Goal: Task Accomplishment & Management: Complete application form

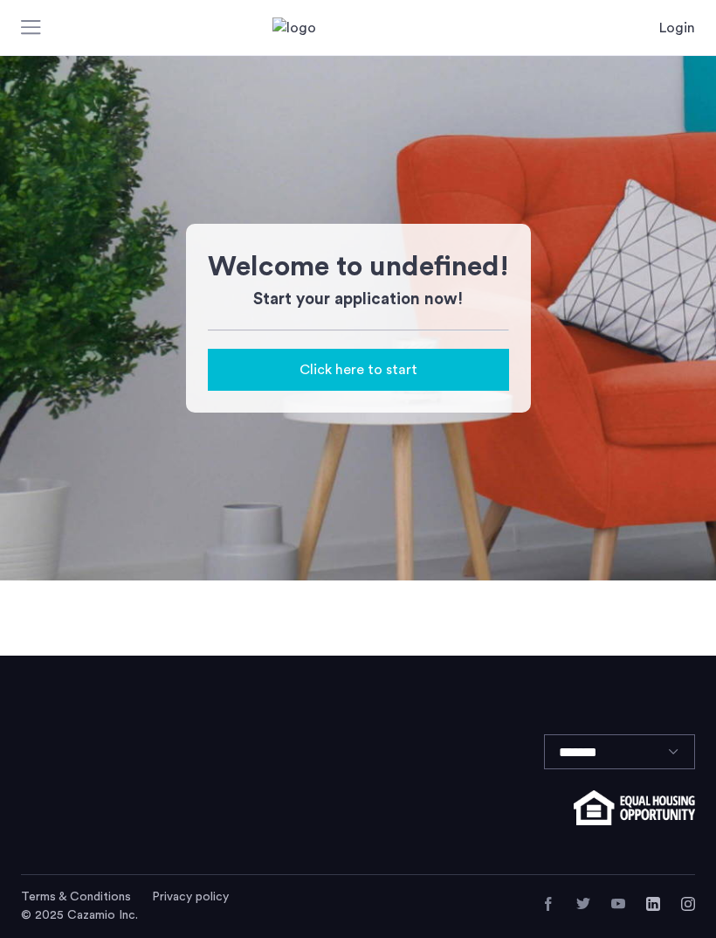
click at [471, 363] on div "Click here to start" at bounding box center [358, 369] width 273 height 21
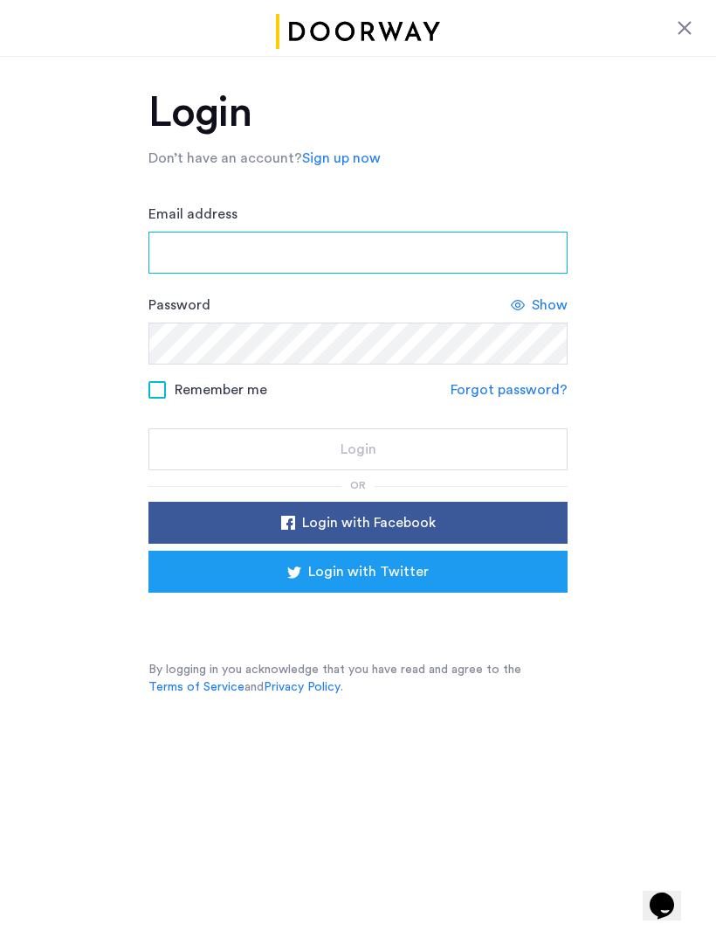
click at [506, 248] on input "Email address" at bounding box center [358, 253] width 419 height 42
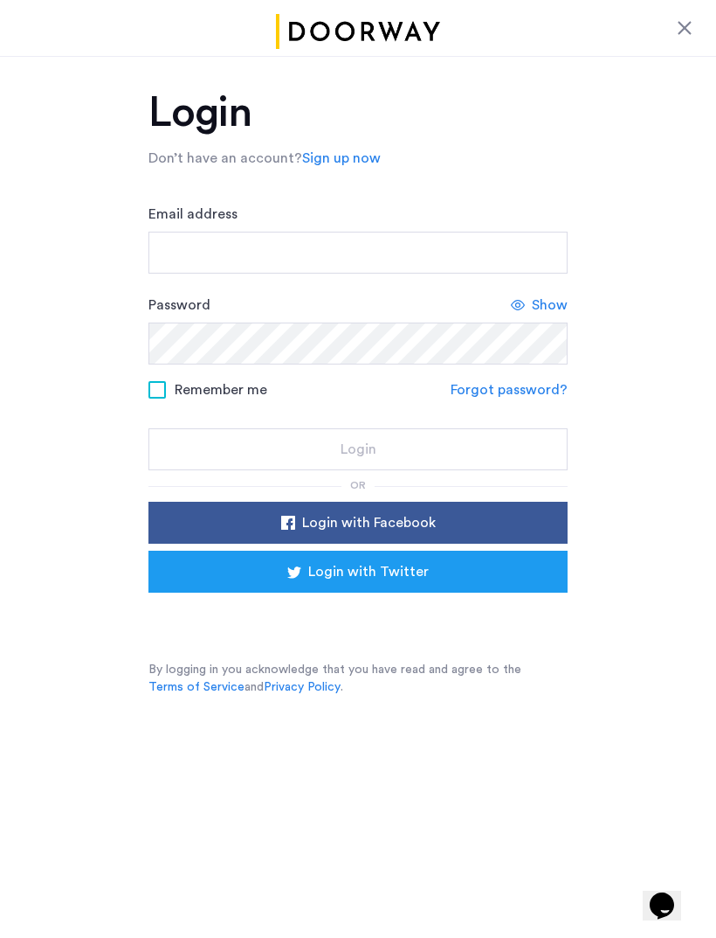
click at [356, 165] on link "Sign up now" at bounding box center [341, 158] width 79 height 21
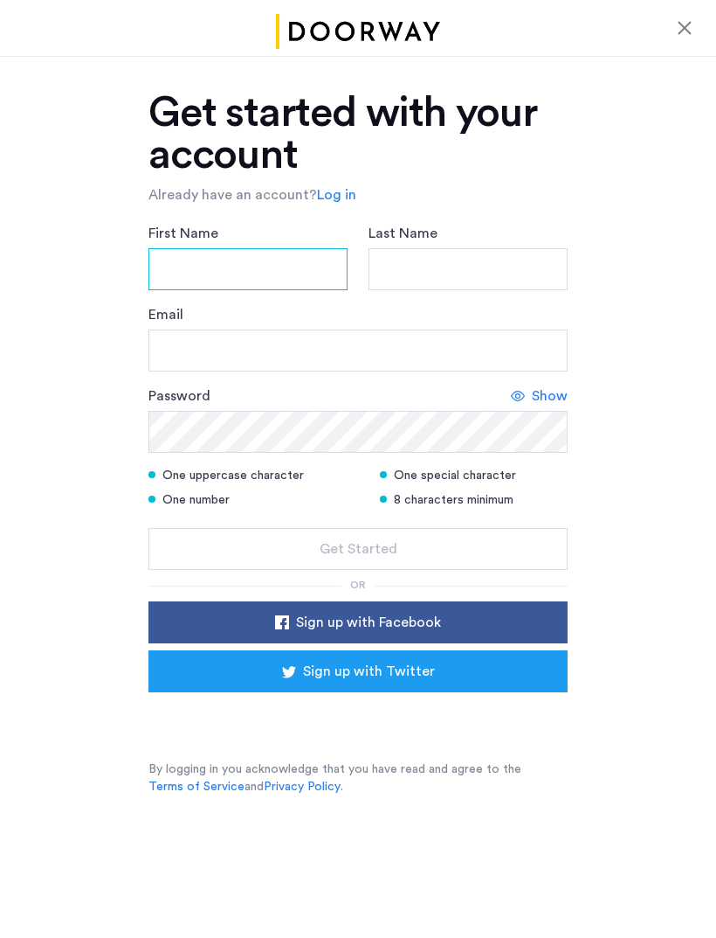
click at [297, 279] on input "First Name" at bounding box center [248, 269] width 199 height 42
type input "********"
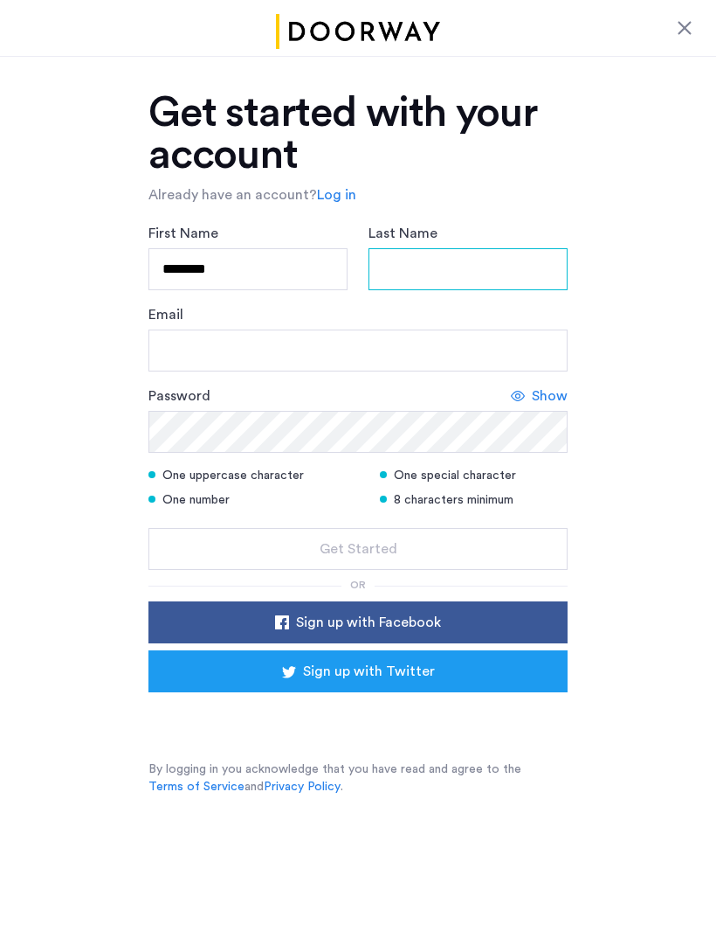
type input "*****"
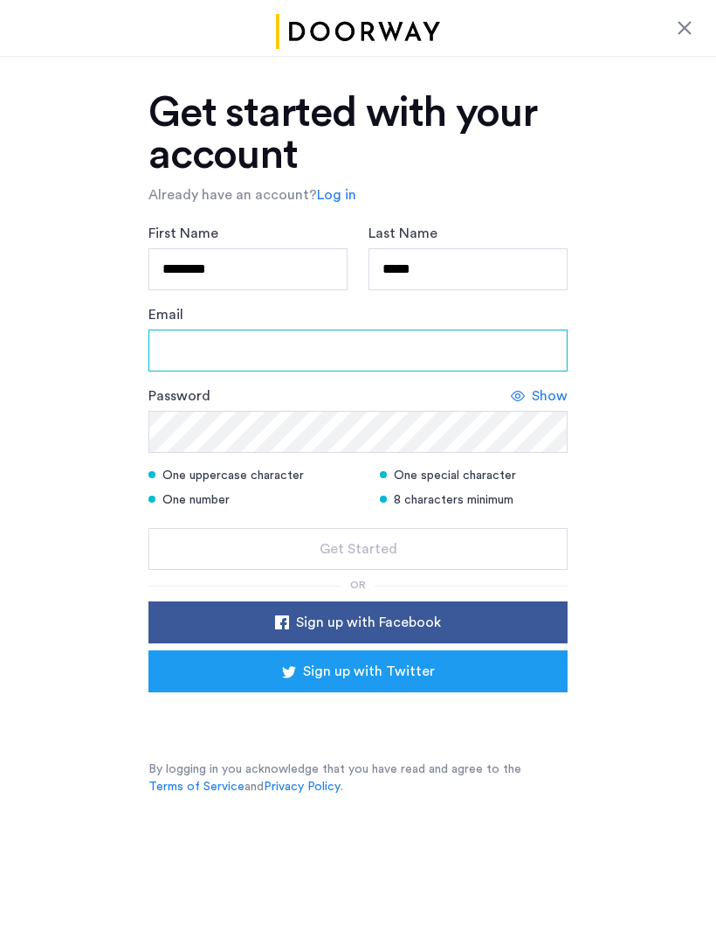
type input "**********"
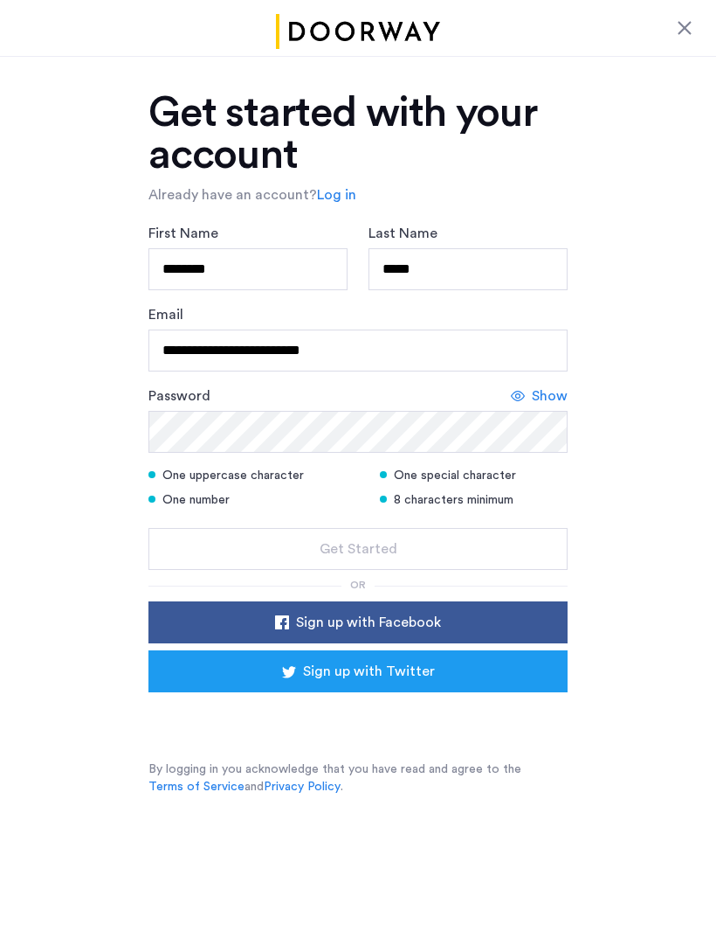
click at [557, 397] on span "Show" at bounding box center [550, 395] width 36 height 21
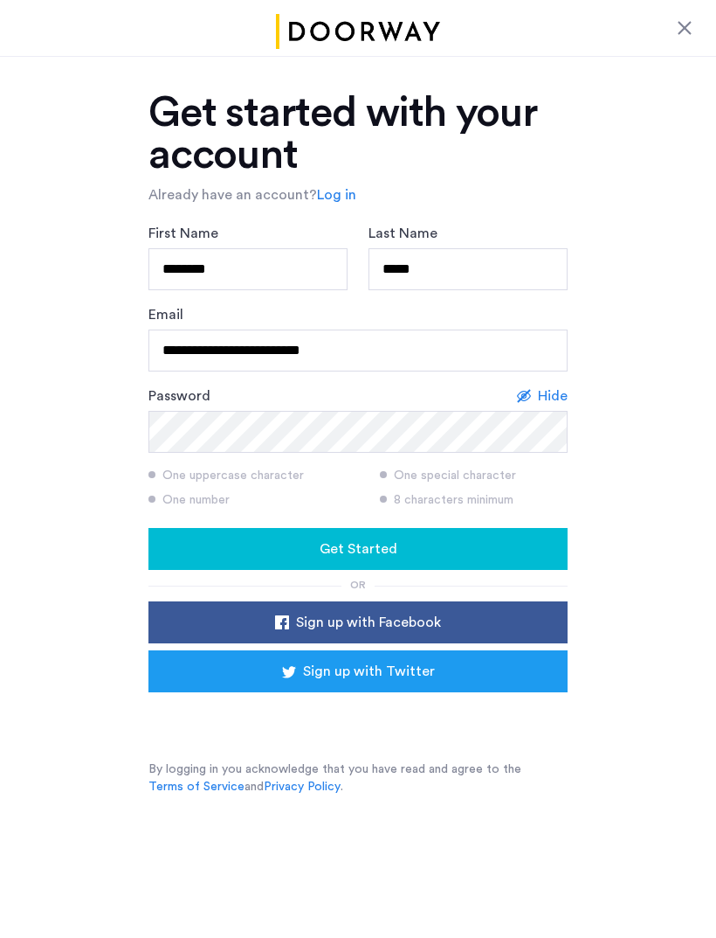
click at [456, 543] on div "Get Started" at bounding box center [358, 548] width 391 height 21
click at [348, 190] on link "Log in" at bounding box center [336, 194] width 39 height 21
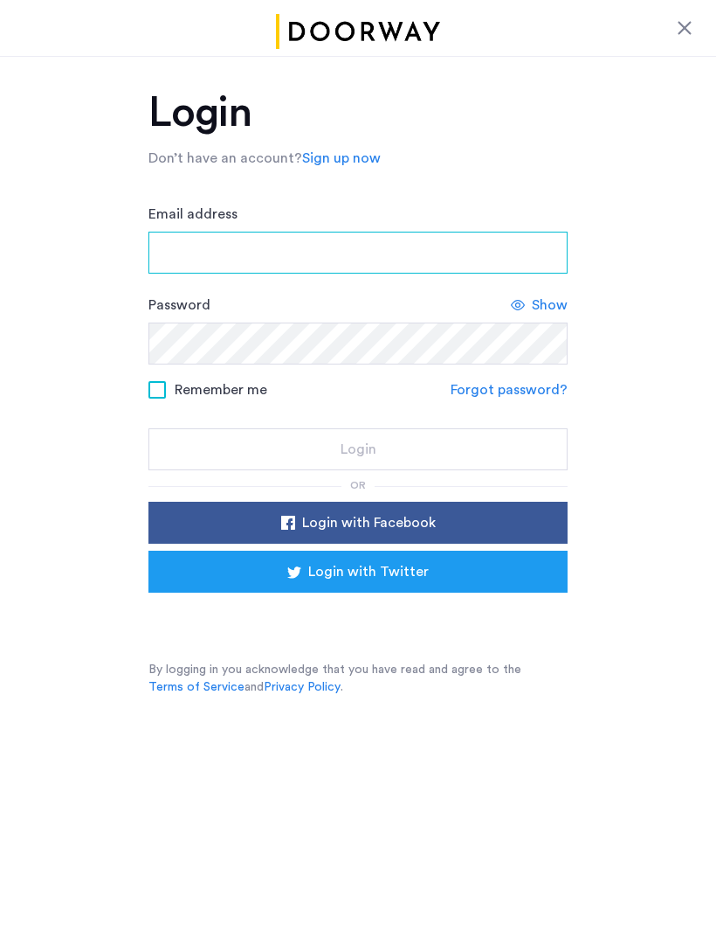
click at [413, 259] on input "Email address" at bounding box center [358, 253] width 419 height 42
type input "**********"
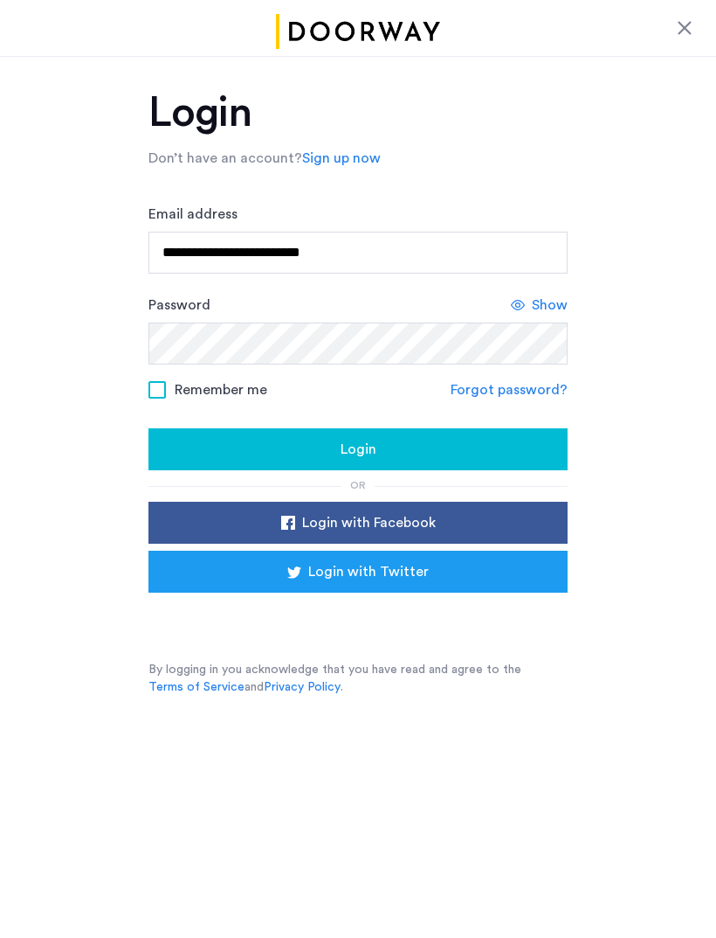
click at [434, 442] on div "Login" at bounding box center [358, 449] width 391 height 21
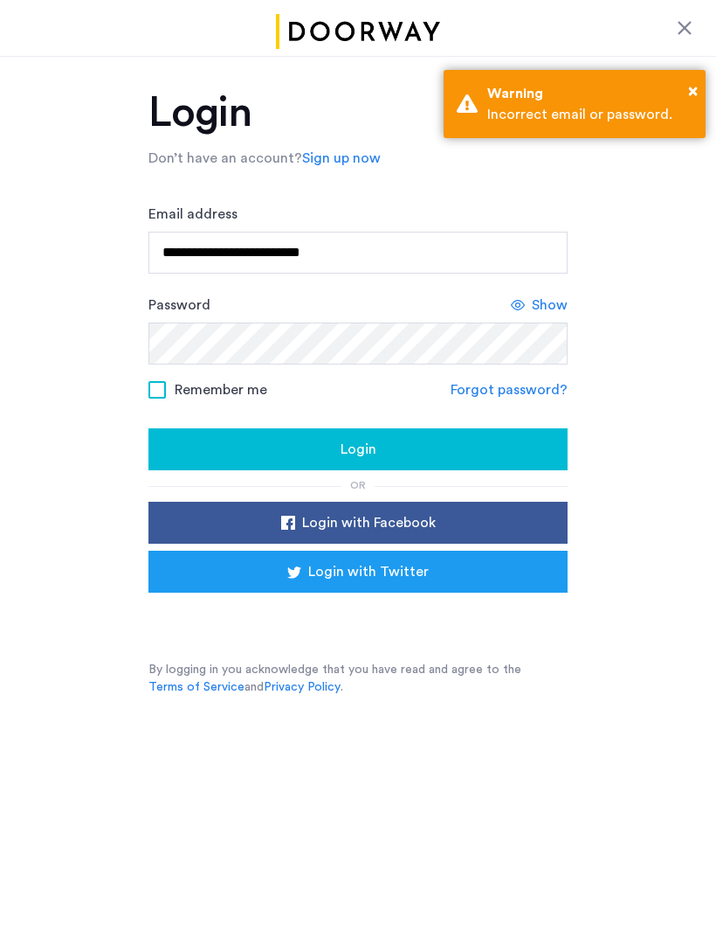
click at [536, 384] on link "Forgot password?" at bounding box center [509, 389] width 117 height 21
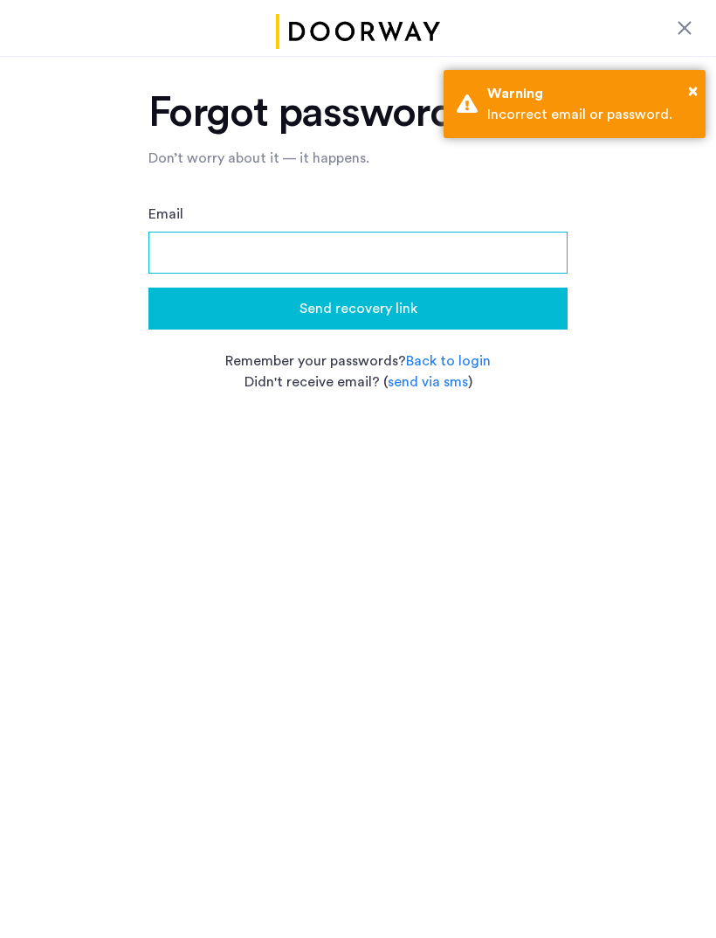
click at [489, 259] on input "Email" at bounding box center [358, 253] width 419 height 42
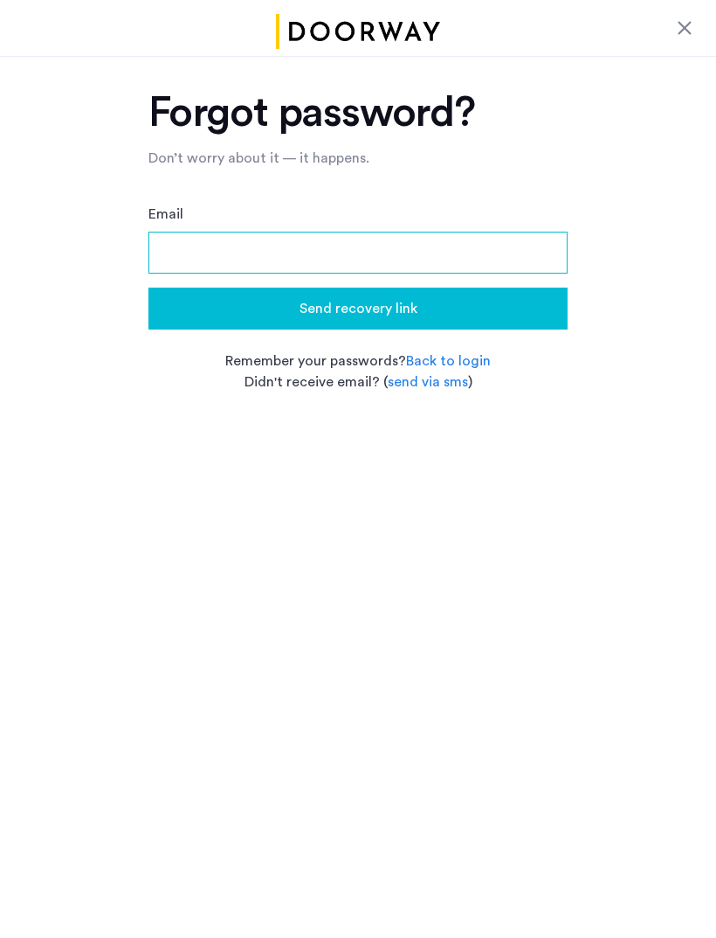
type input "**********"
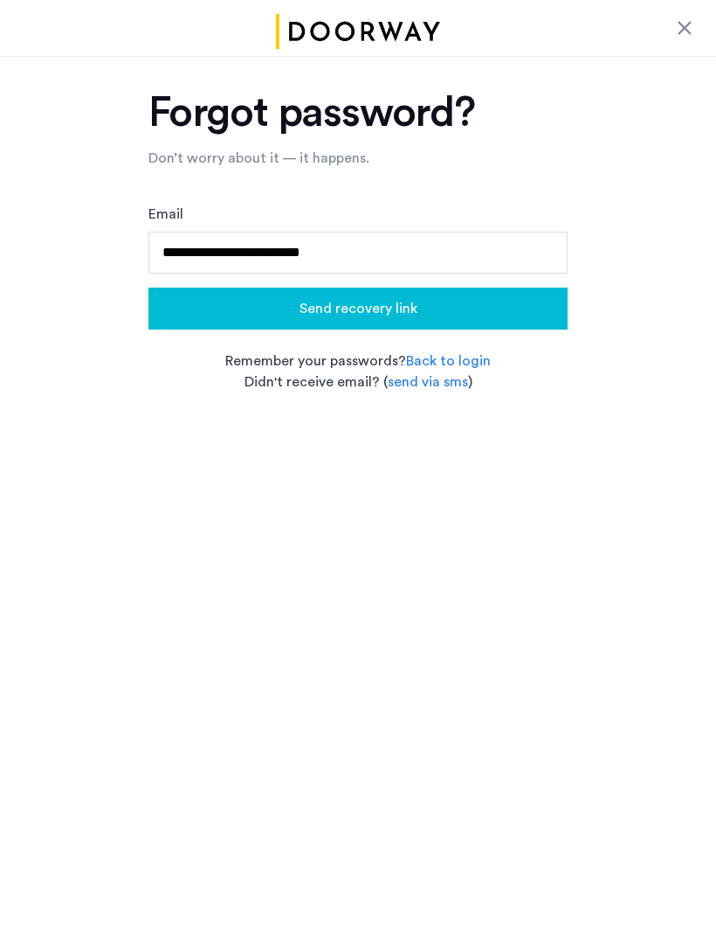
click at [462, 312] on div "Send recovery link" at bounding box center [358, 308] width 391 height 21
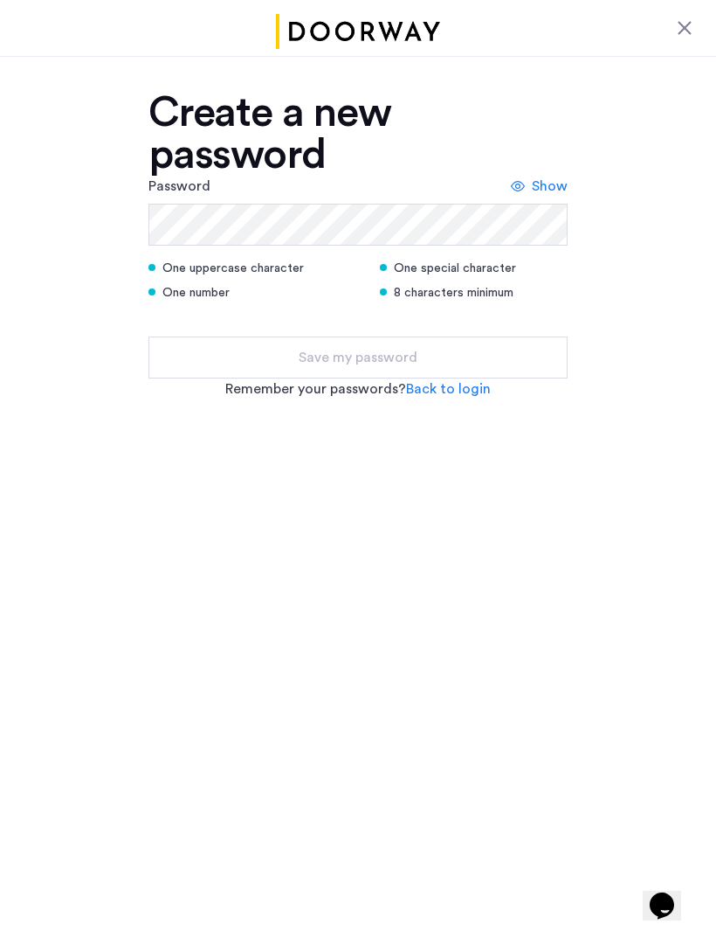
click at [548, 190] on span "Show" at bounding box center [550, 186] width 36 height 21
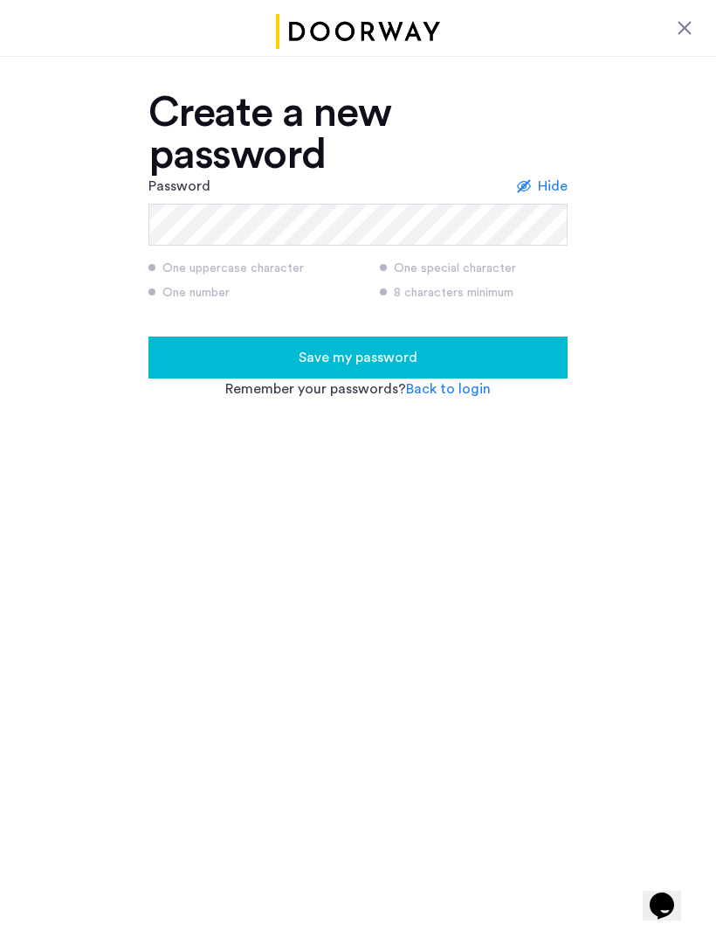
click at [385, 349] on span "Save my password" at bounding box center [358, 357] width 119 height 21
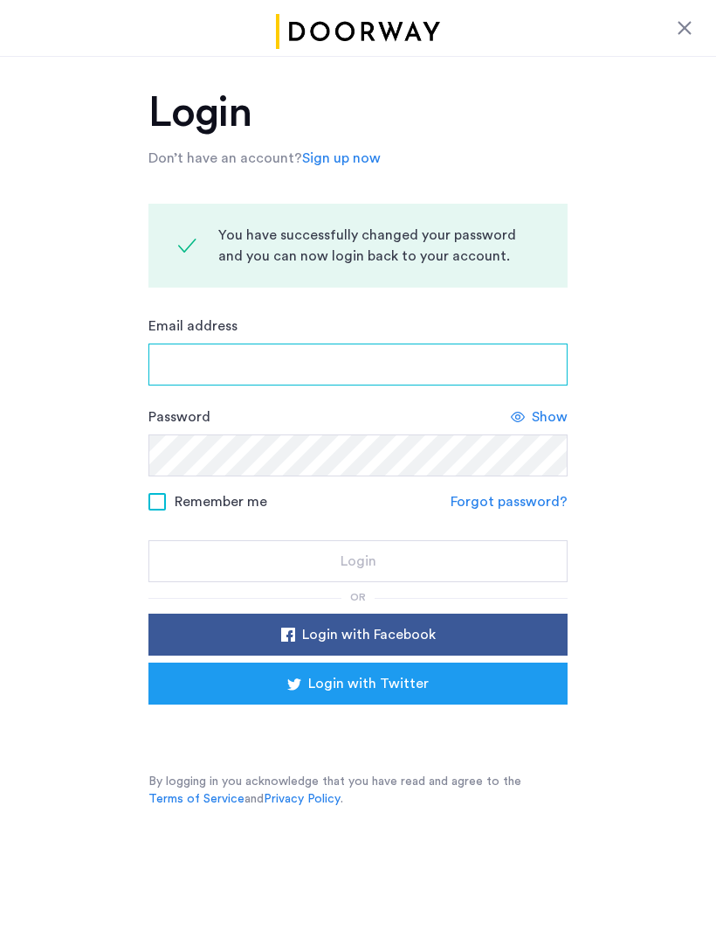
click at [339, 374] on input "Email address" at bounding box center [358, 364] width 419 height 42
type input "**********"
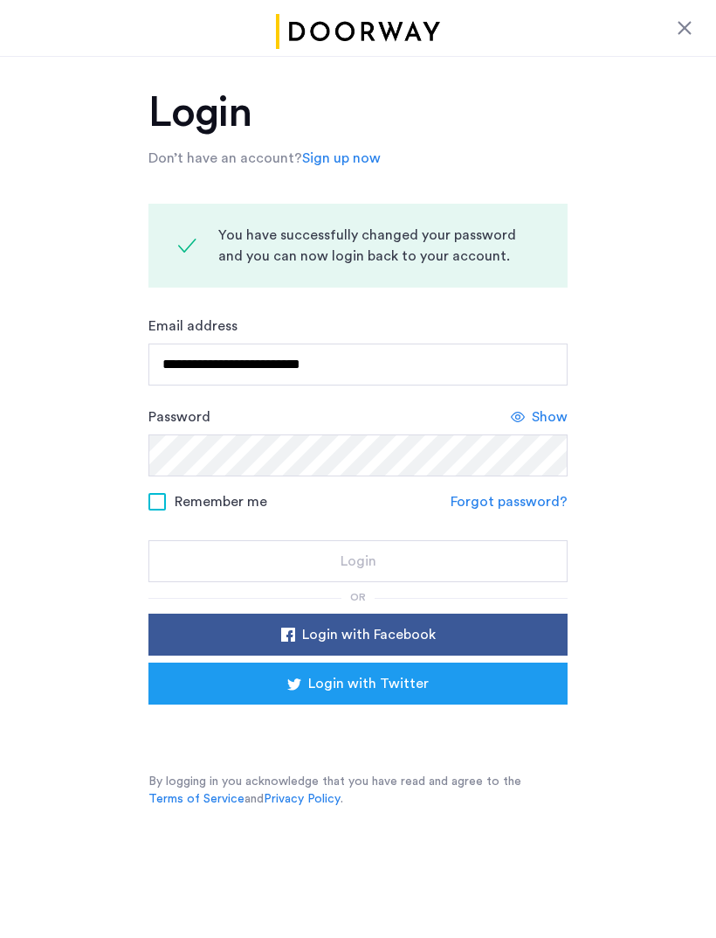
click at [358, 561] on button "Login" at bounding box center [358, 561] width 419 height 42
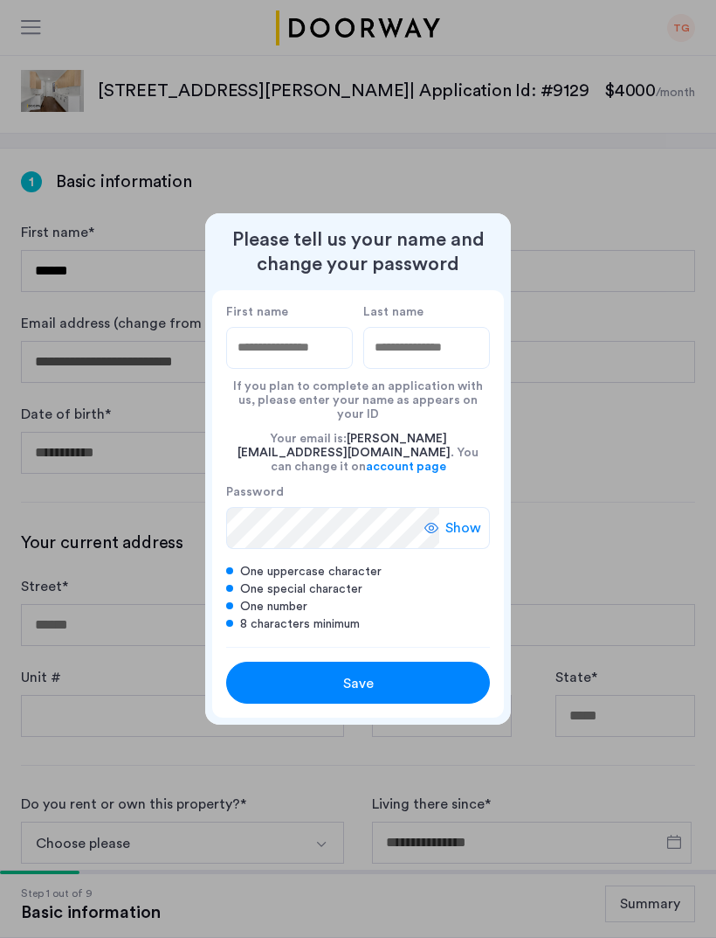
click at [300, 364] on input "First name" at bounding box center [289, 348] width 127 height 42
type input "********"
click at [439, 362] on input "Last name" at bounding box center [426, 348] width 127 height 42
type input "*****"
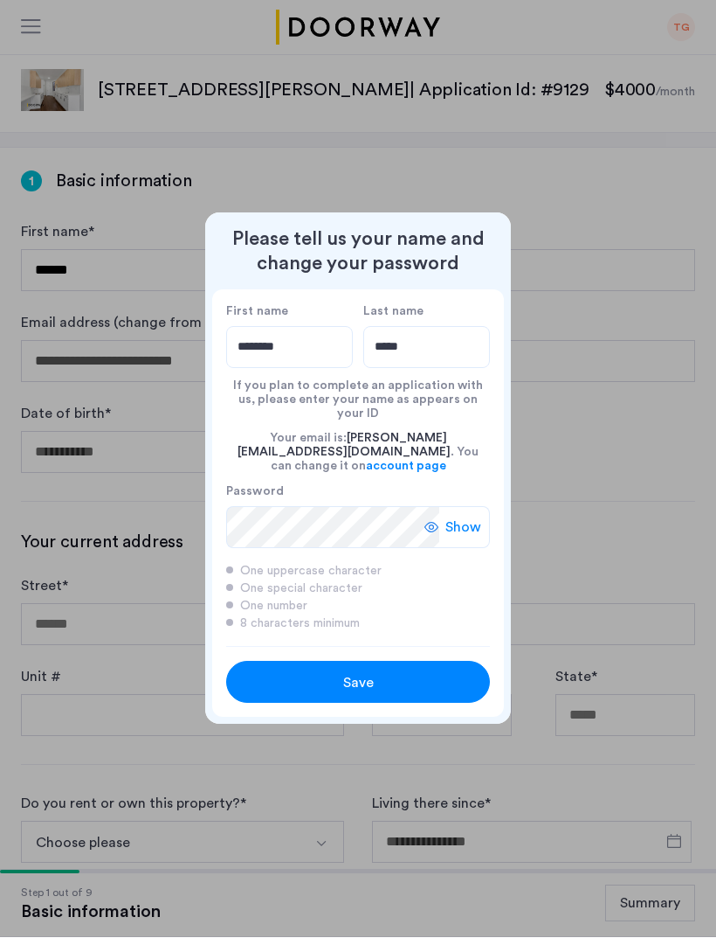
click at [394, 680] on button "Save" at bounding box center [358, 682] width 264 height 42
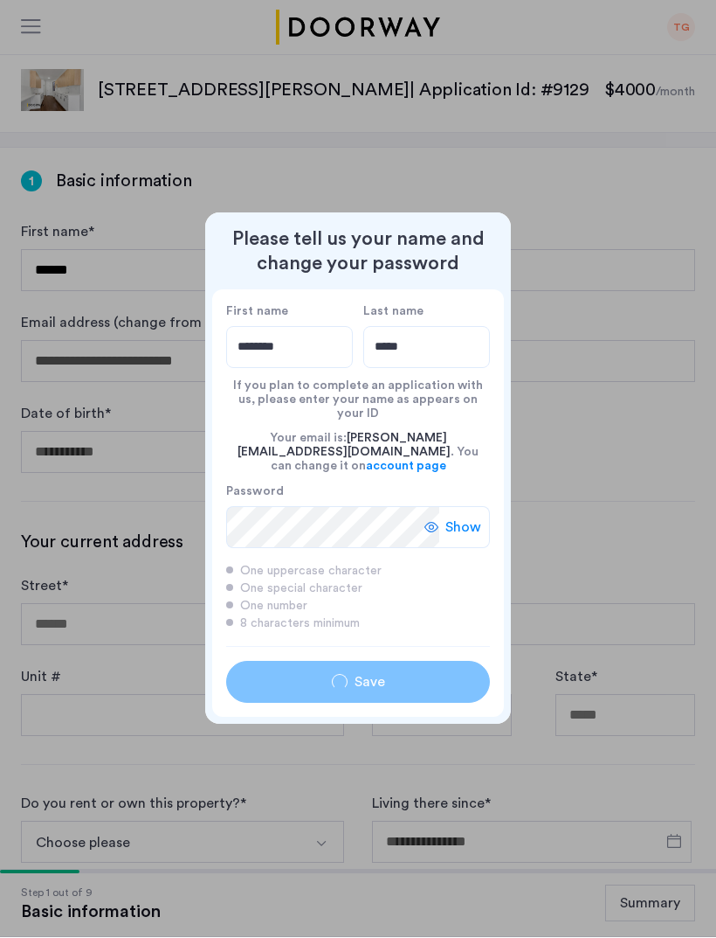
scroll to position [1, 0]
type input "********"
type input "*****"
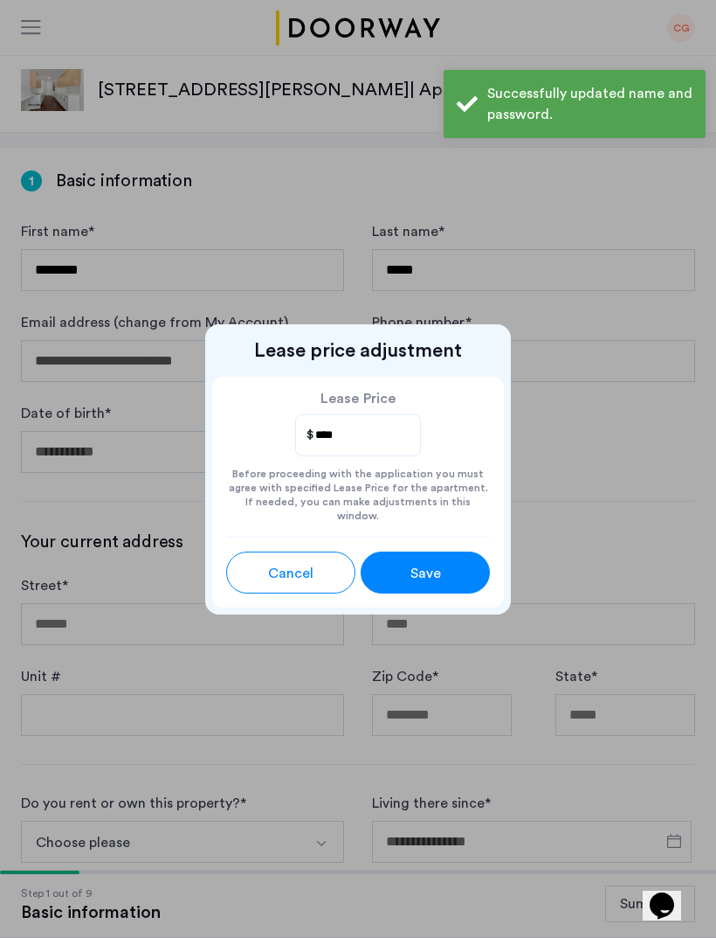
scroll to position [0, 0]
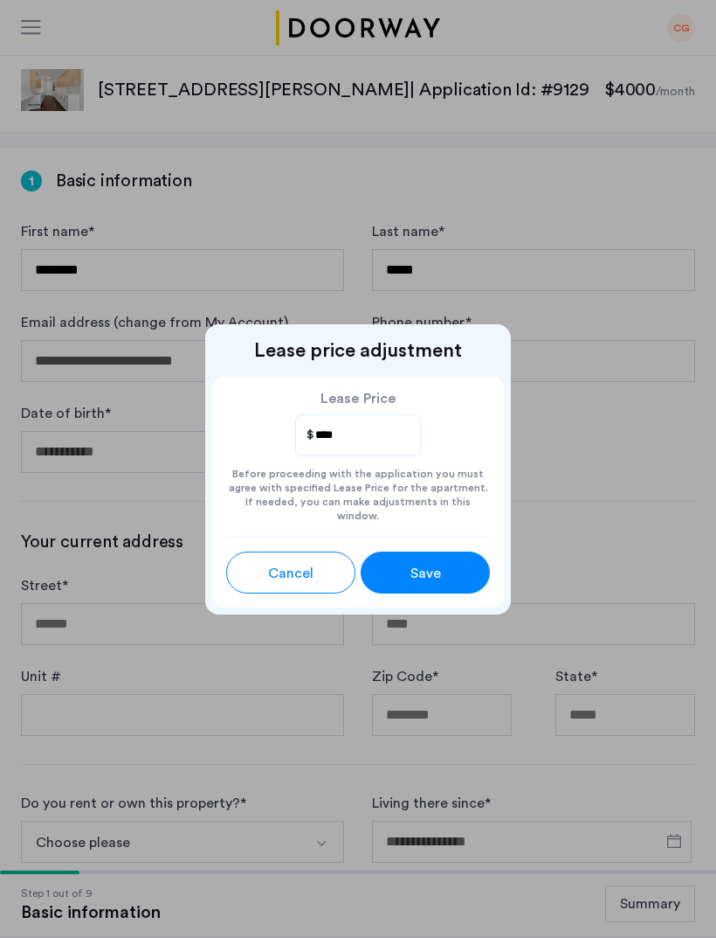
click at [452, 567] on div "Save" at bounding box center [426, 573] width 58 height 21
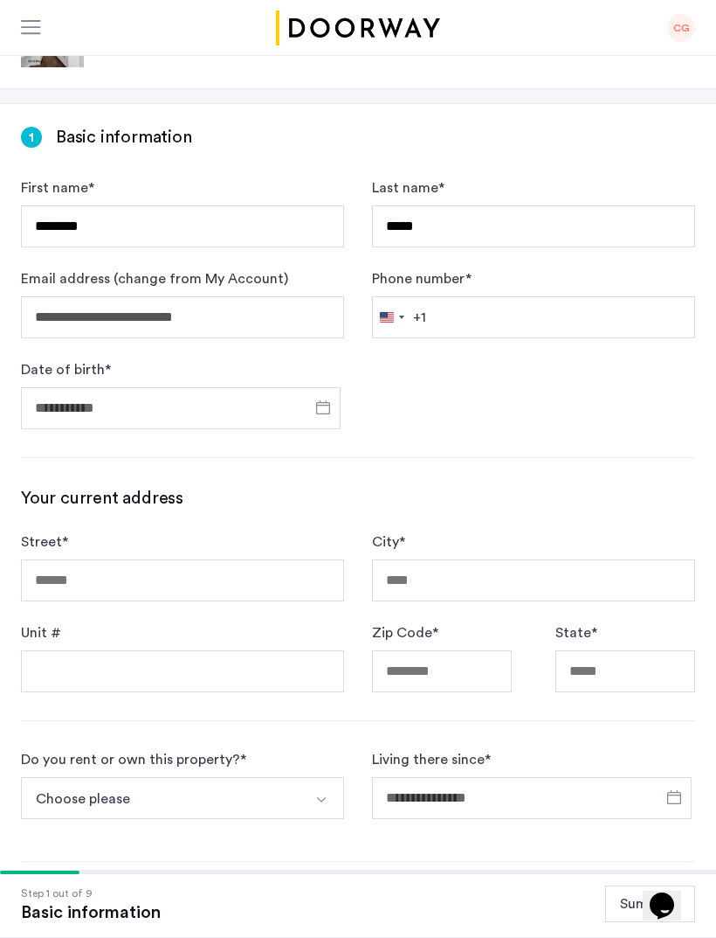
scroll to position [90, 0]
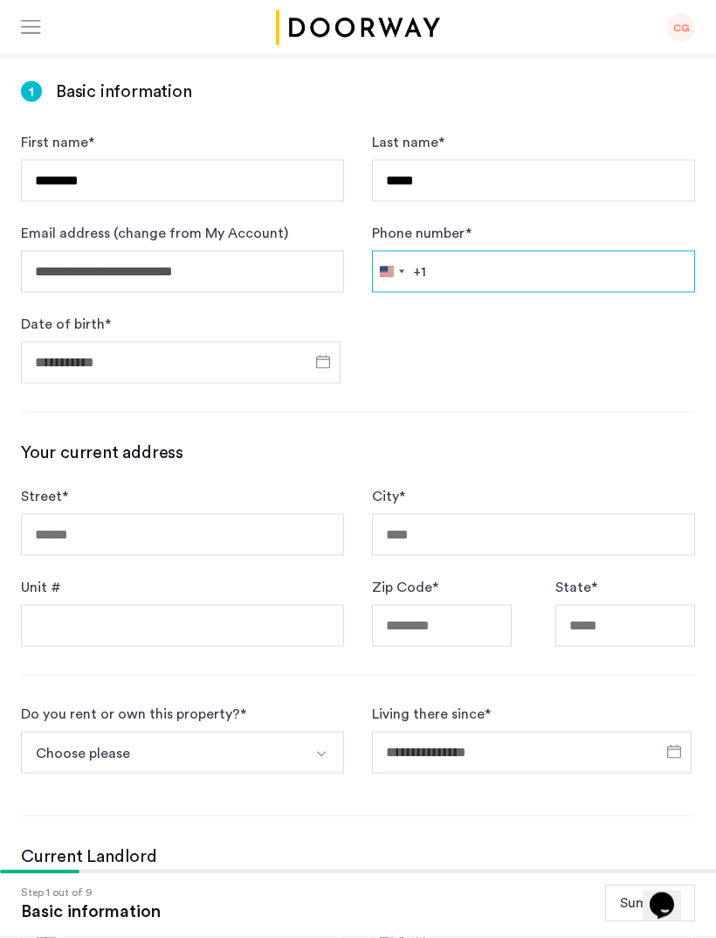
click at [557, 292] on input "Phone number *" at bounding box center [533, 272] width 323 height 42
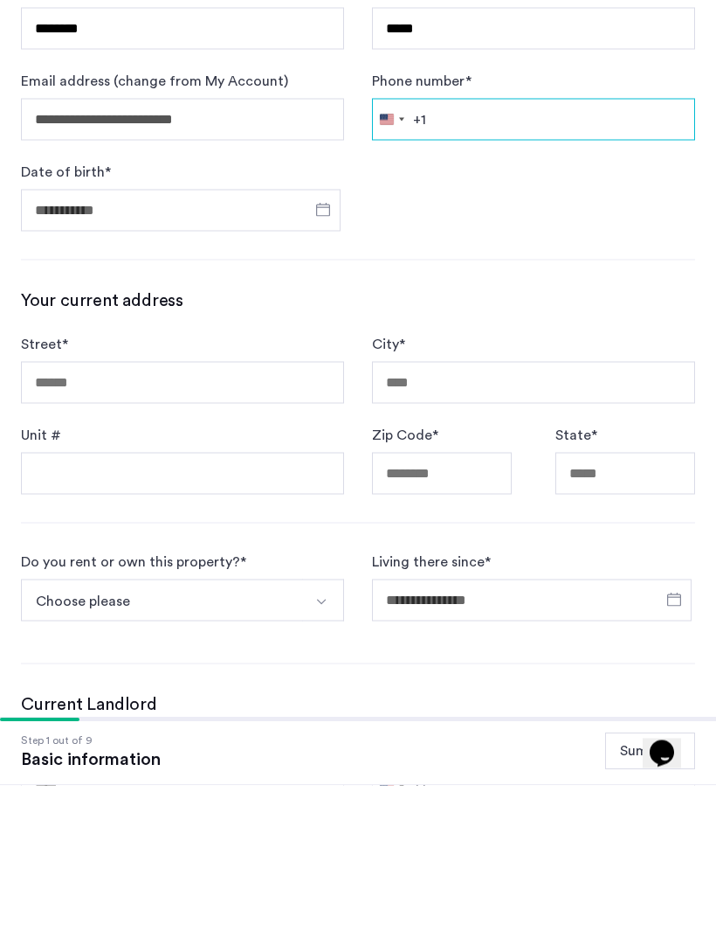
scroll to position [243, 0]
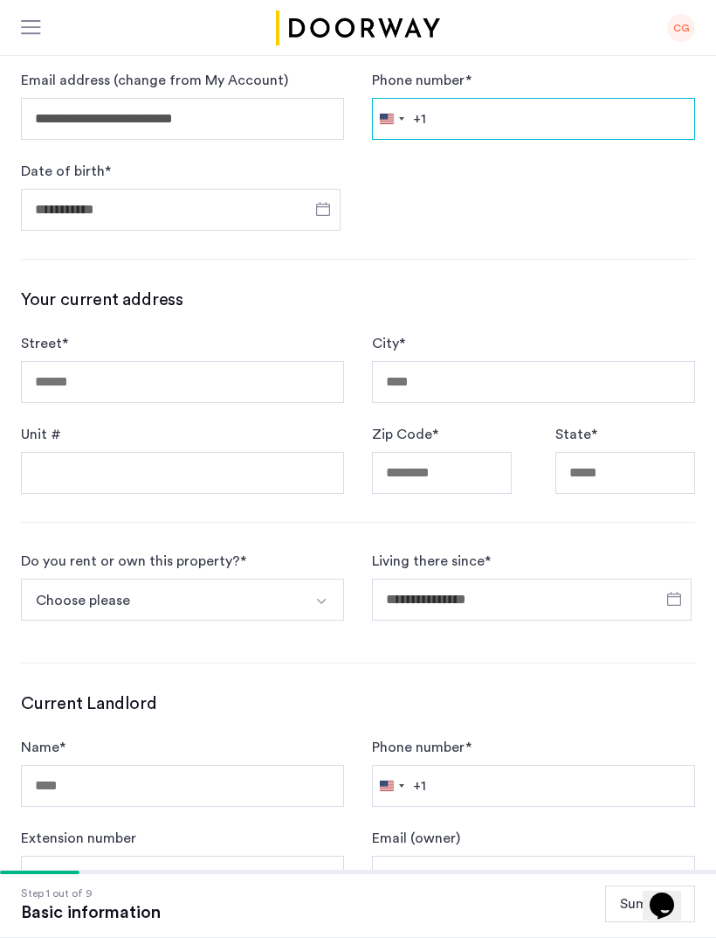
type input "**********"
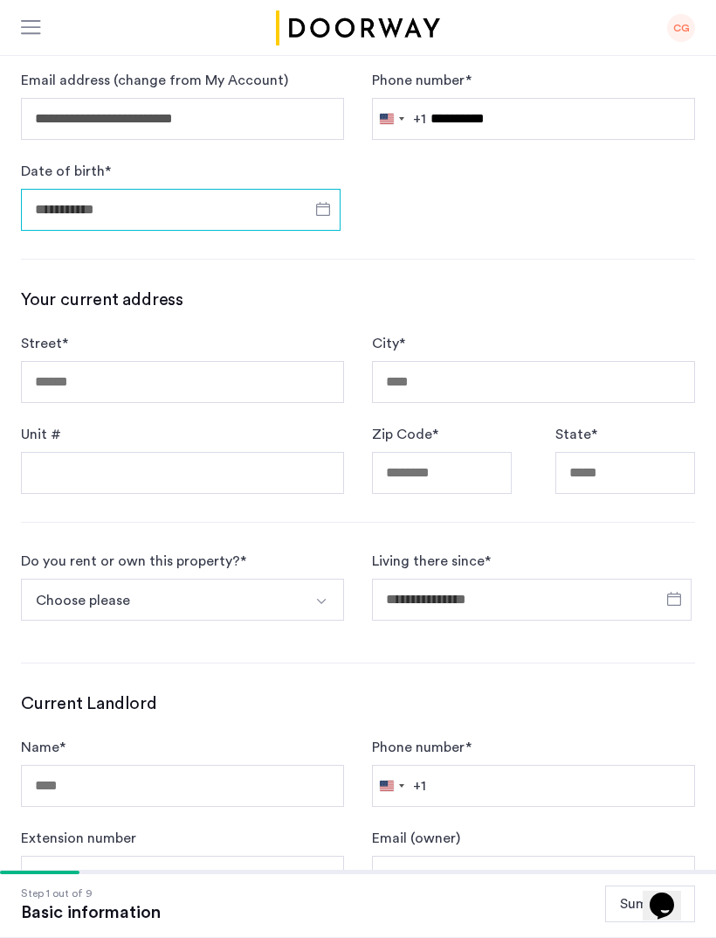
click at [179, 225] on input "Date of birth *" at bounding box center [181, 210] width 320 height 42
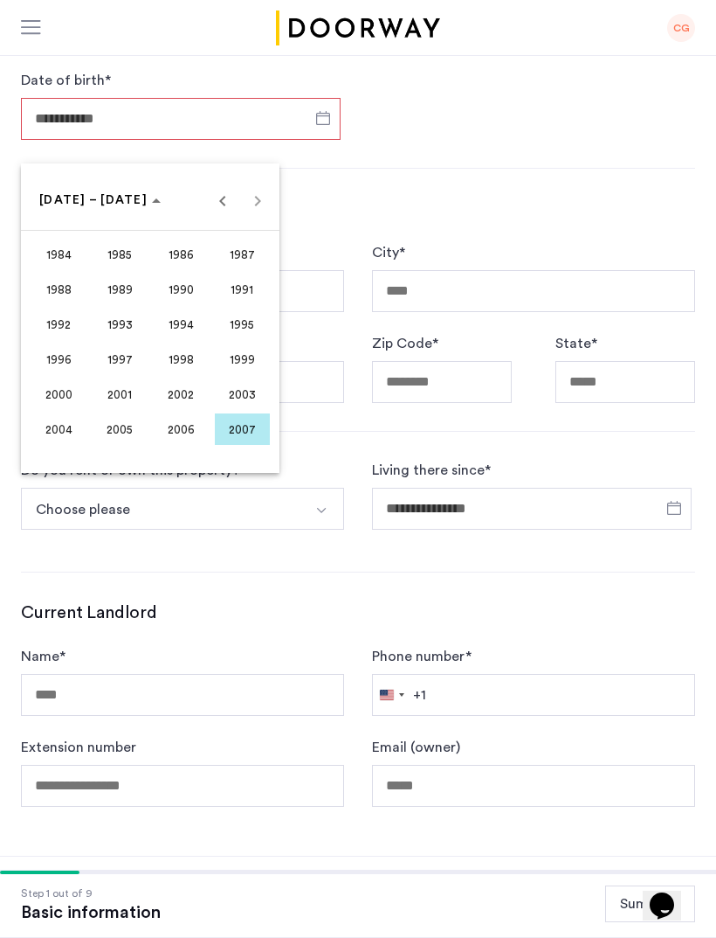
click at [64, 404] on span "2000" at bounding box center [58, 393] width 55 height 31
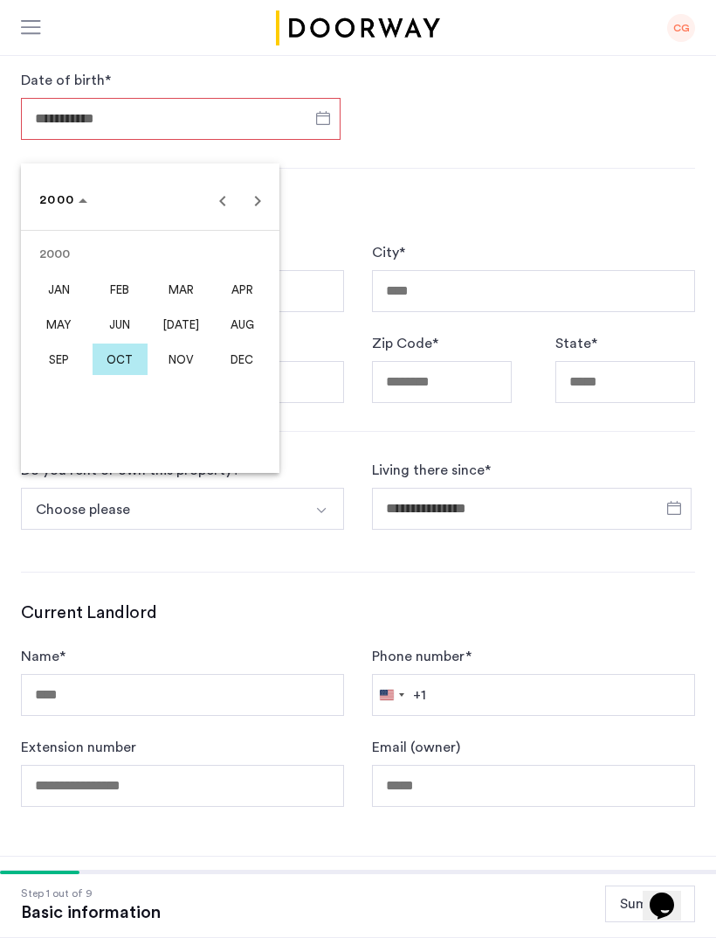
click at [70, 354] on span "SEP" at bounding box center [58, 358] width 55 height 31
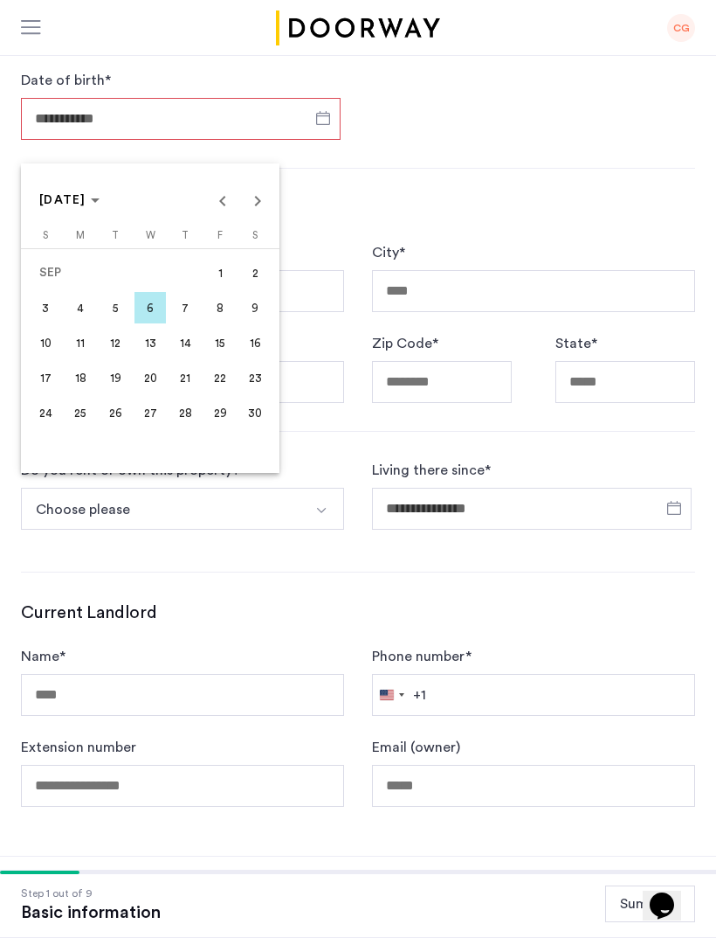
click at [219, 336] on span "15" at bounding box center [219, 342] width 31 height 31
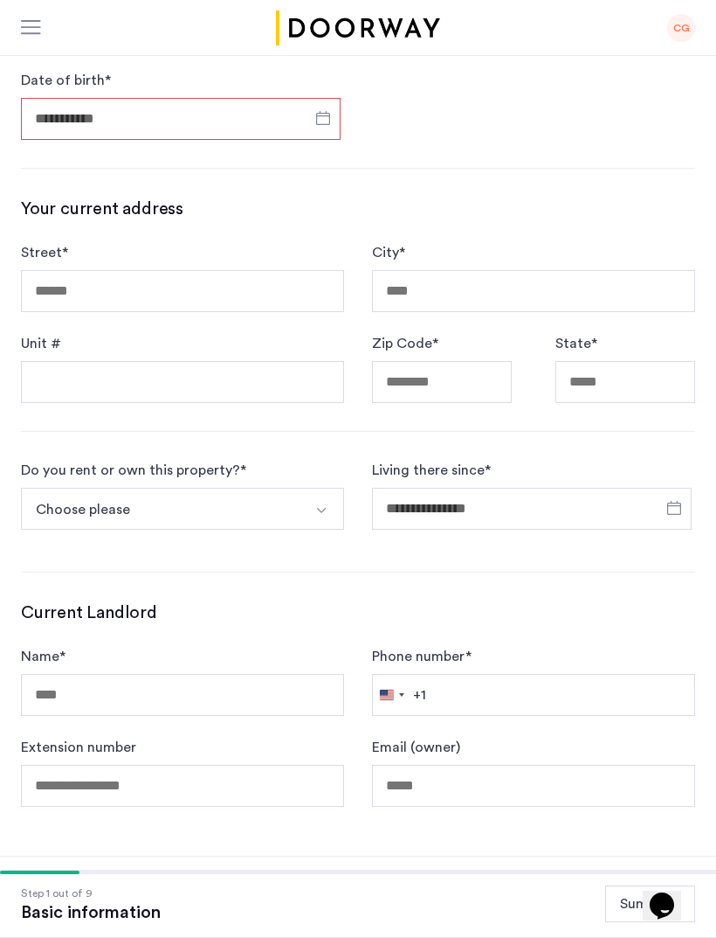
type input "**********"
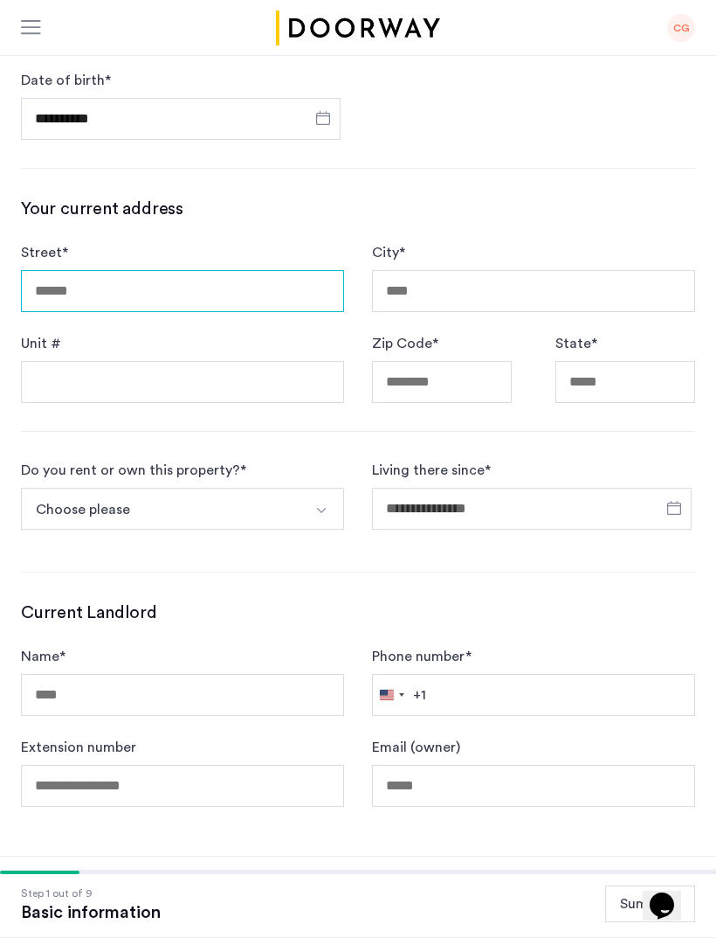
click at [226, 285] on input "Street *" at bounding box center [182, 291] width 323 height 42
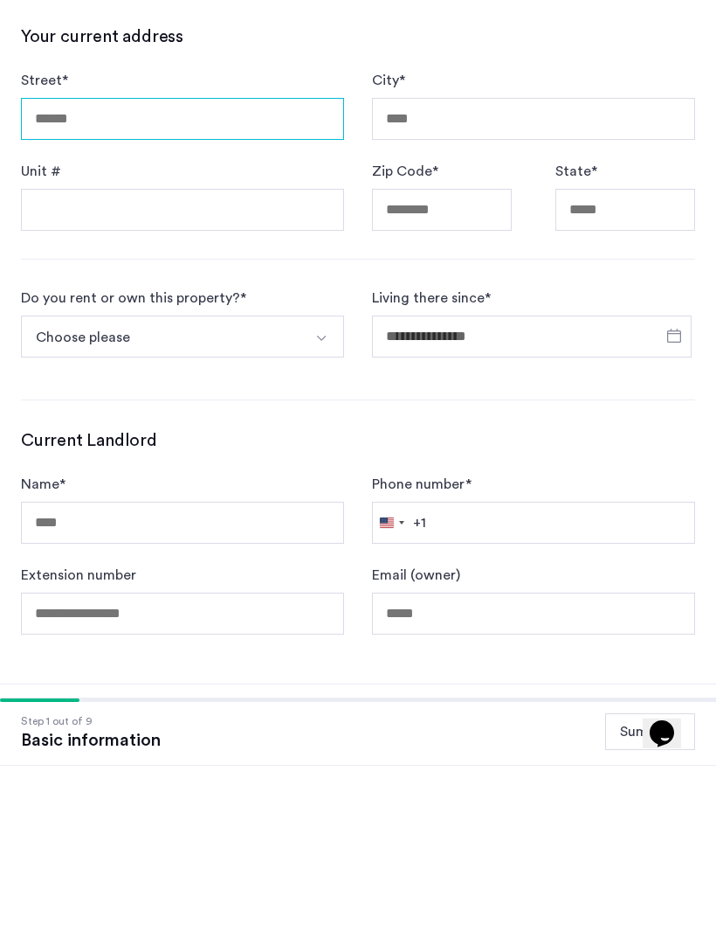
type input "**********"
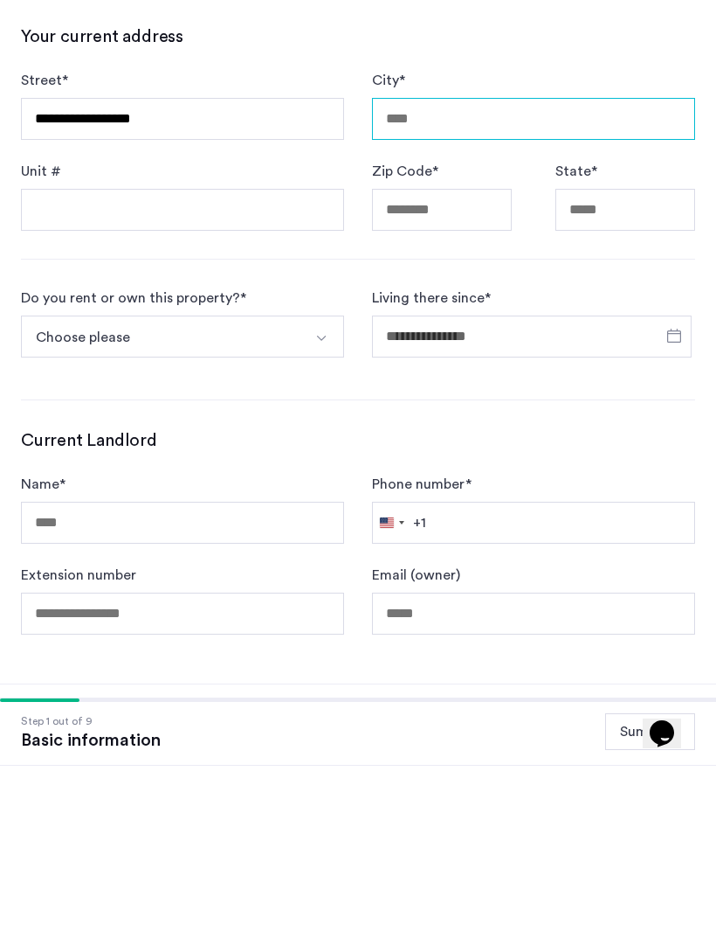
type input "********"
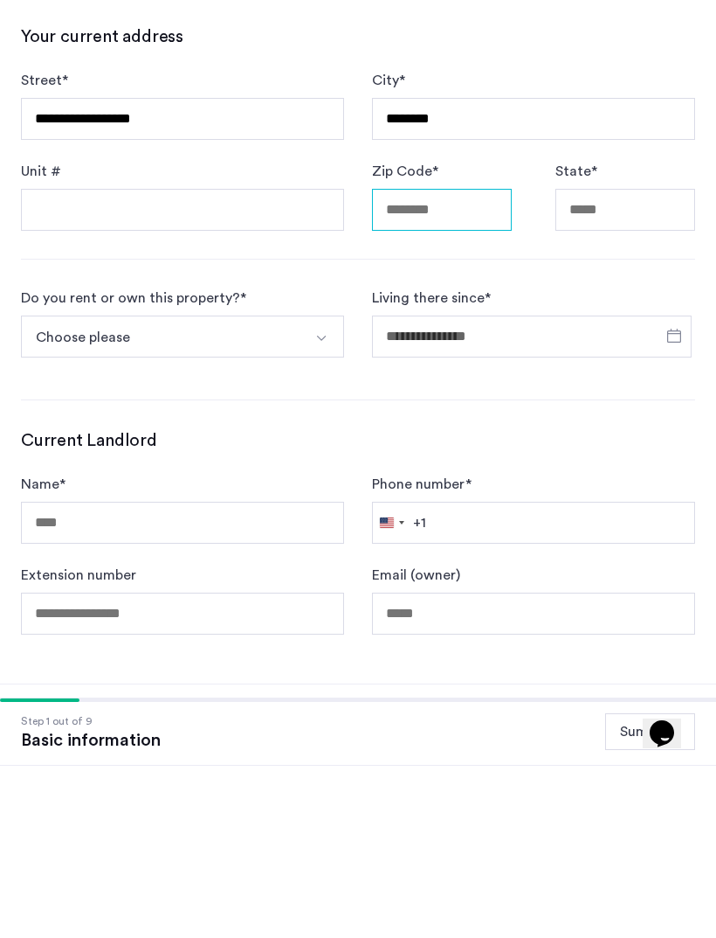
type input "*****"
type input "**"
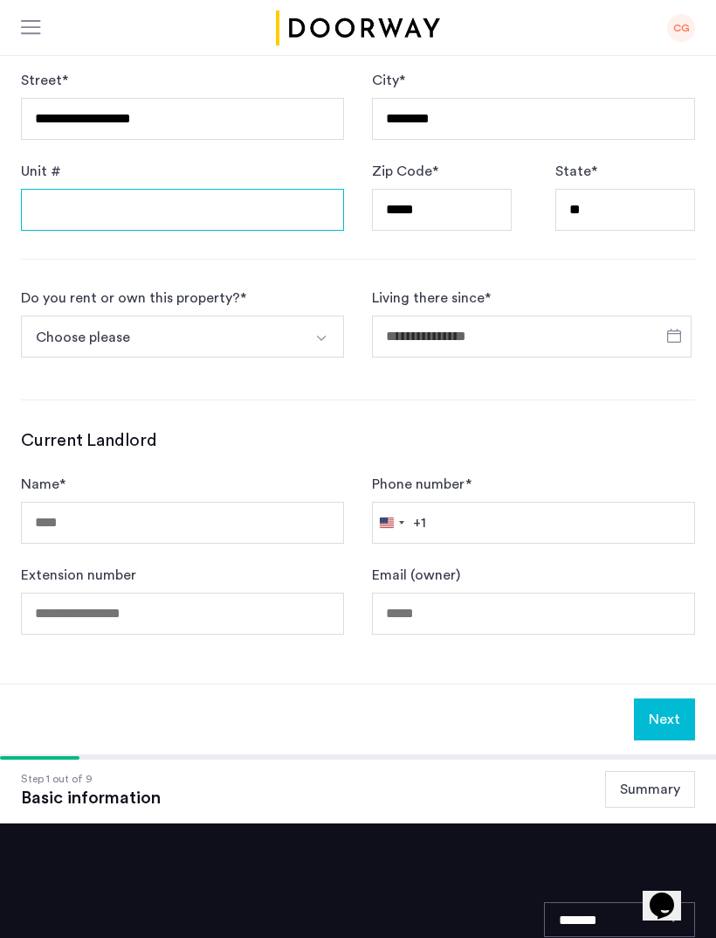
click at [200, 211] on input "Unit #" at bounding box center [182, 210] width 323 height 42
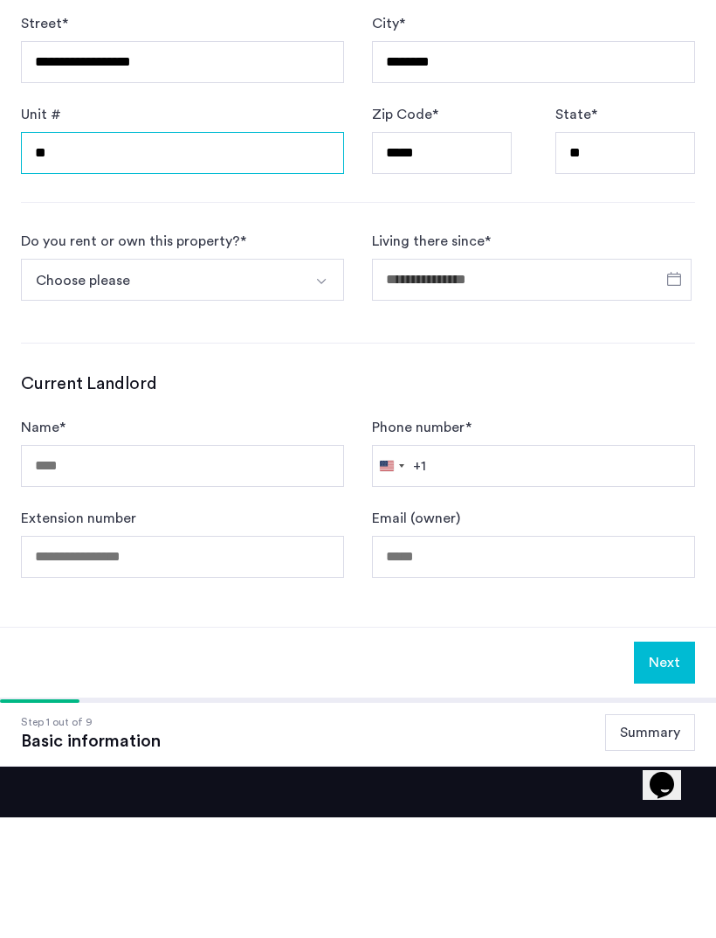
type input "**"
click at [292, 379] on button "Choose please" at bounding box center [162, 400] width 282 height 42
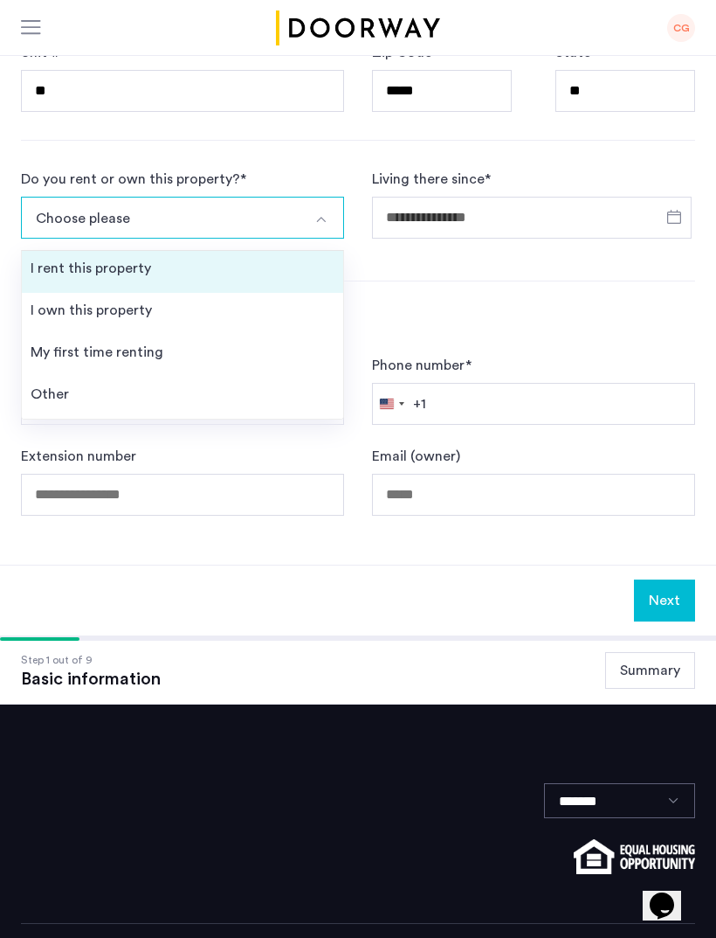
click at [147, 274] on div "I rent this property" at bounding box center [91, 268] width 121 height 21
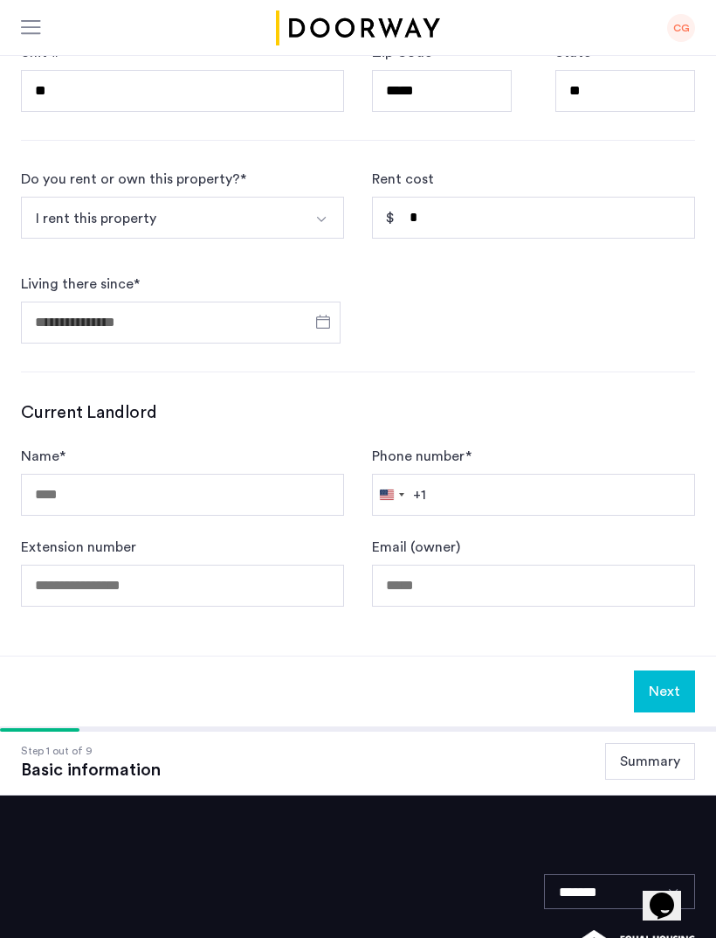
scroll to position [611, 0]
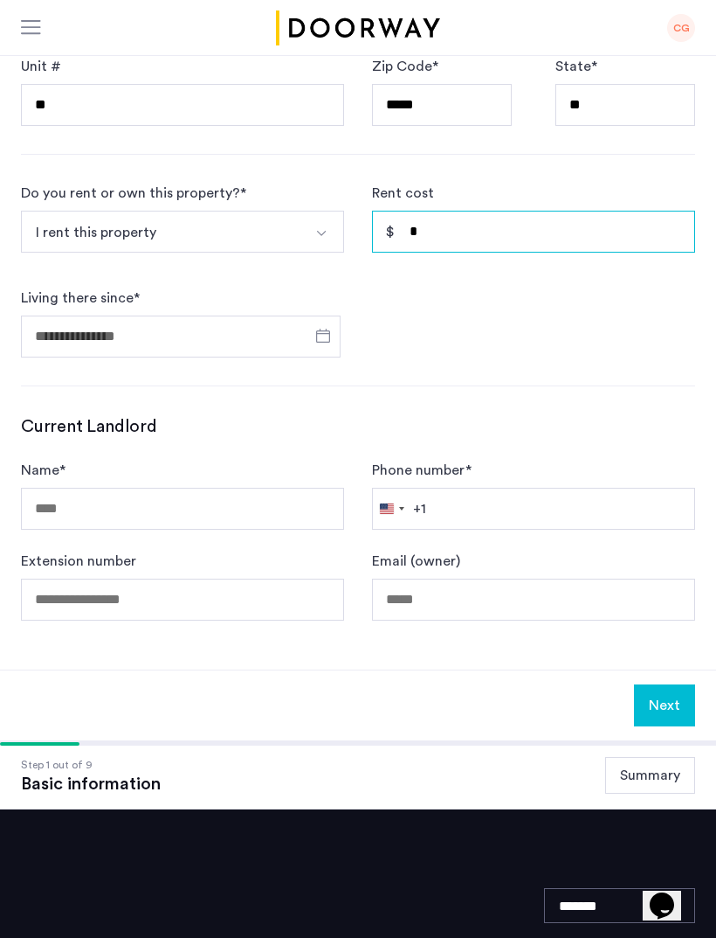
click at [526, 243] on input "*" at bounding box center [533, 232] width 323 height 42
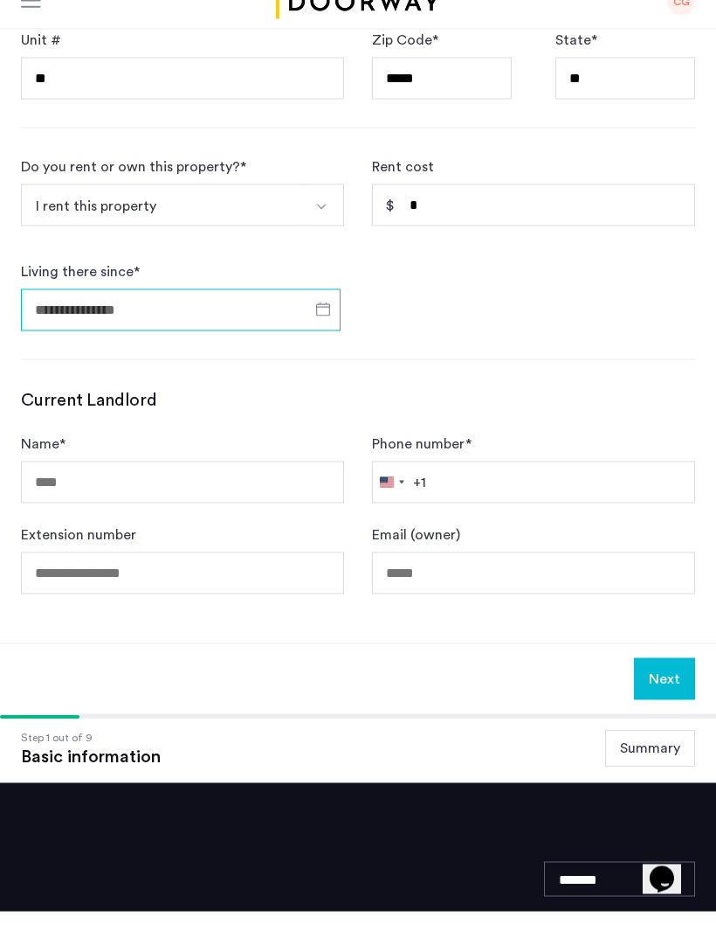
click at [180, 323] on input "Living there since *" at bounding box center [181, 336] width 320 height 42
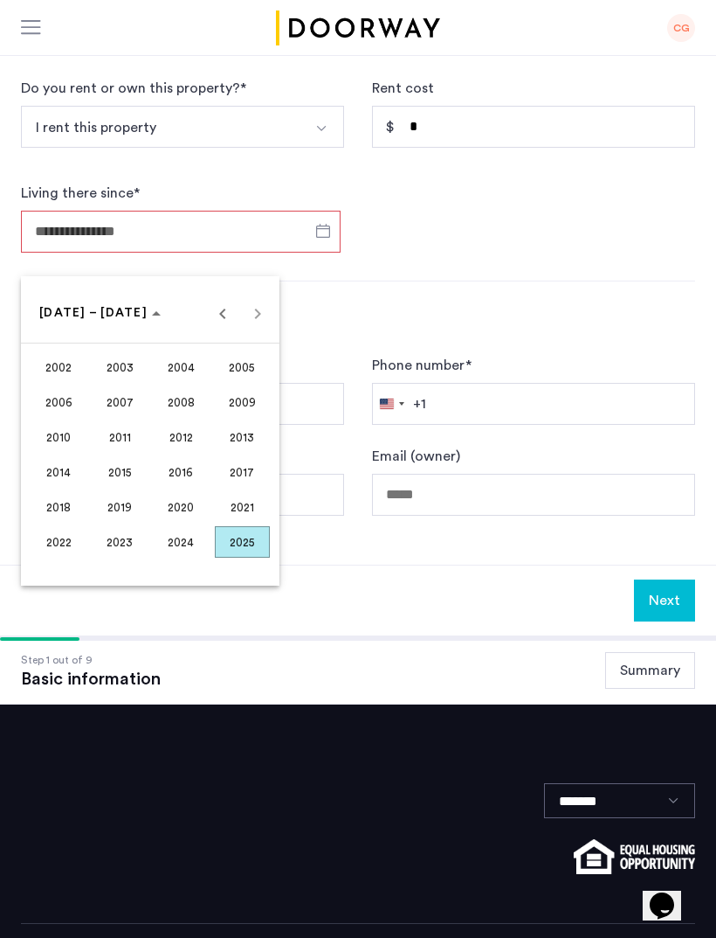
click at [187, 543] on span "2024" at bounding box center [181, 541] width 55 height 31
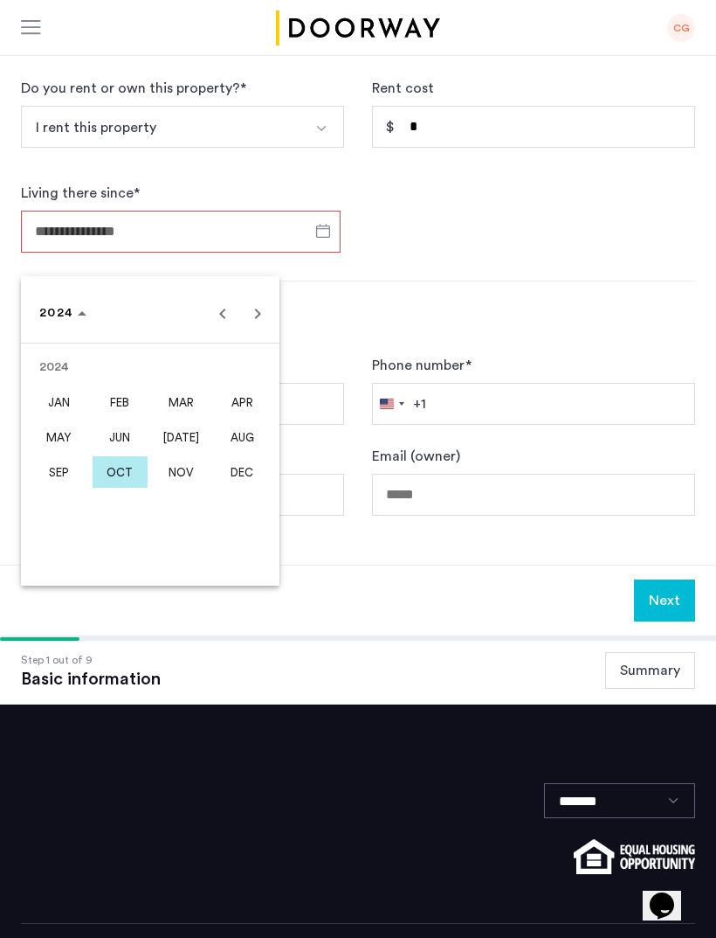
click at [185, 478] on span "NOV" at bounding box center [181, 471] width 55 height 31
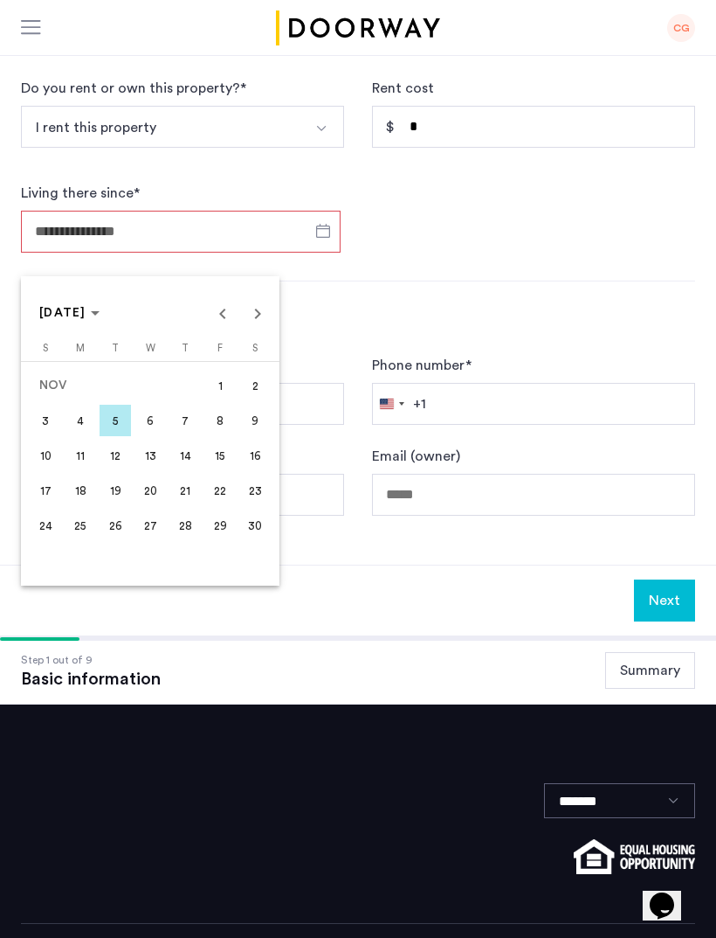
click at [224, 393] on span "1" at bounding box center [219, 385] width 31 height 31
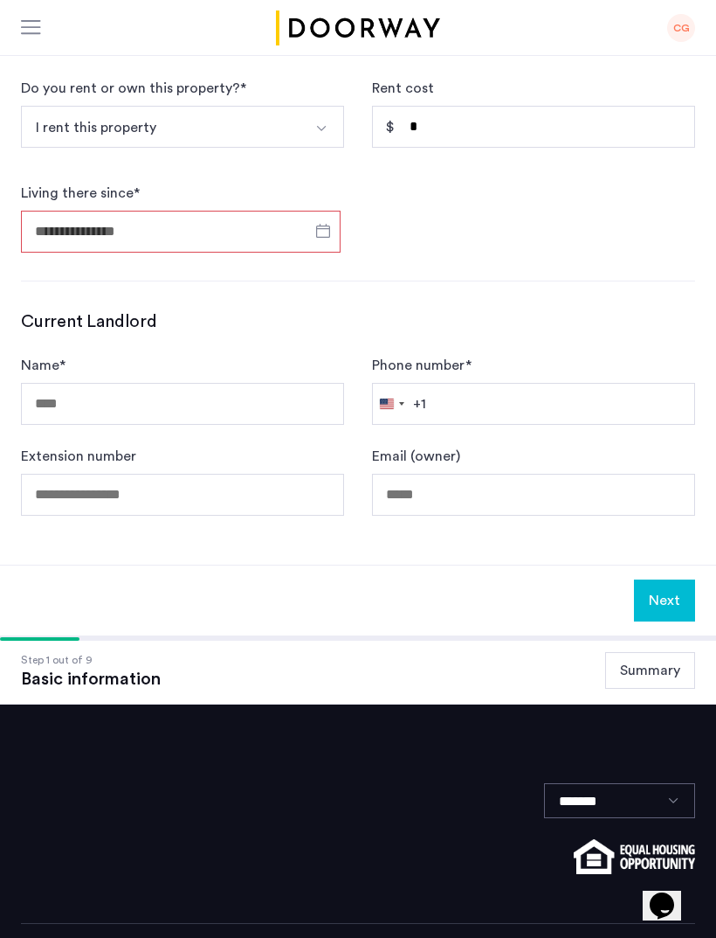
type input "**********"
click at [220, 239] on input "**********" at bounding box center [181, 232] width 320 height 42
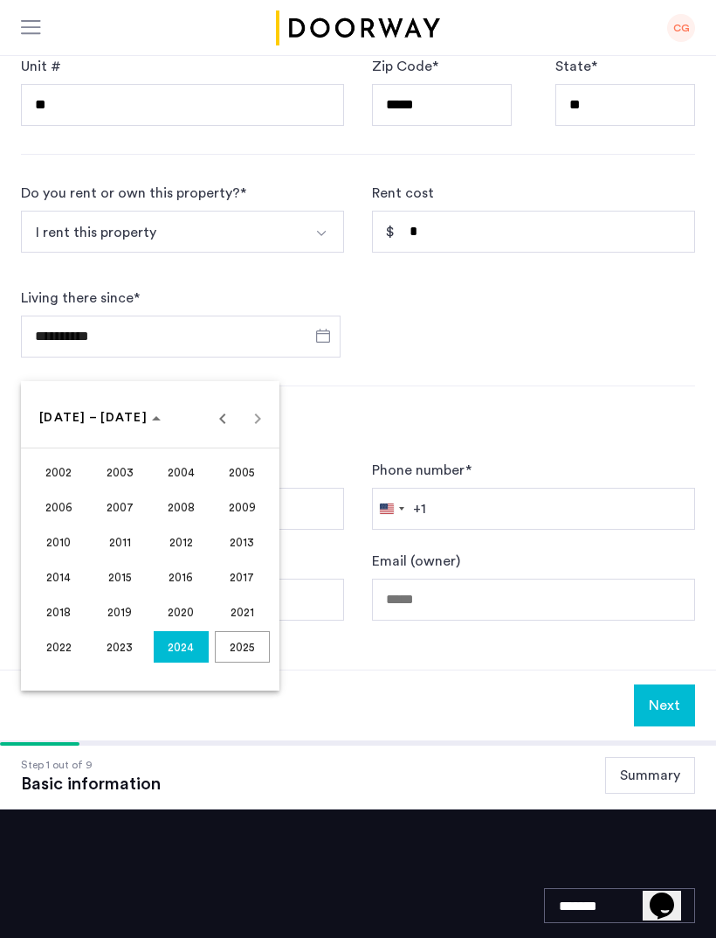
click at [560, 338] on div at bounding box center [358, 469] width 716 height 938
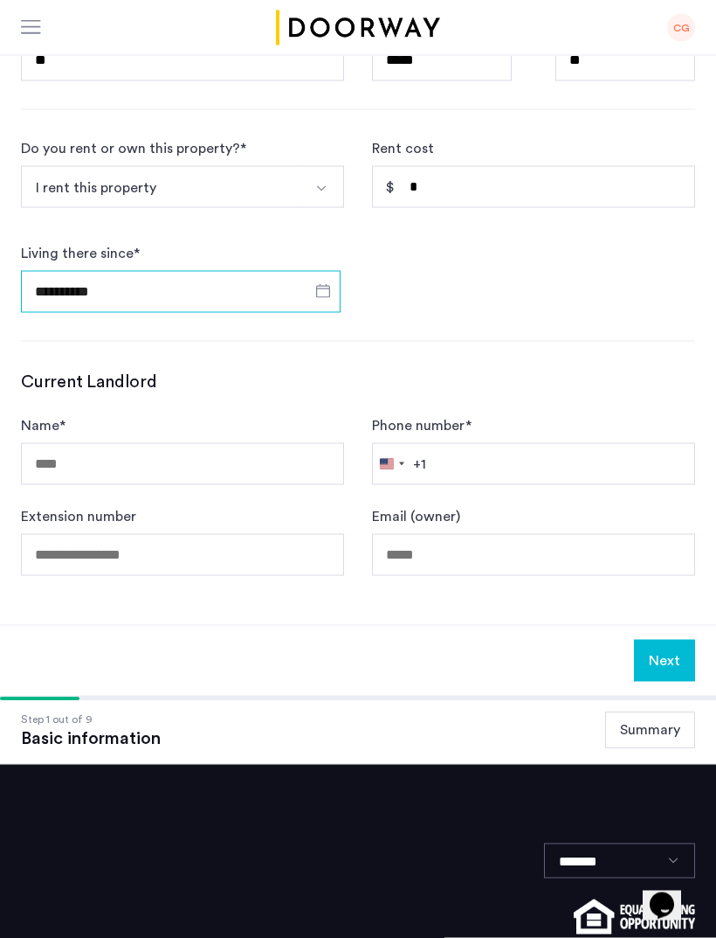
scroll to position [716, 0]
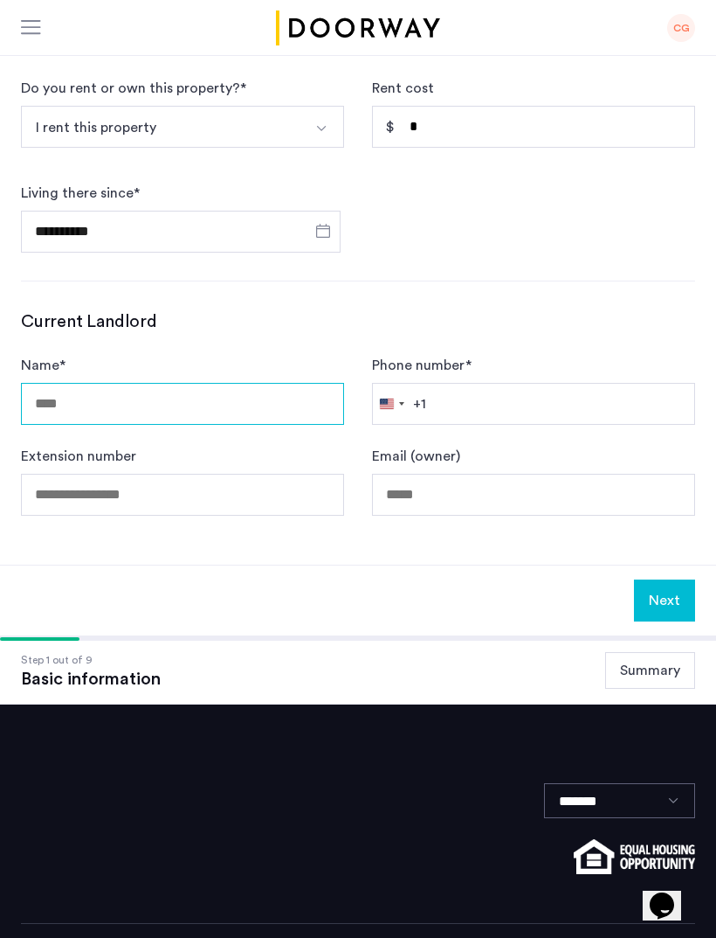
click at [239, 414] on input "Name *" at bounding box center [182, 404] width 323 height 42
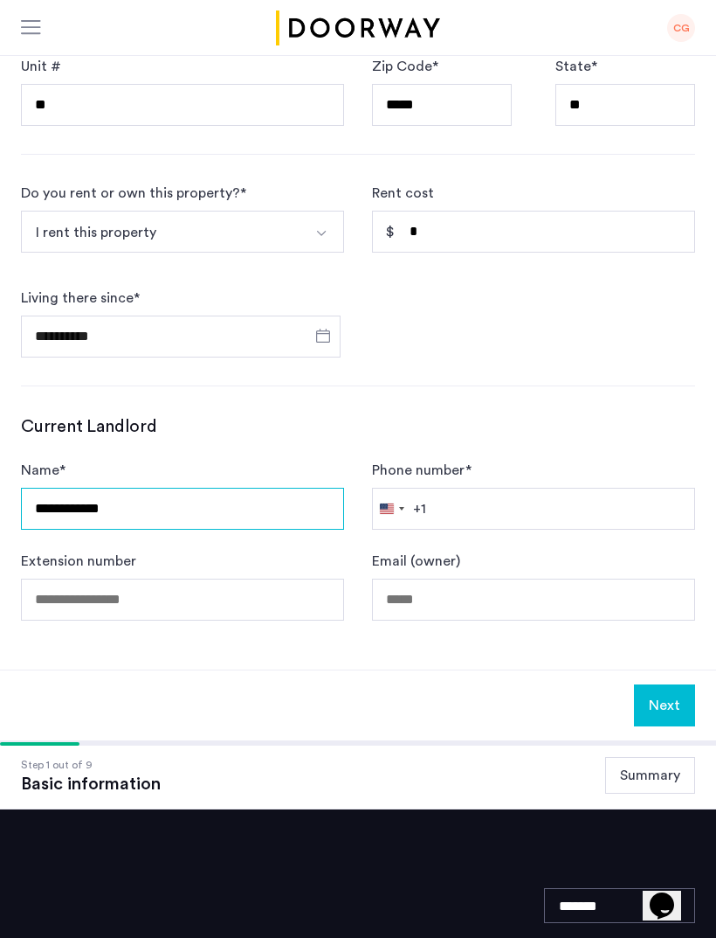
type input "**********"
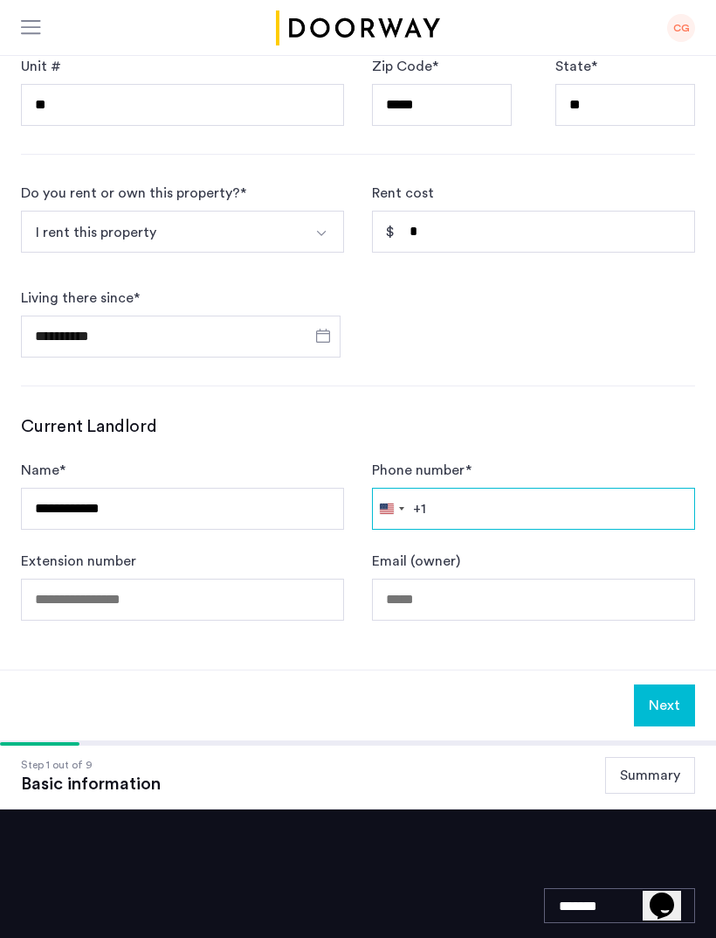
click at [502, 511] on input "Phone number *" at bounding box center [533, 509] width 323 height 42
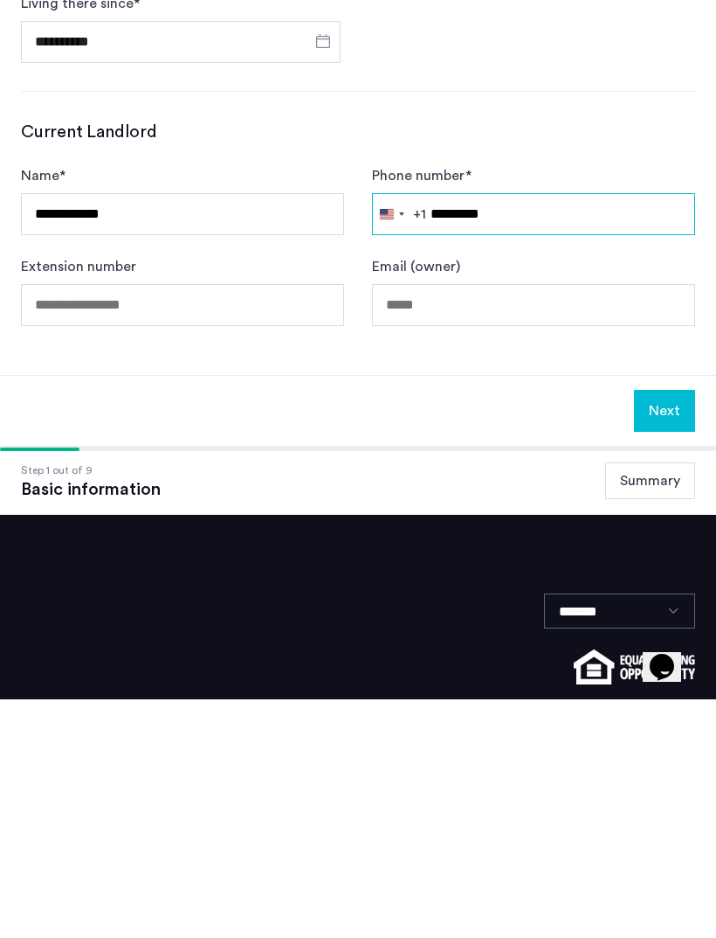
type input "**********"
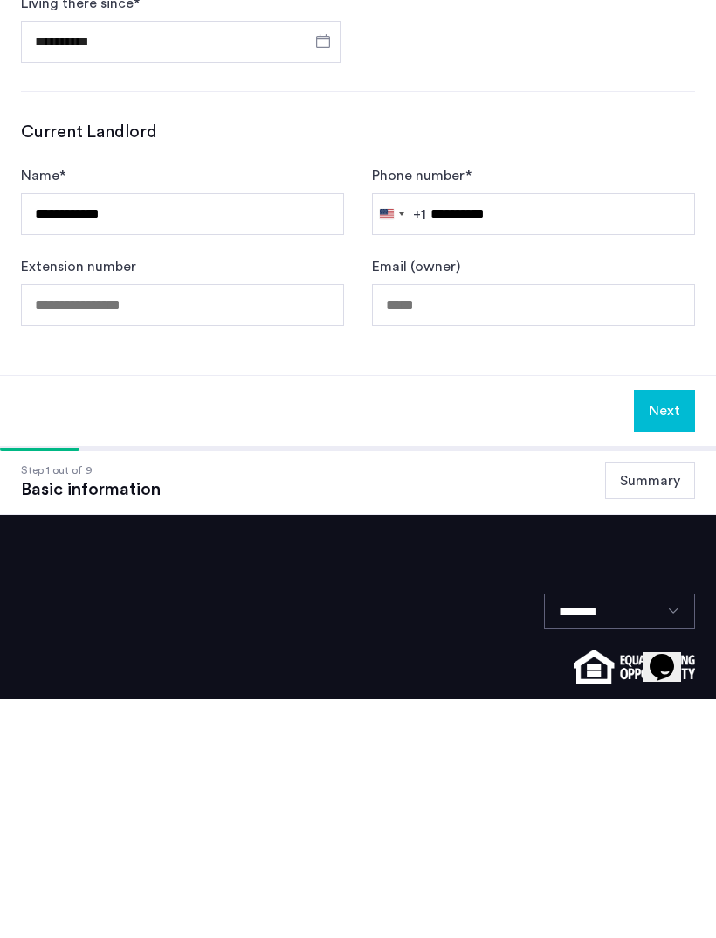
scroll to position [716, 0]
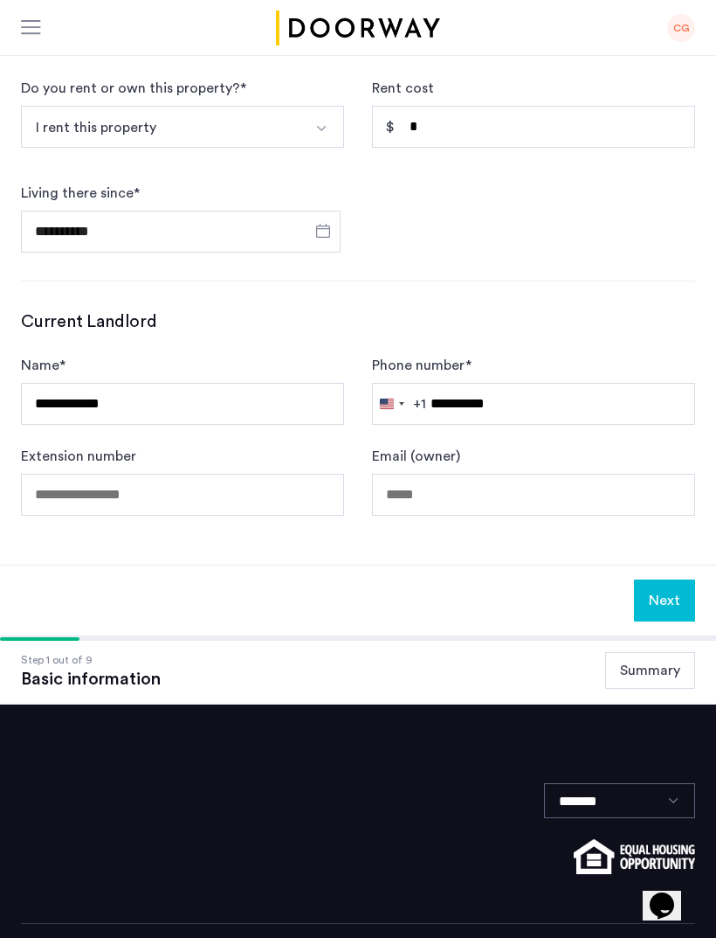
click at [675, 613] on button "Next" at bounding box center [664, 600] width 61 height 42
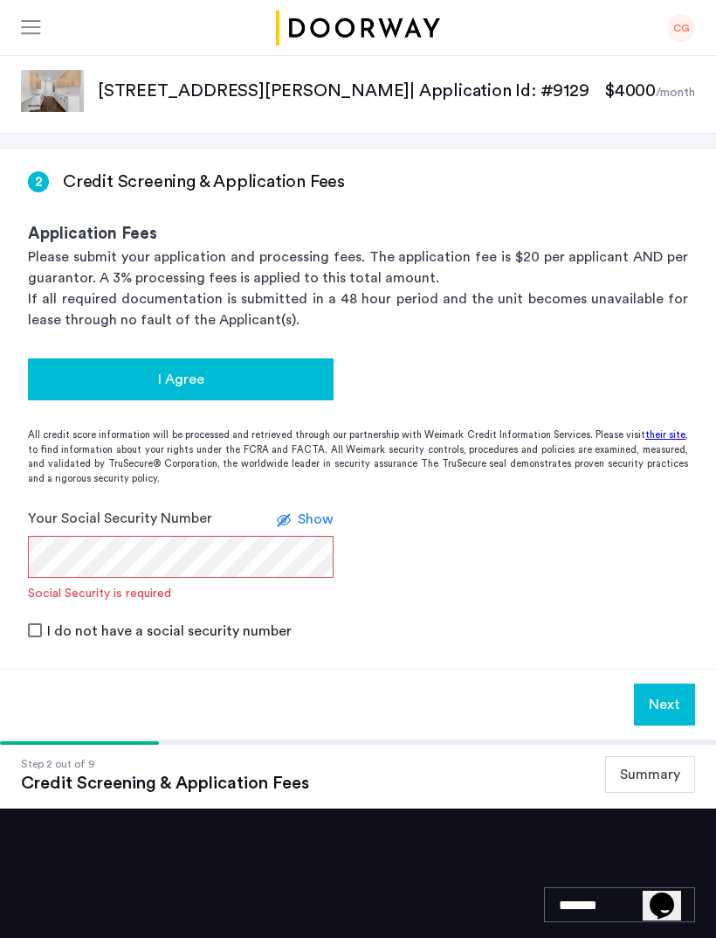
click at [264, 390] on div "I Agree" at bounding box center [181, 379] width 278 height 21
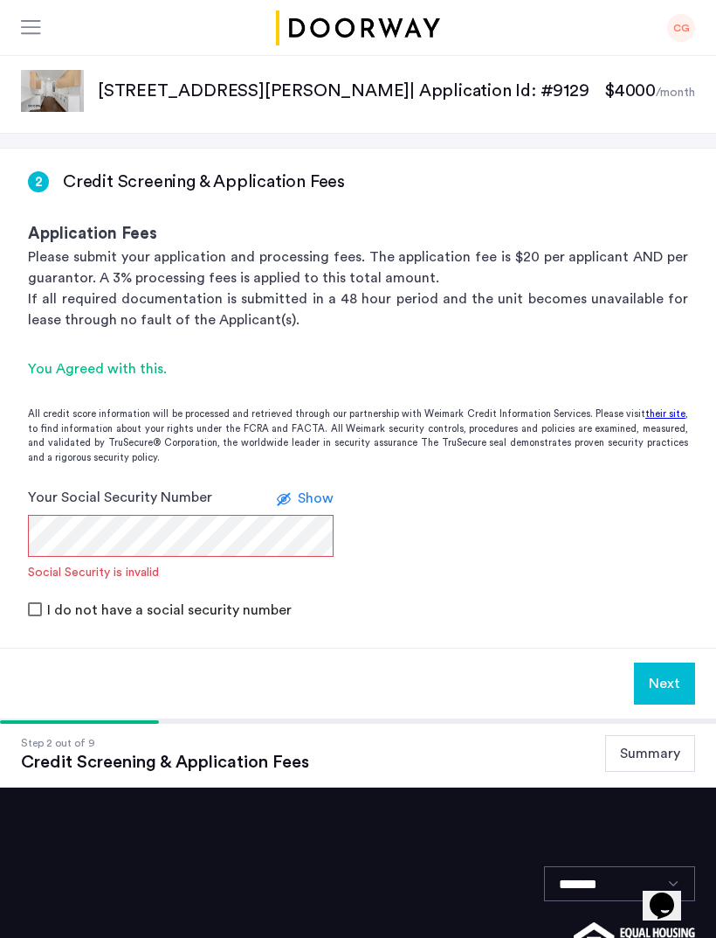
click at [328, 495] on span "Show" at bounding box center [316, 498] width 36 height 14
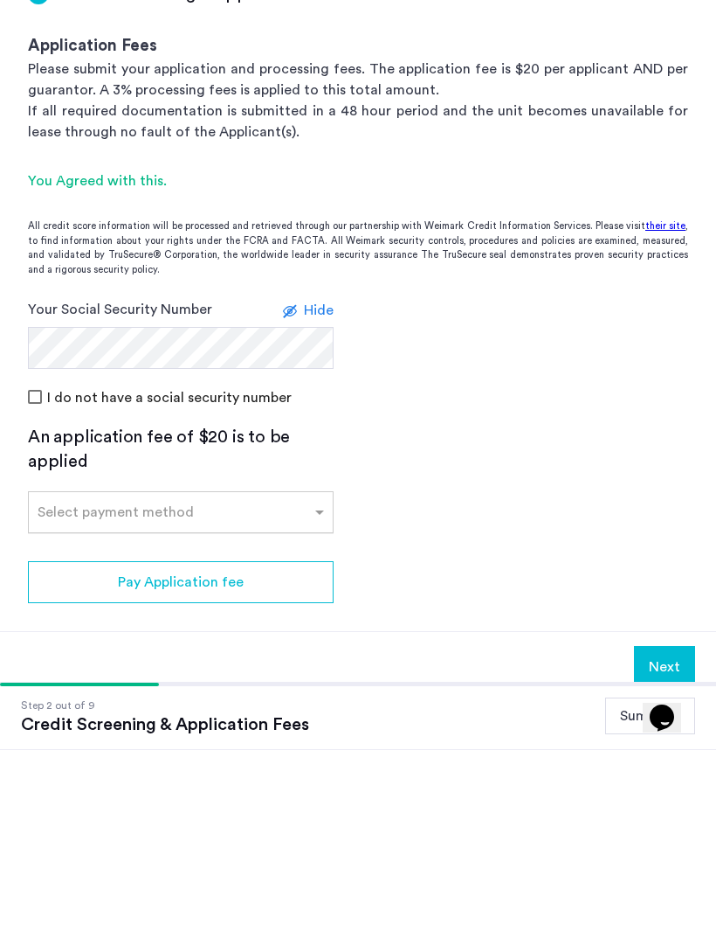
click at [303, 684] on div at bounding box center [181, 694] width 304 height 21
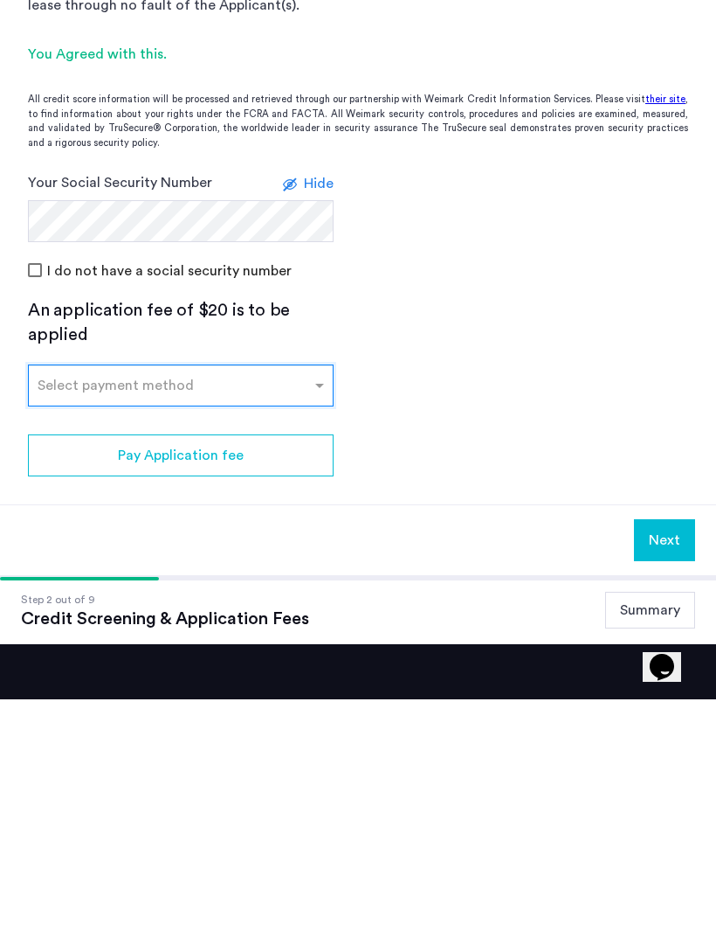
scroll to position [76, 0]
click at [309, 608] on div at bounding box center [181, 618] width 304 height 21
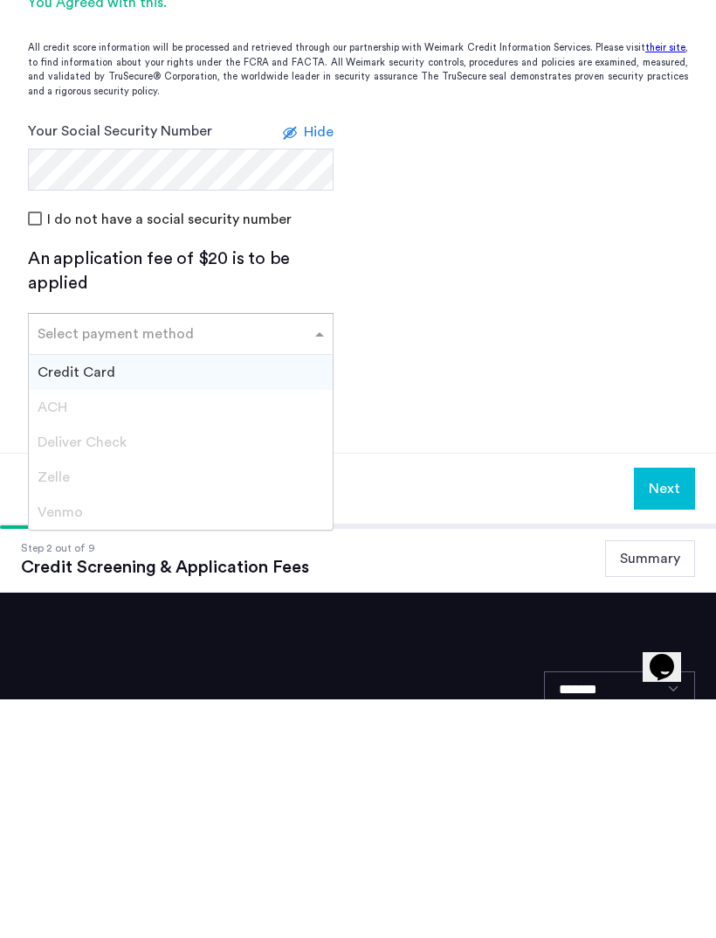
scroll to position [129, 0]
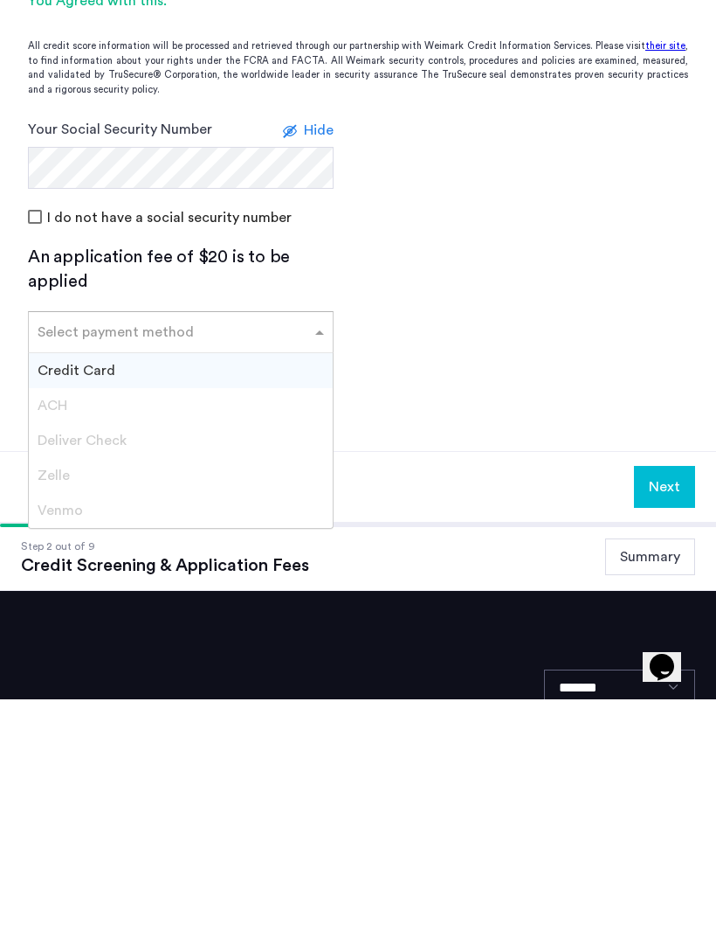
click at [243, 592] on div "Credit Card" at bounding box center [181, 609] width 304 height 35
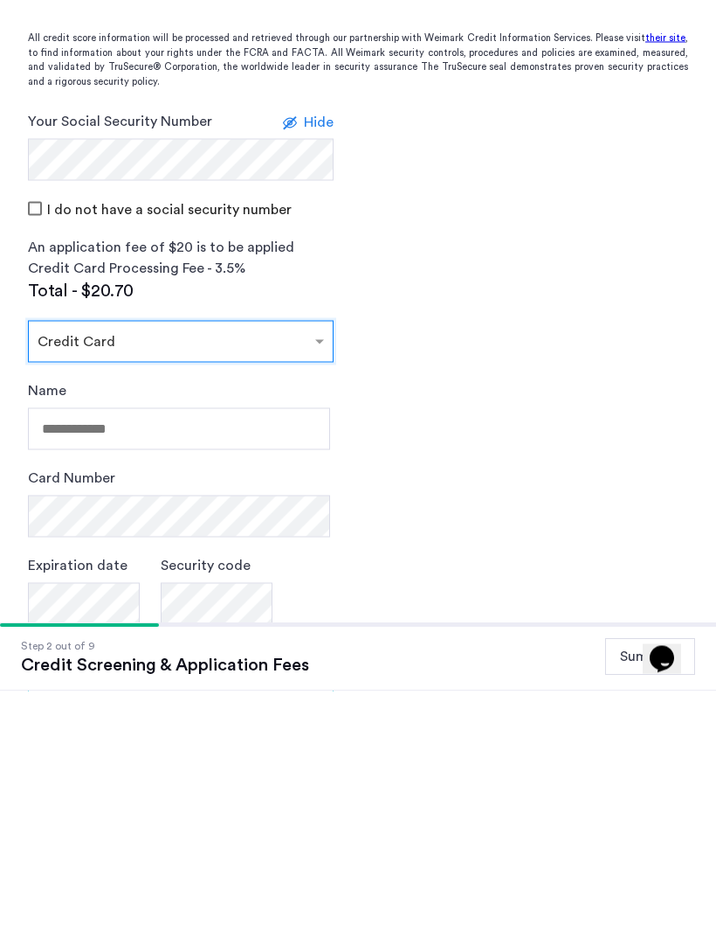
scroll to position [149, 0]
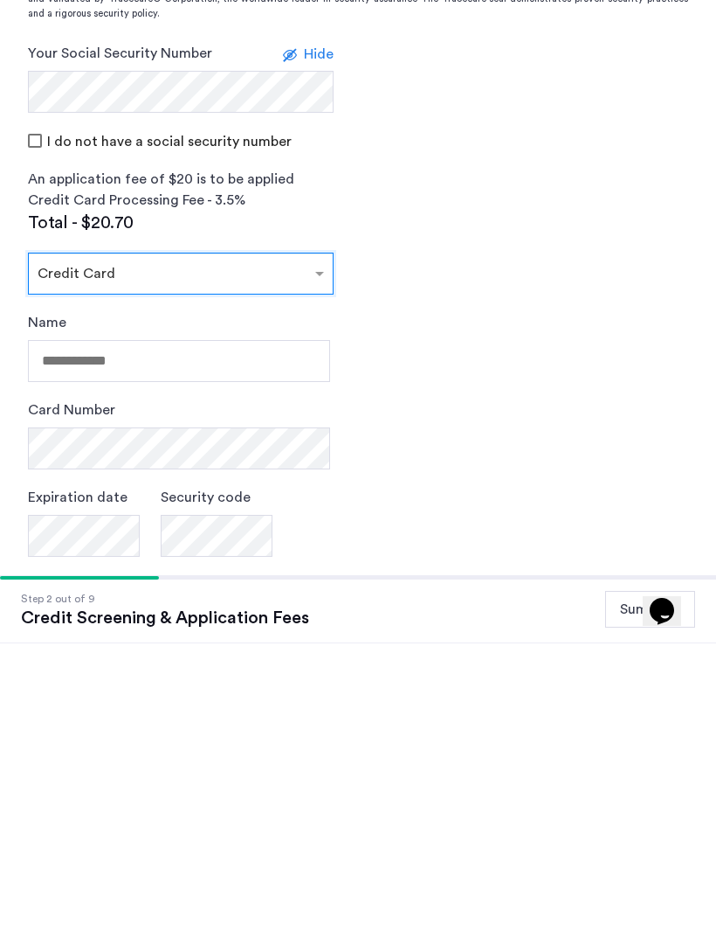
click at [282, 547] on div "Select payment method × Credit Card" at bounding box center [181, 568] width 306 height 42
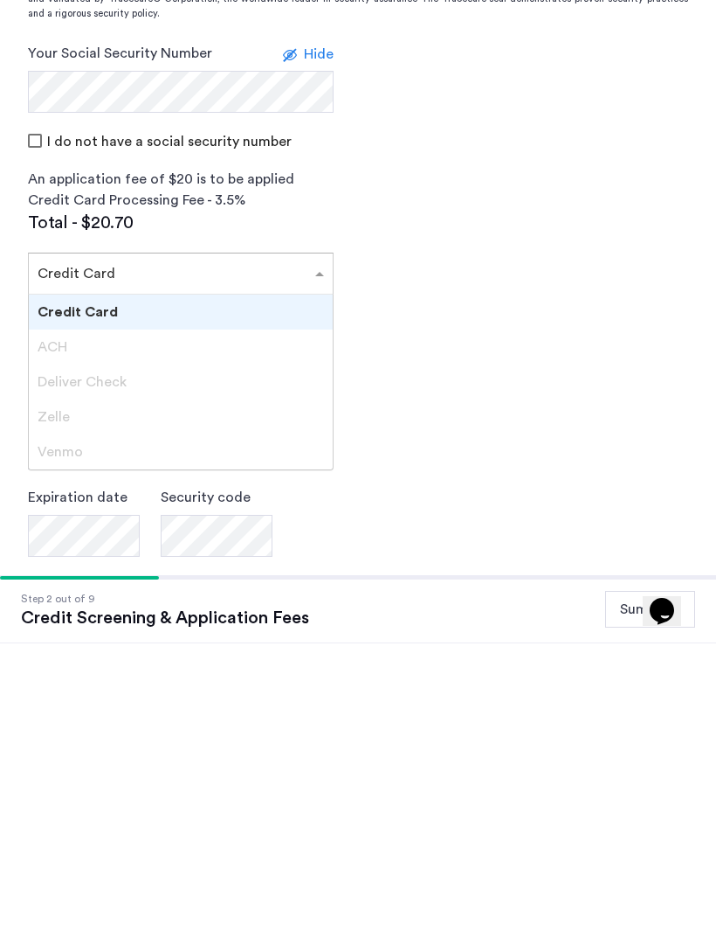
scroll to position [171, 0]
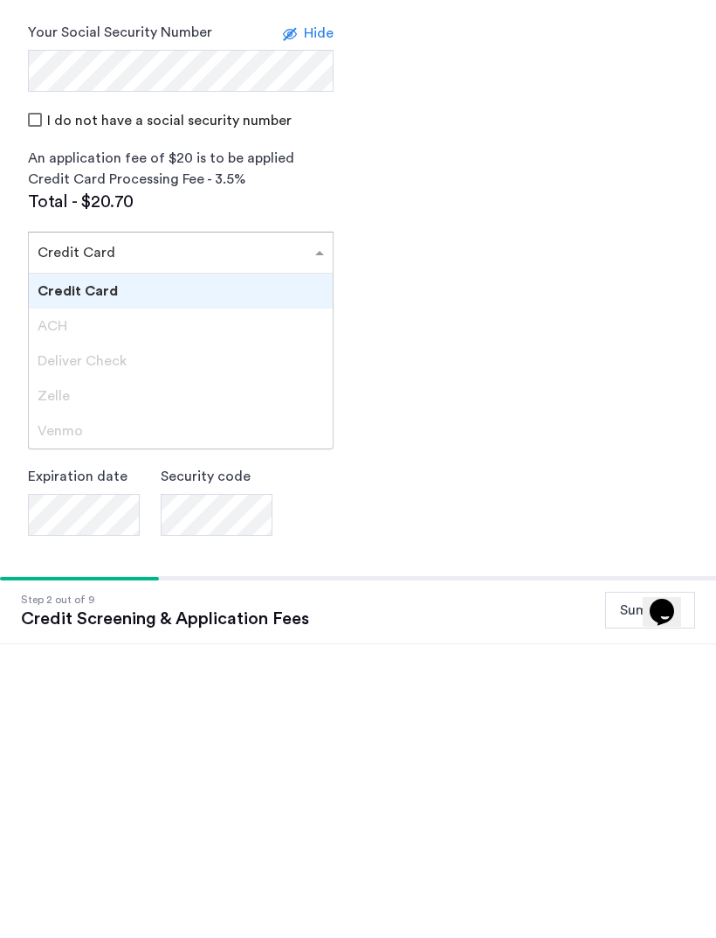
click at [189, 672] on div "Zelle" at bounding box center [181, 689] width 304 height 35
click at [185, 707] on div "Venmo" at bounding box center [181, 724] width 304 height 35
click at [247, 637] on div "Deliver Check" at bounding box center [181, 654] width 304 height 35
click at [254, 602] on div "ACH" at bounding box center [181, 619] width 304 height 35
click at [286, 567] on div "Credit Card" at bounding box center [181, 584] width 304 height 35
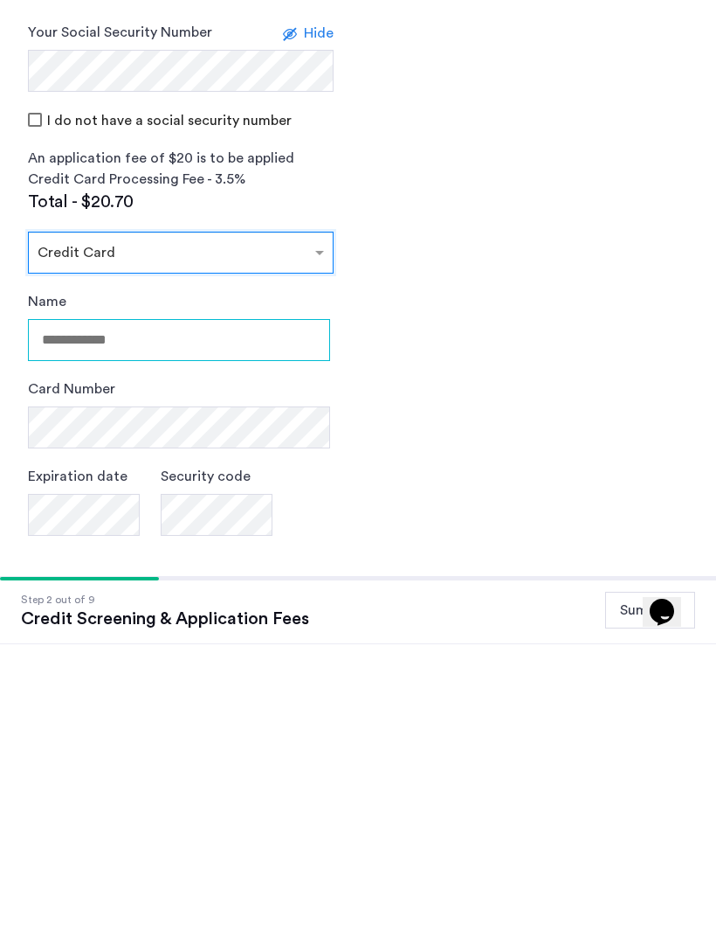
click at [265, 613] on input "Name" at bounding box center [179, 634] width 302 height 42
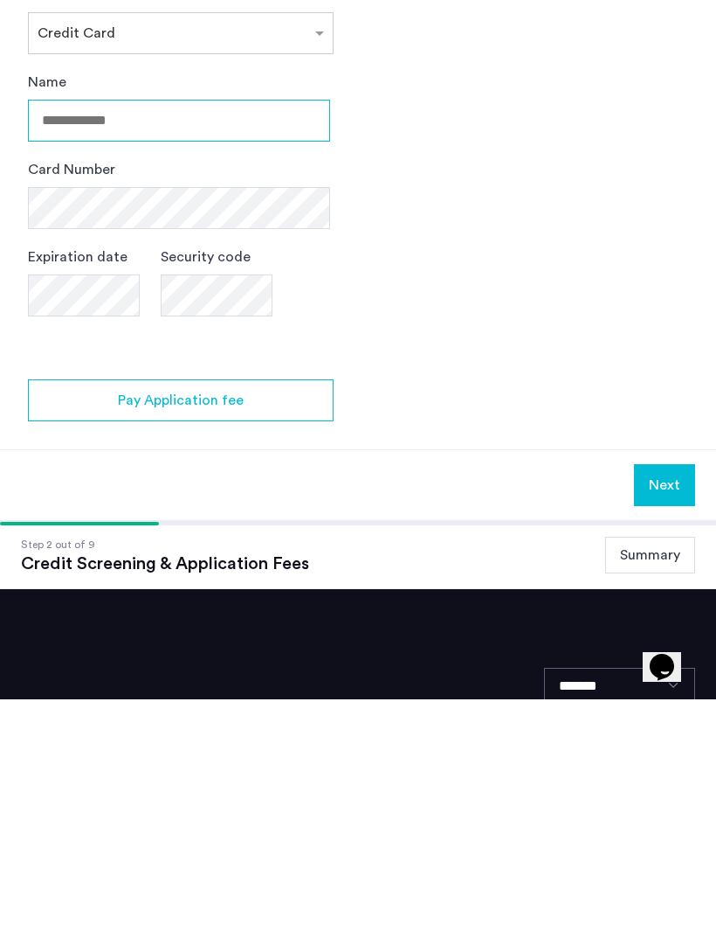
type input "**********"
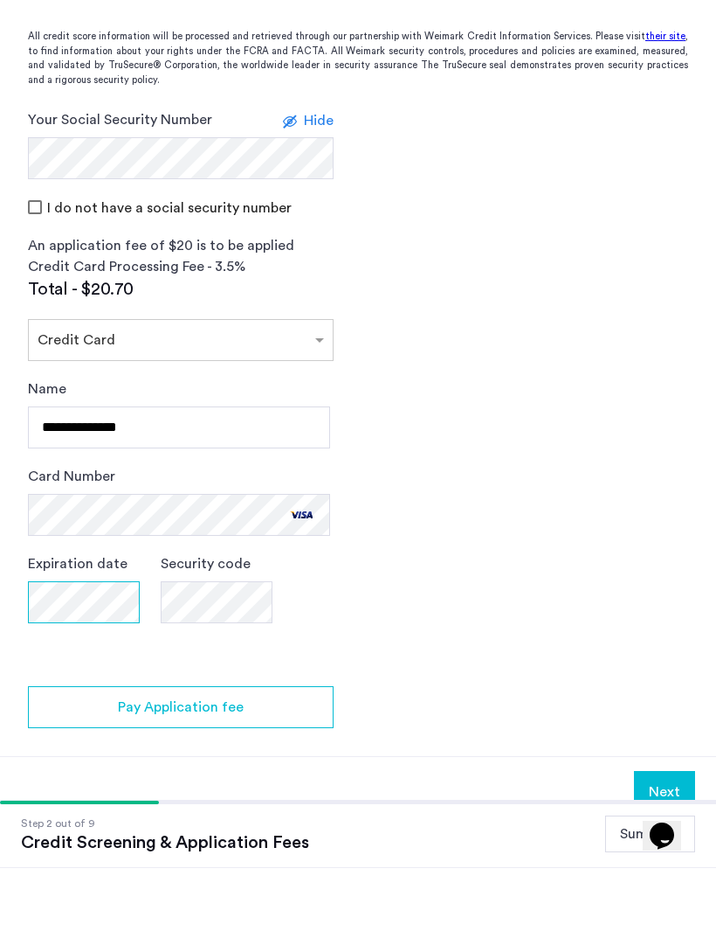
scroll to position [518, 0]
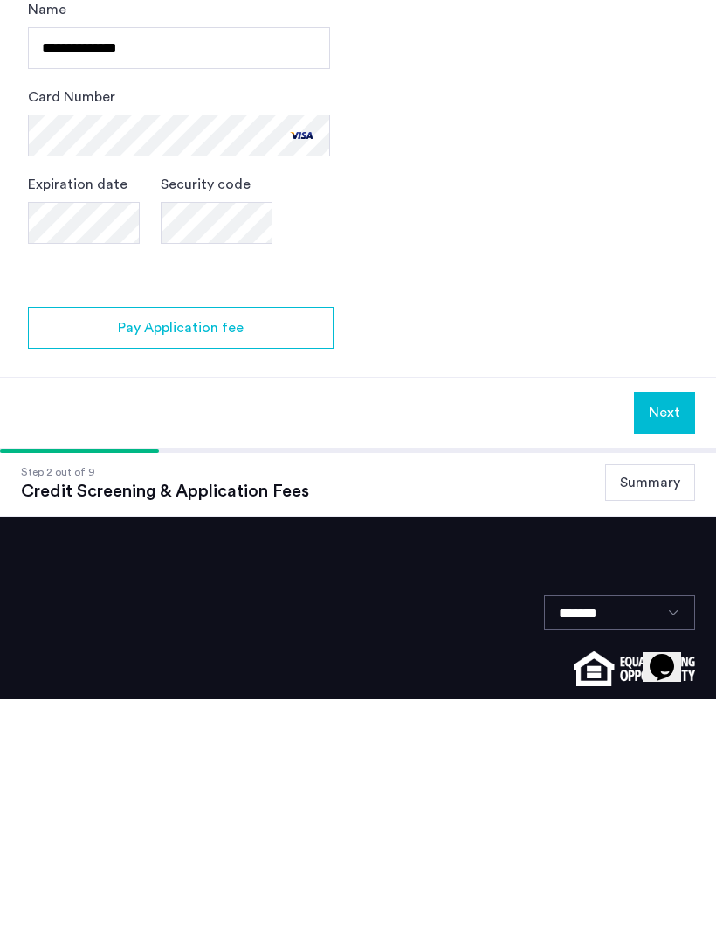
click at [197, 412] on div "Security code" at bounding box center [217, 455] width 112 height 87
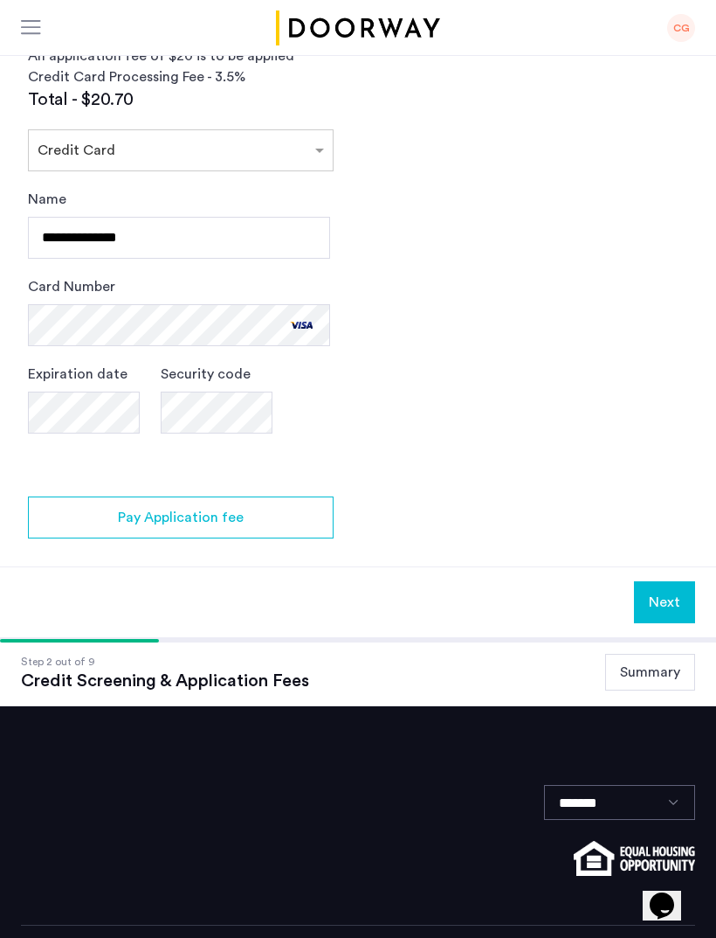
click at [212, 384] on label "Security code" at bounding box center [206, 373] width 90 height 21
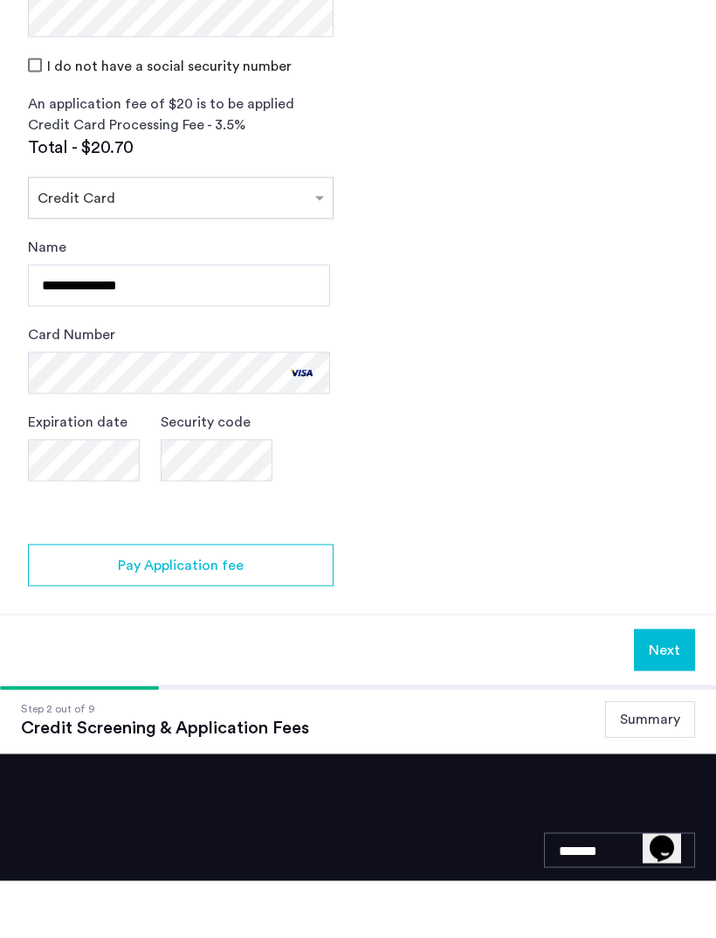
click at [662, 686] on button "Next" at bounding box center [664, 707] width 61 height 42
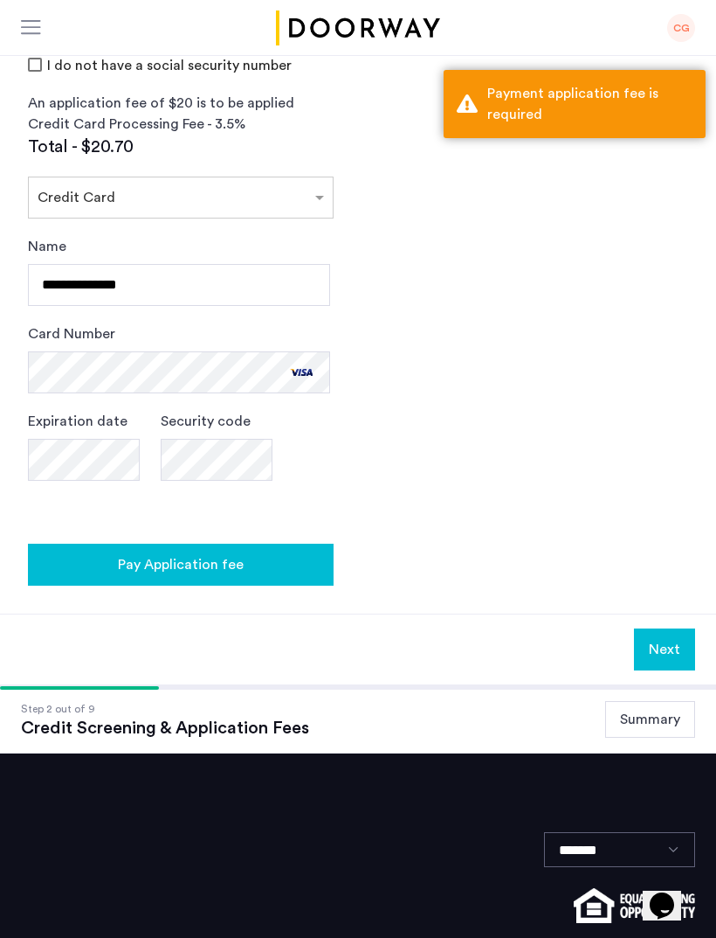
click at [308, 574] on div "Pay Application fee" at bounding box center [181, 564] width 278 height 21
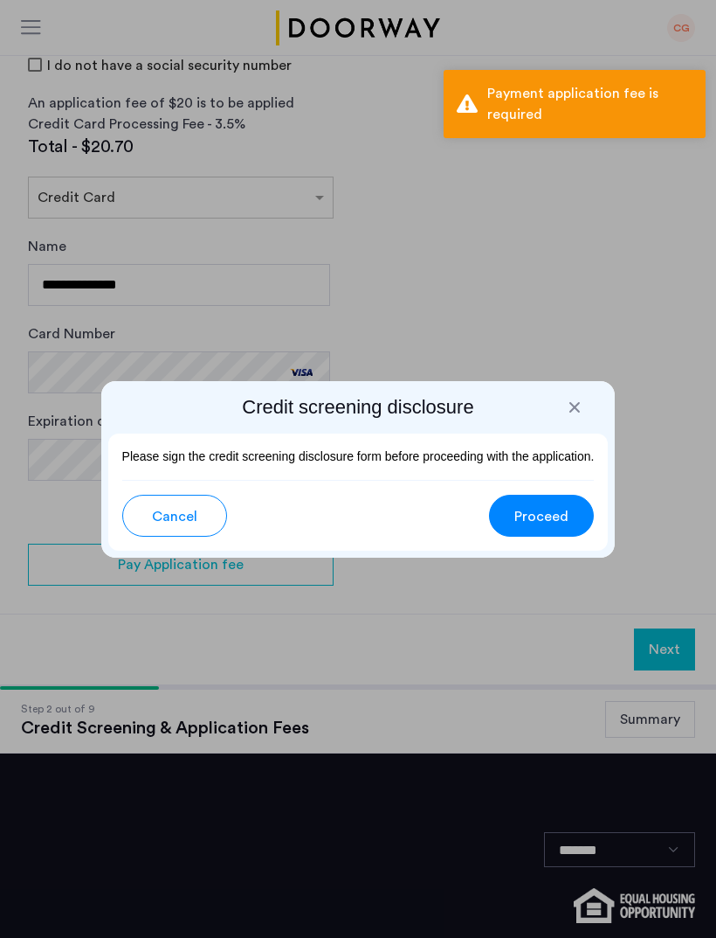
click at [558, 529] on button "Proceed" at bounding box center [541, 516] width 105 height 42
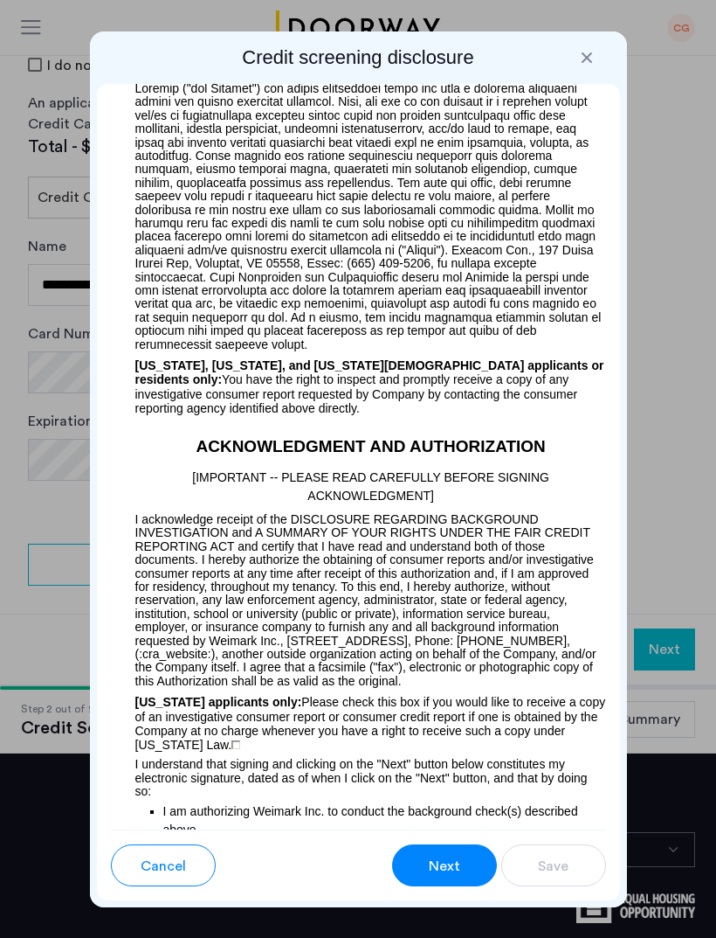
scroll to position [2412, 0]
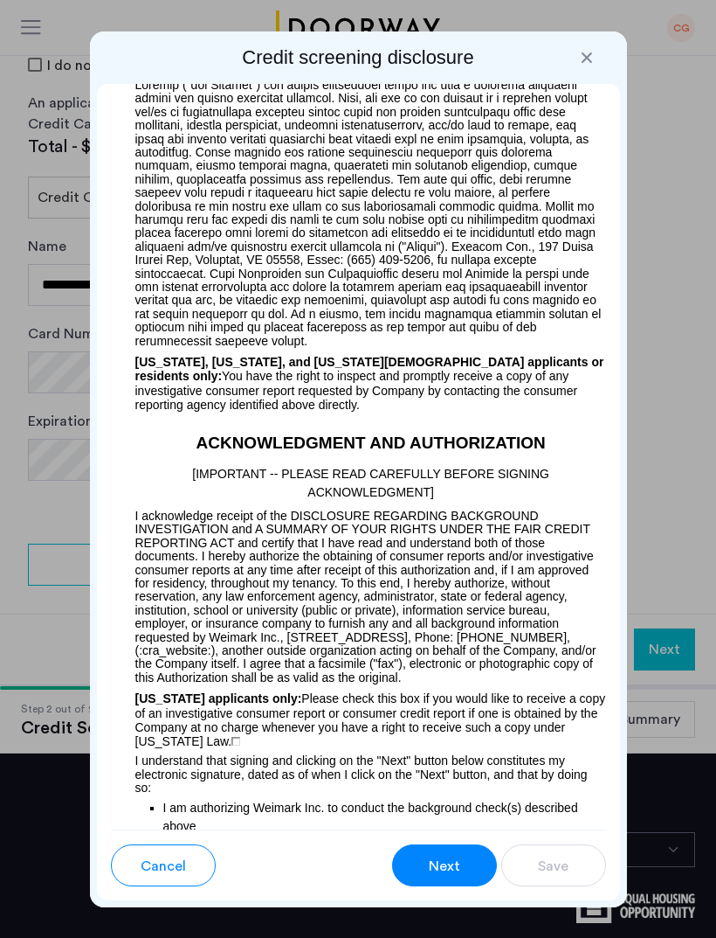
click at [440, 875] on span "Next" at bounding box center [444, 865] width 31 height 21
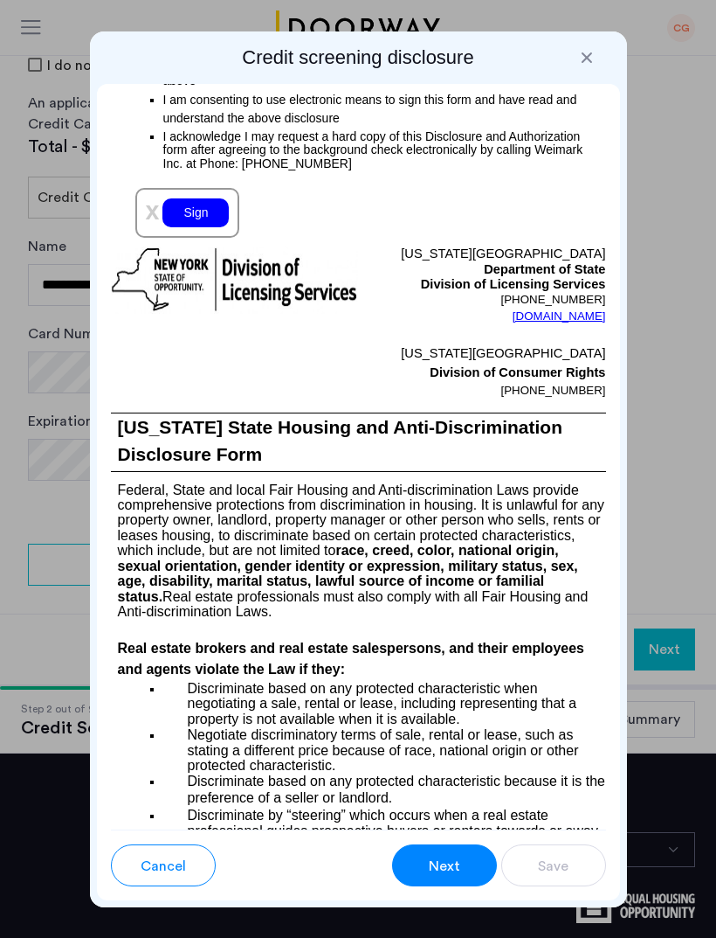
click at [211, 227] on div "Sign" at bounding box center [196, 212] width 66 height 29
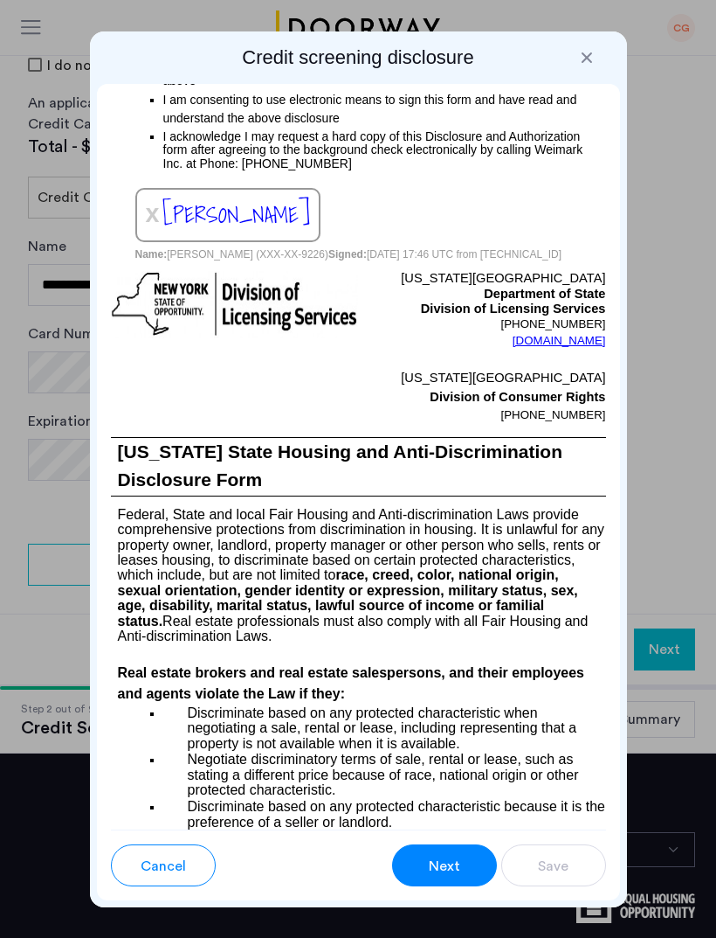
click at [453, 867] on span "Next" at bounding box center [444, 865] width 31 height 21
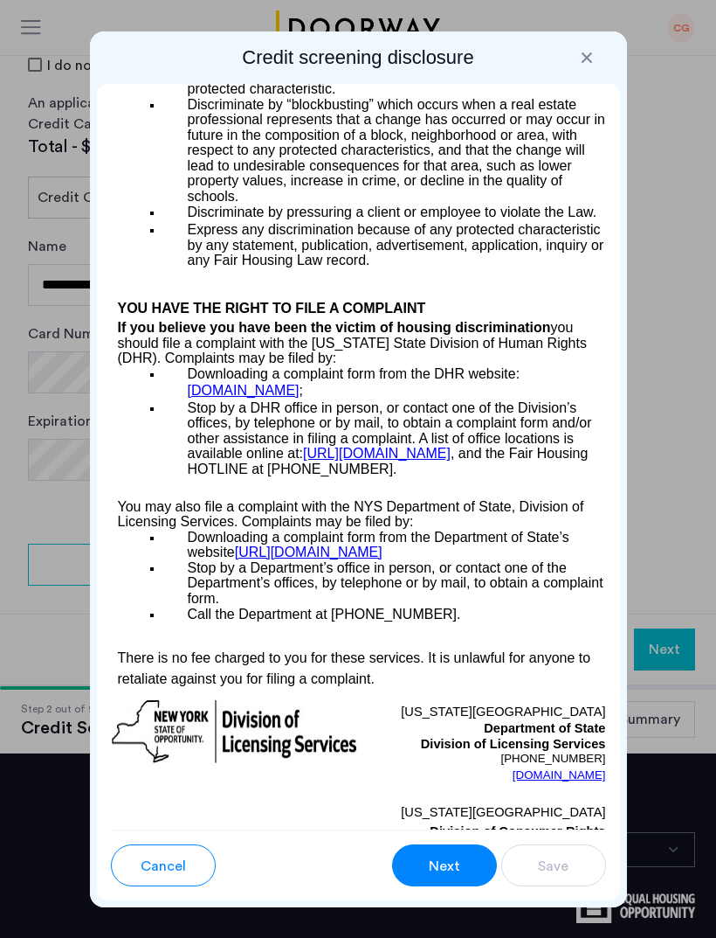
click at [454, 870] on span "Next" at bounding box center [444, 865] width 31 height 21
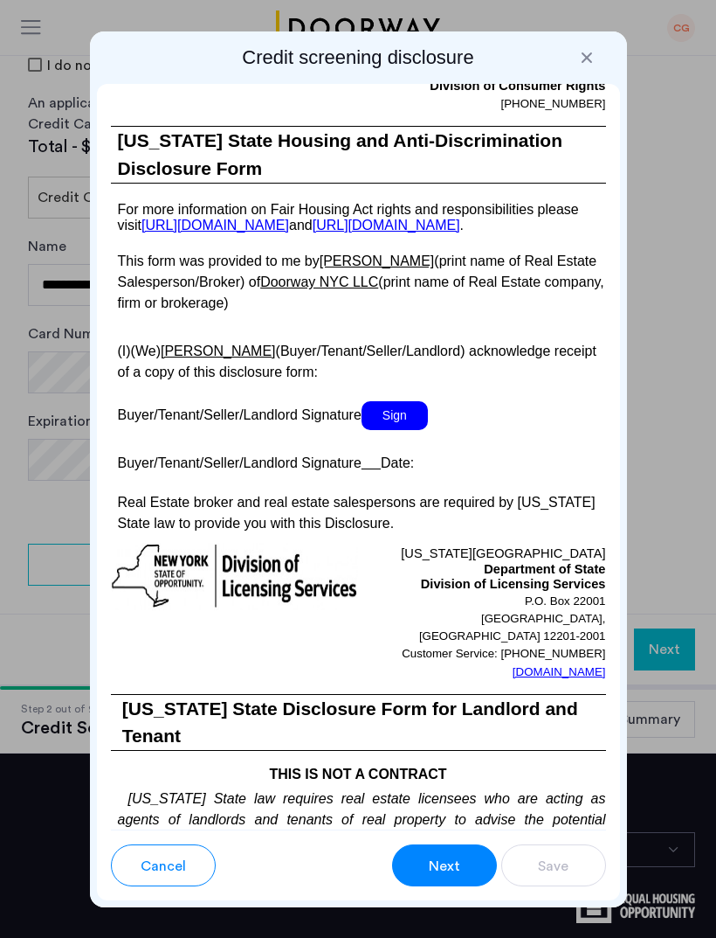
click at [401, 430] on span "Sign" at bounding box center [395, 415] width 66 height 29
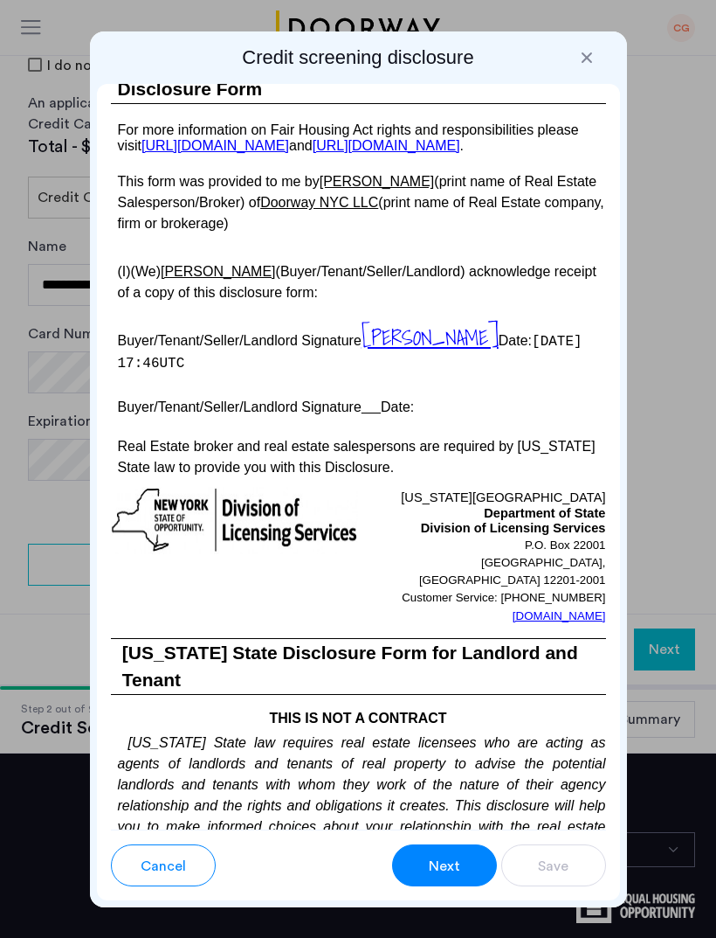
scroll to position [4781, 0]
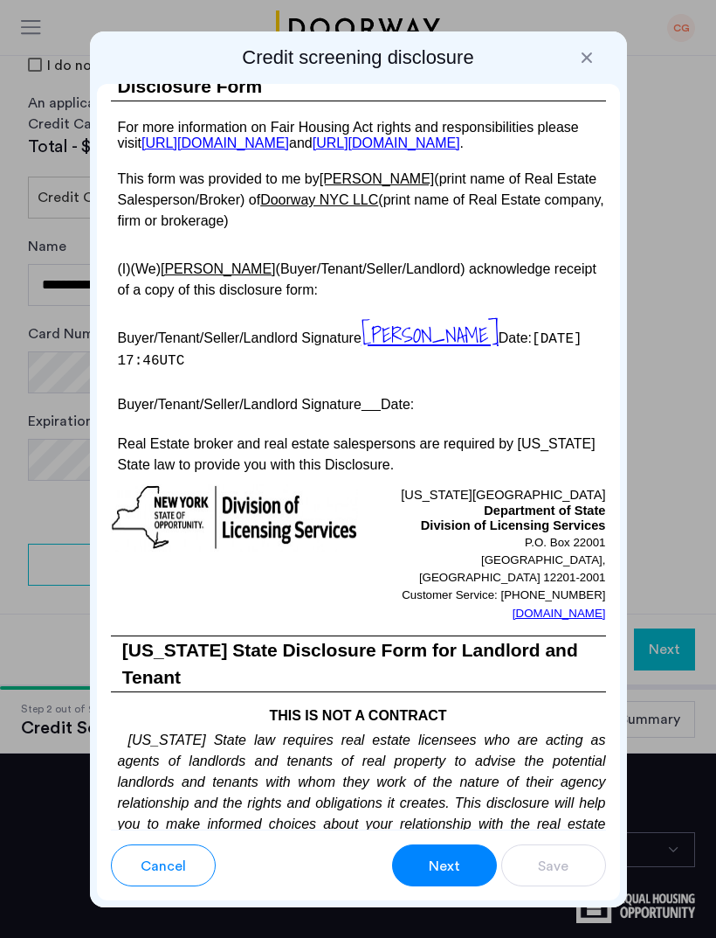
click at [440, 415] on p "Buyer/Tenant/Seller/Landlord Signature Date:" at bounding box center [358, 402] width 495 height 25
click at [452, 857] on span "Next" at bounding box center [444, 865] width 31 height 21
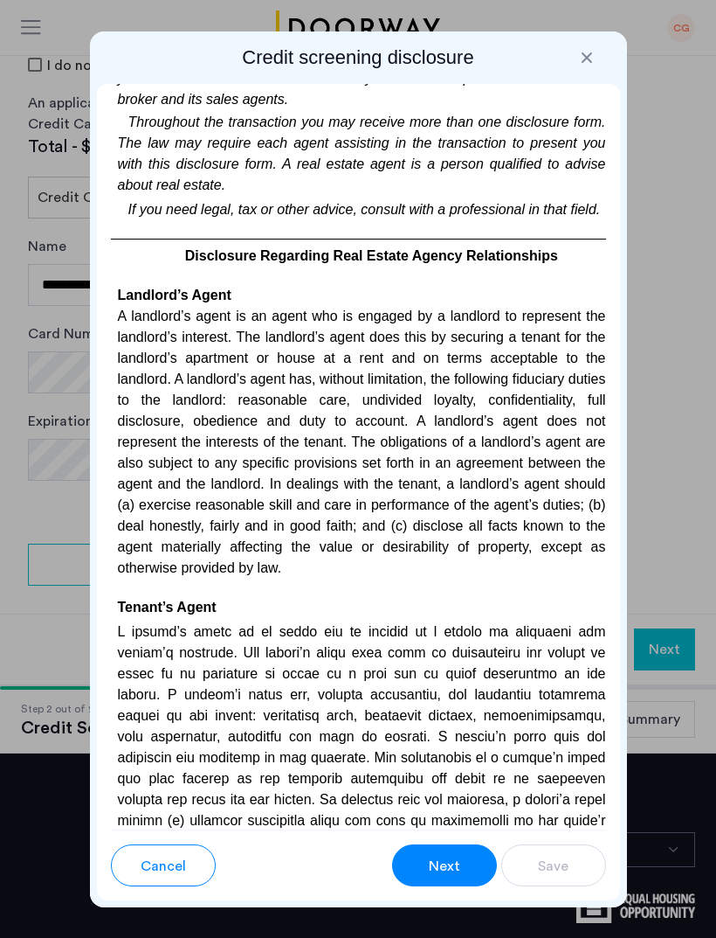
click at [438, 833] on div "Cancel Next Save" at bounding box center [358, 857] width 495 height 57
click at [453, 868] on span "Next" at bounding box center [444, 865] width 31 height 21
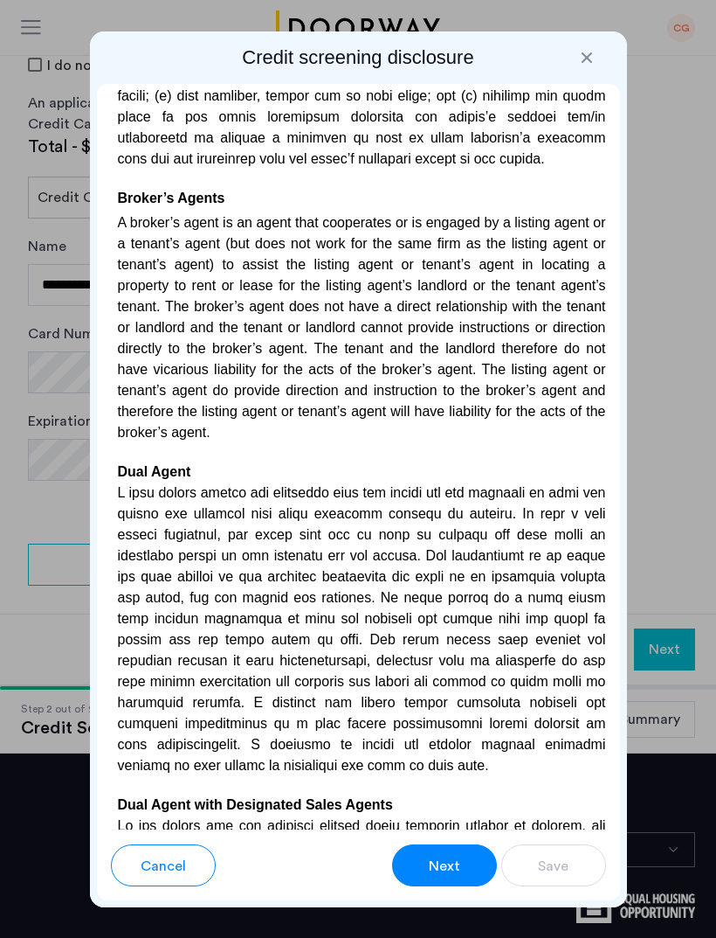
click at [440, 857] on span "Next" at bounding box center [444, 865] width 31 height 21
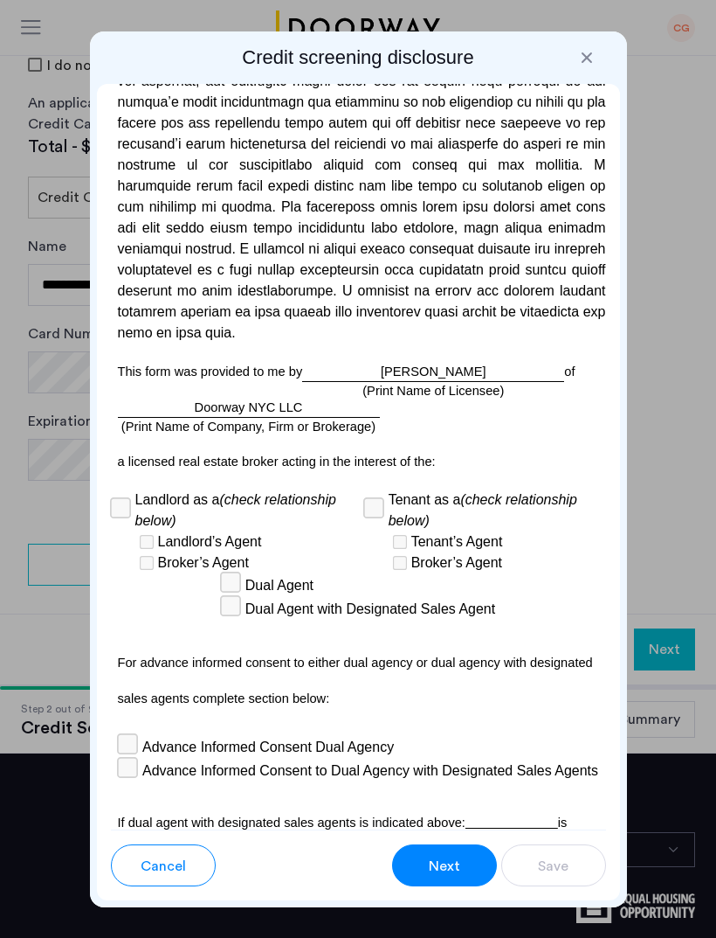
scroll to position [7125, 0]
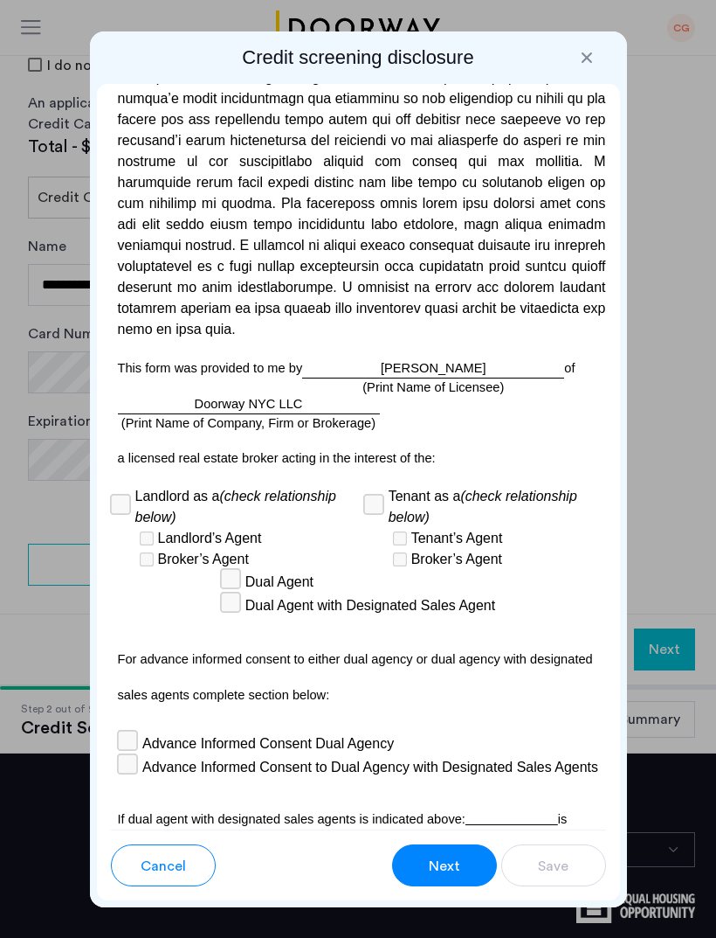
click at [444, 863] on span "Next" at bounding box center [444, 865] width 31 height 21
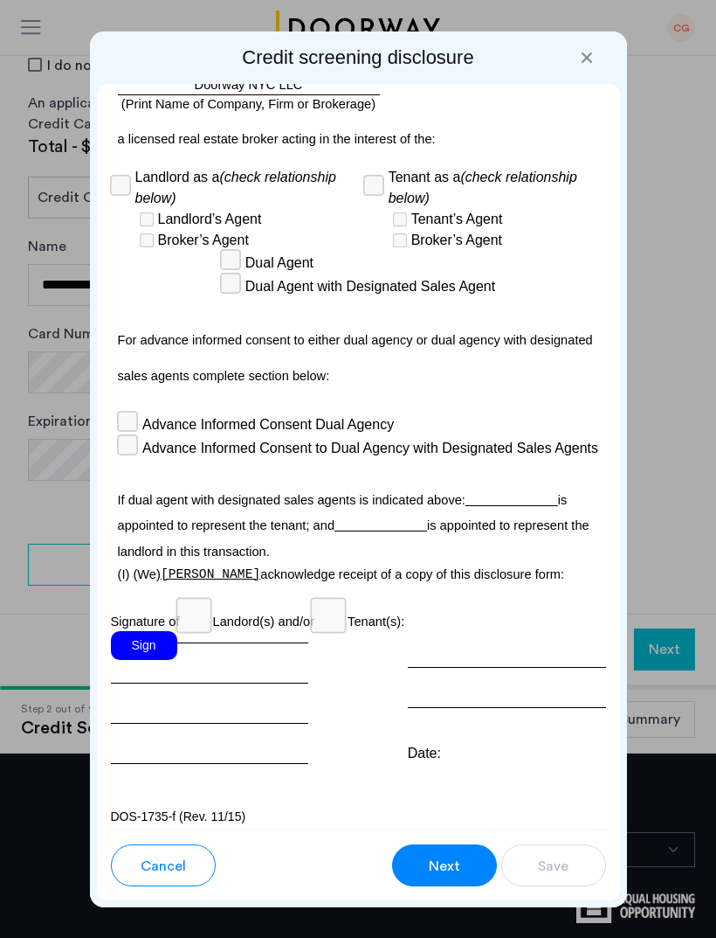
click at [168, 633] on div "Sign" at bounding box center [144, 645] width 66 height 29
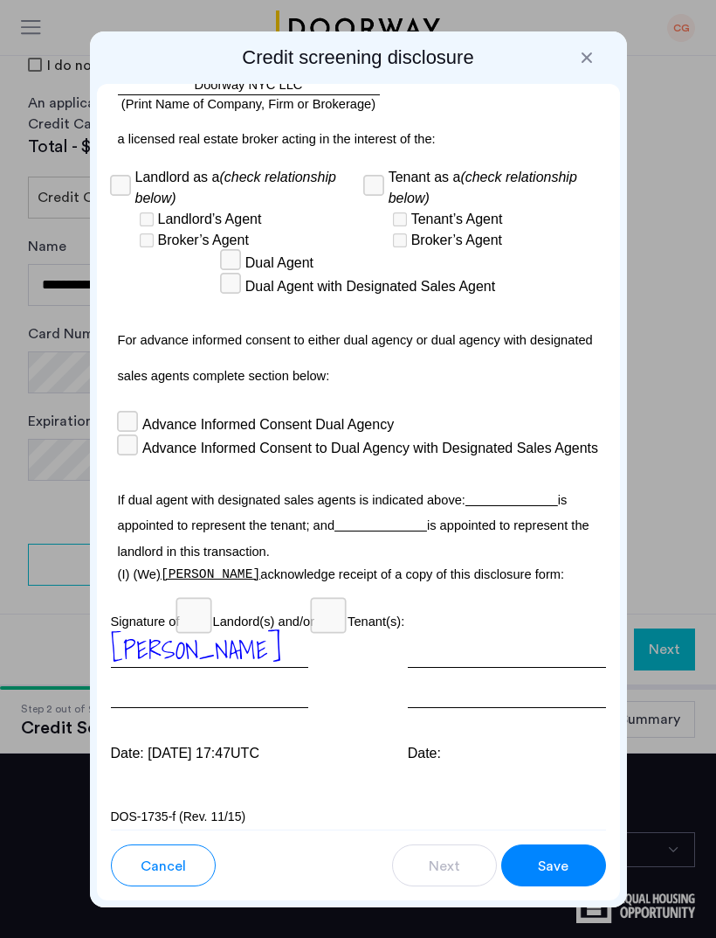
click at [569, 869] on div "Save" at bounding box center [553, 865] width 33 height 21
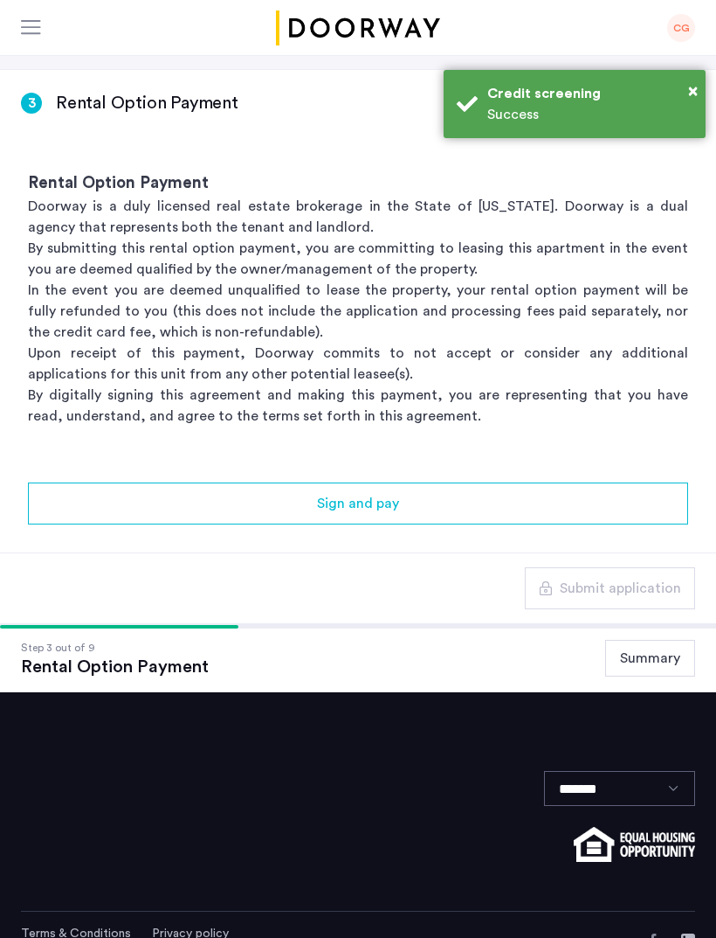
scroll to position [0, 0]
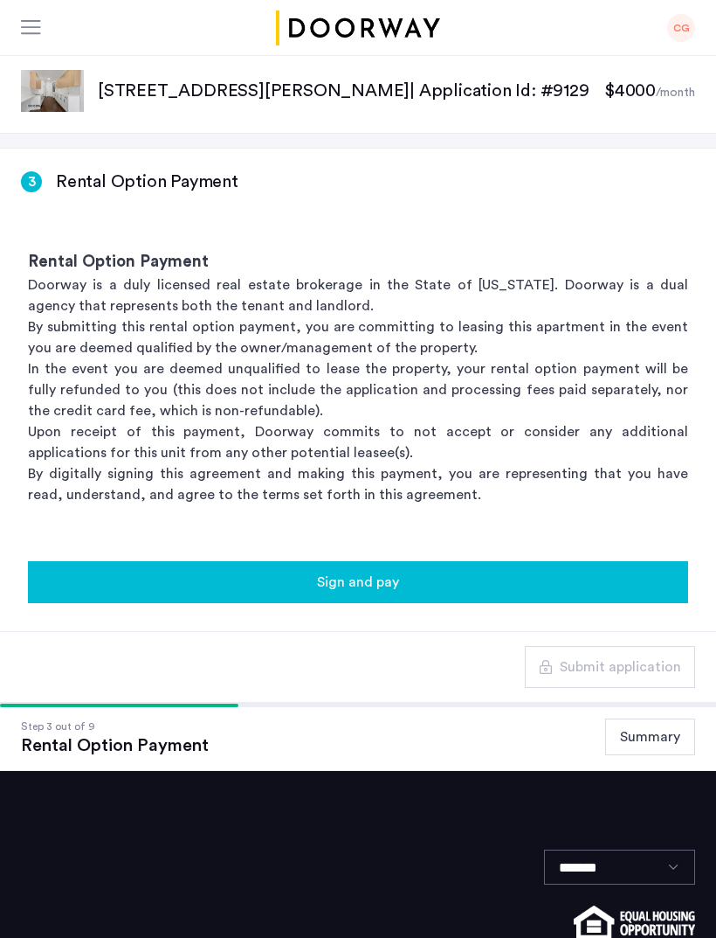
click at [661, 581] on div "Sign and pay" at bounding box center [358, 581] width 633 height 21
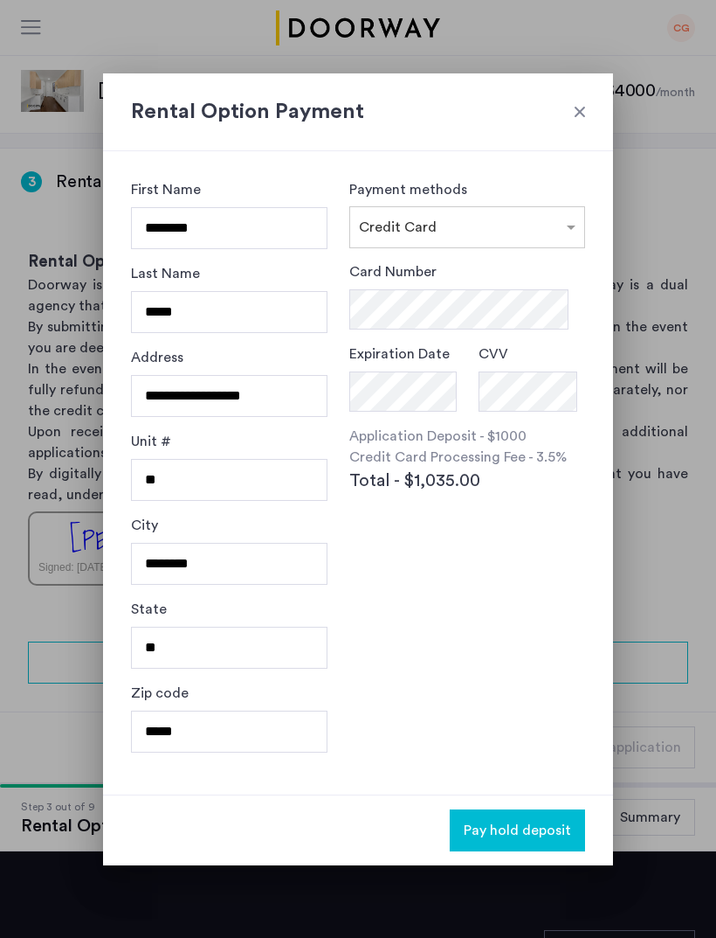
click at [576, 108] on div at bounding box center [579, 111] width 17 height 17
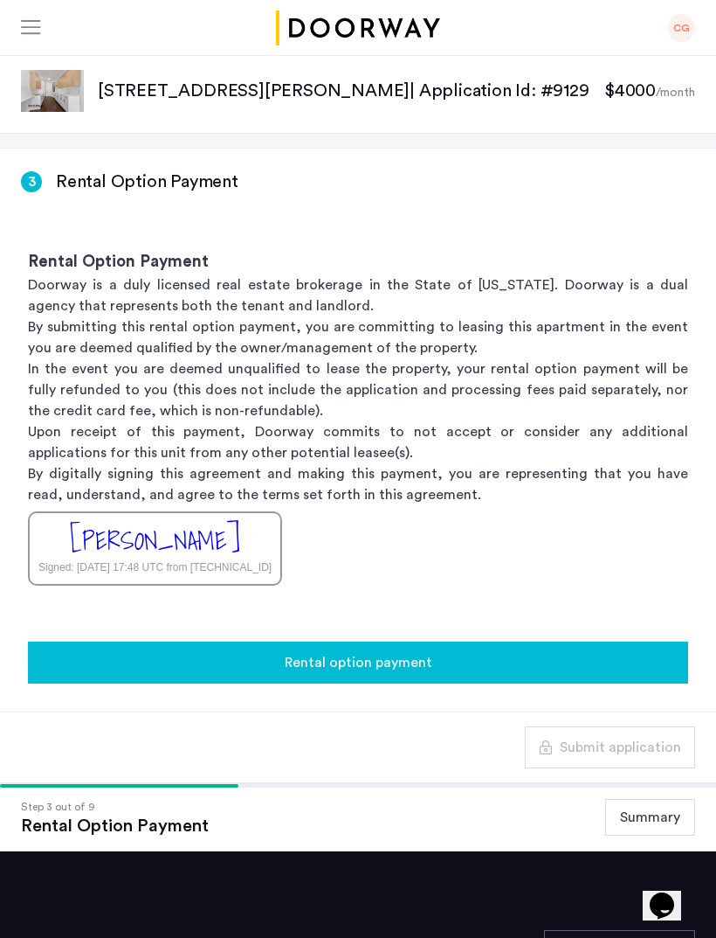
click at [469, 668] on div "Rental option payment" at bounding box center [358, 662] width 633 height 21
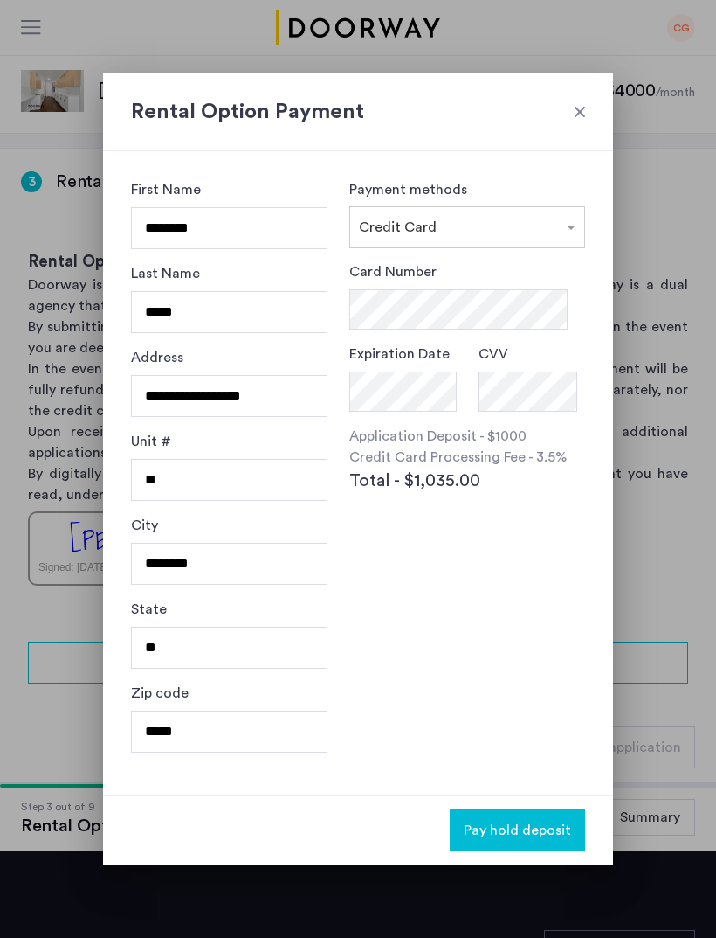
click at [654, 592] on div at bounding box center [358, 469] width 716 height 938
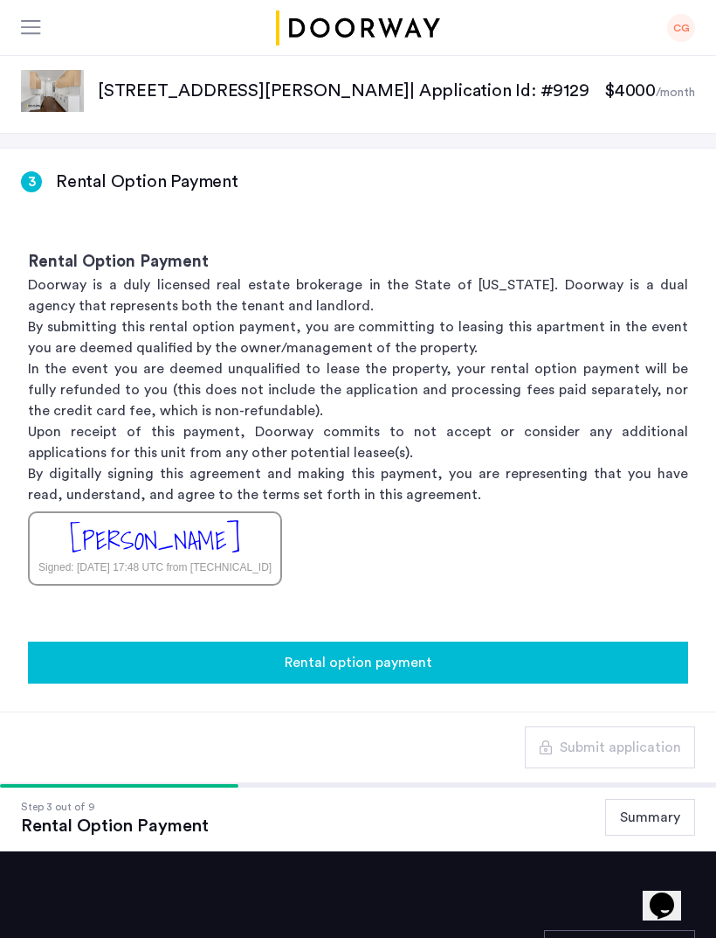
click at [524, 673] on div "Rental option payment" at bounding box center [358, 662] width 633 height 21
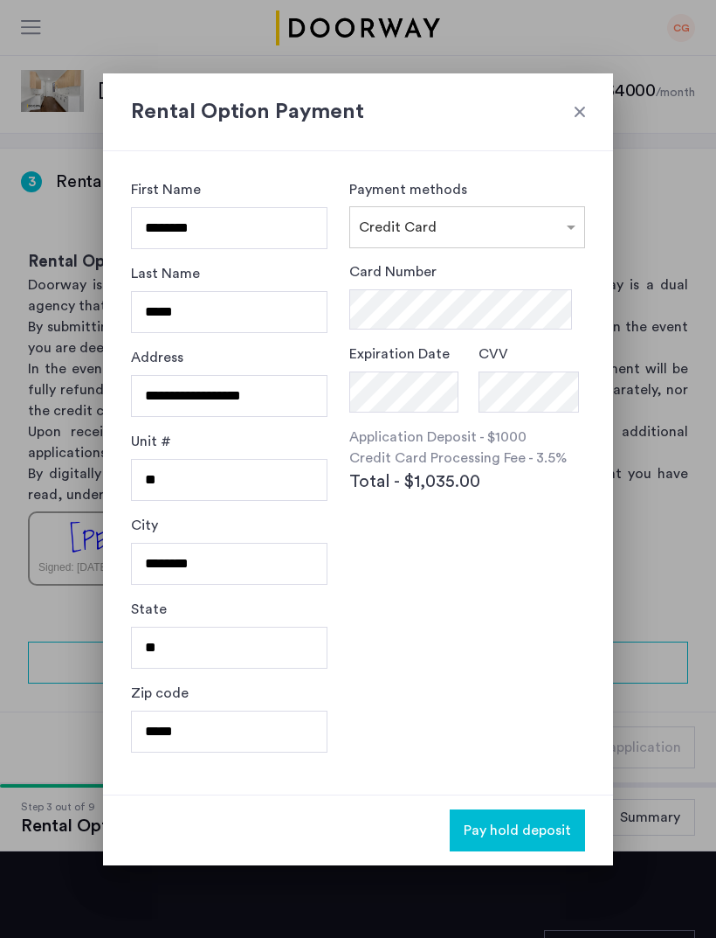
click at [649, 578] on div at bounding box center [358, 469] width 716 height 938
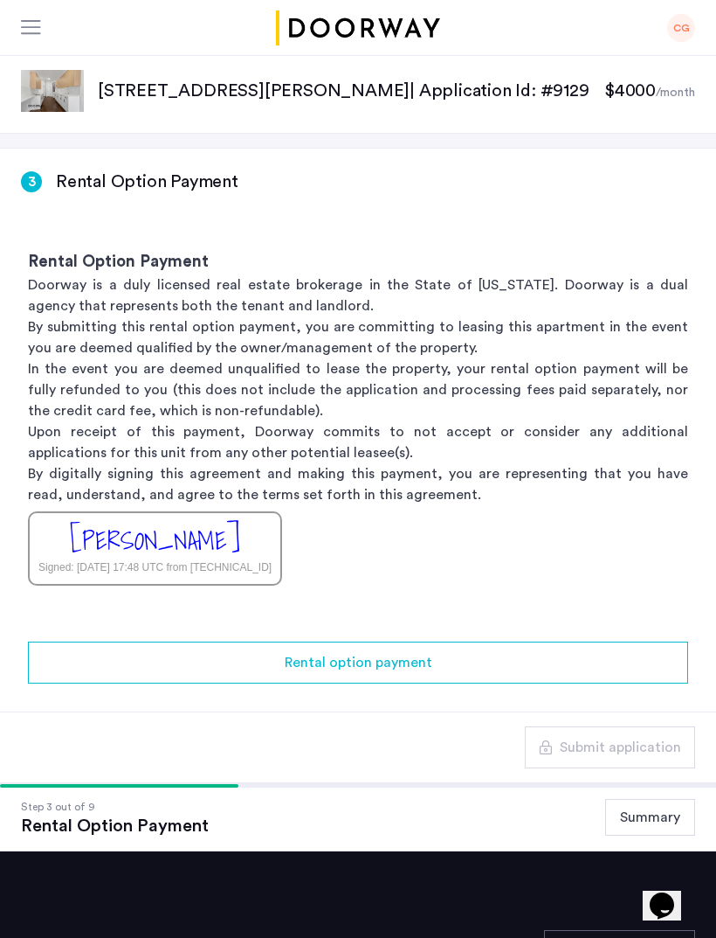
scroll to position [45, 0]
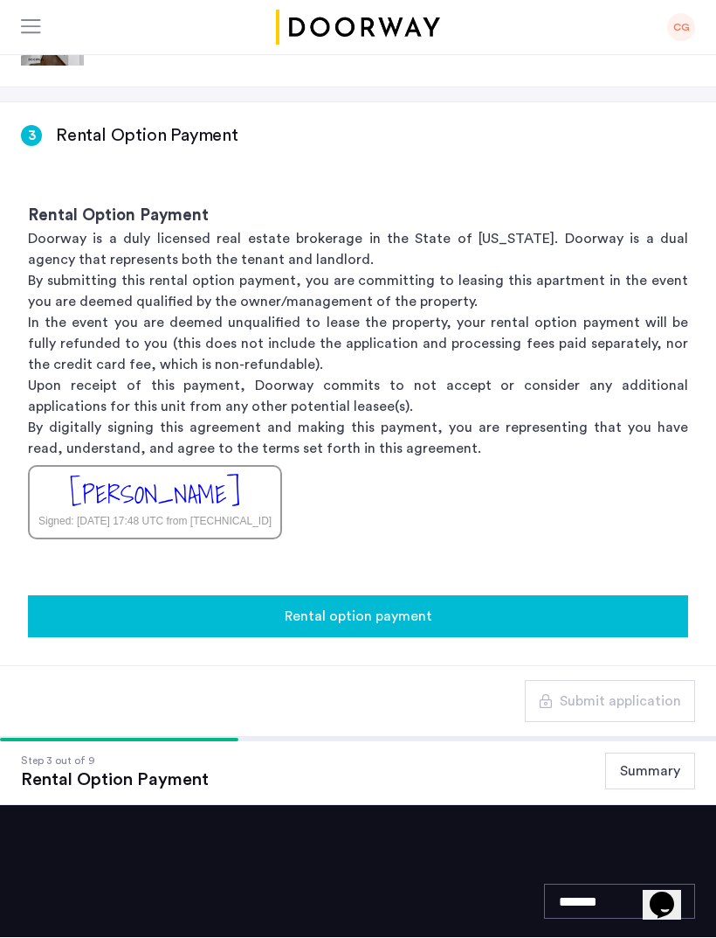
click at [372, 627] on span "Rental option payment" at bounding box center [359, 616] width 148 height 21
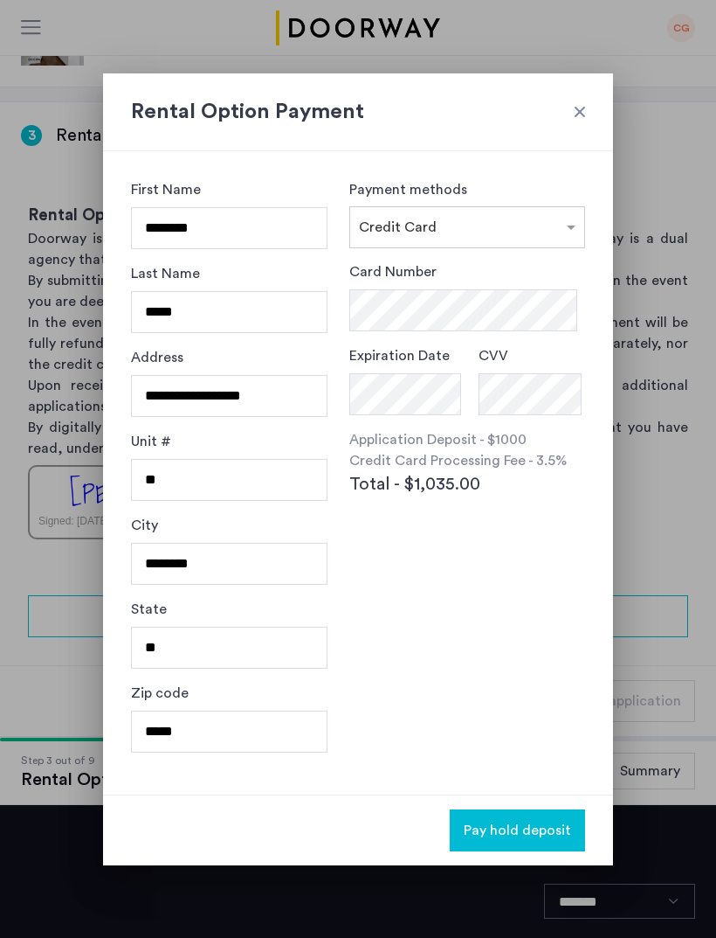
click at [564, 109] on h2 "Rental Option Payment" at bounding box center [358, 111] width 454 height 31
click at [576, 103] on div at bounding box center [579, 111] width 17 height 17
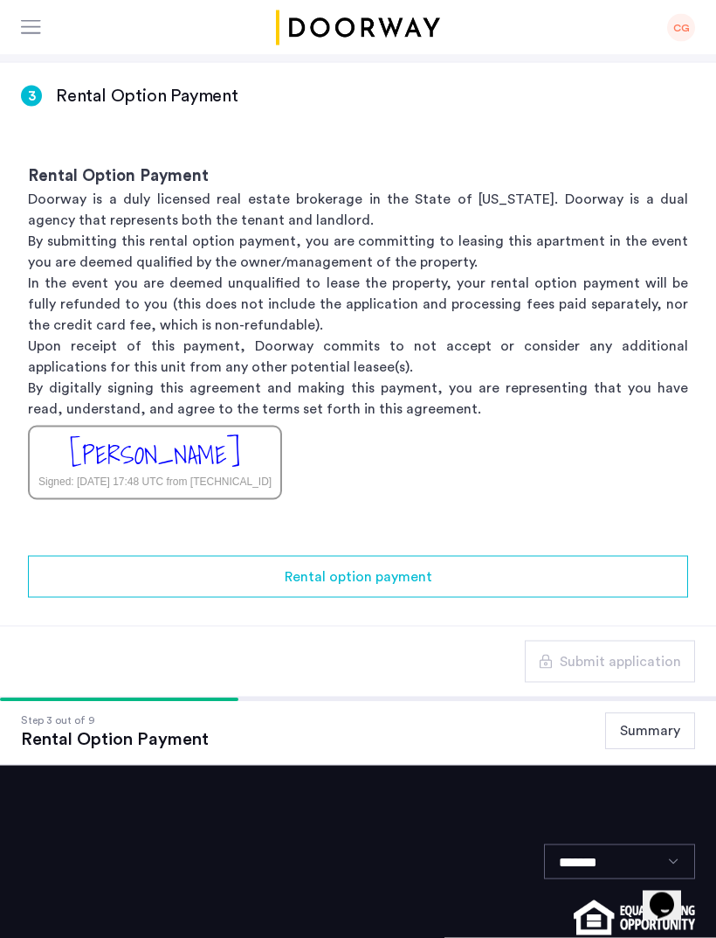
scroll to position [88, 0]
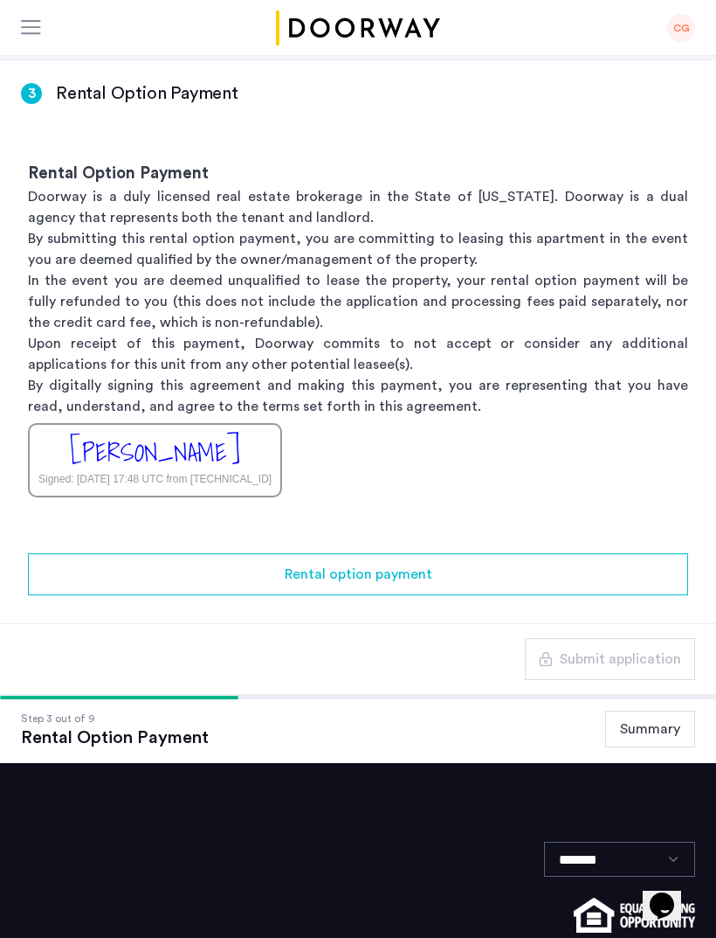
click at [663, 746] on button "Summary" at bounding box center [651, 728] width 90 height 37
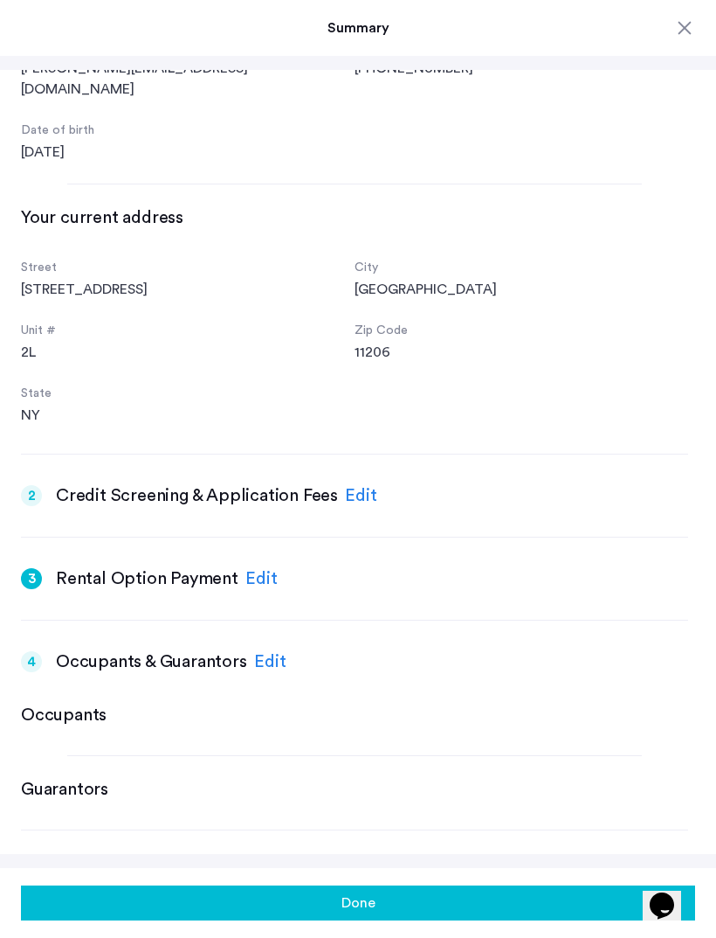
scroll to position [179, 0]
click at [282, 647] on div "Edit" at bounding box center [270, 660] width 32 height 26
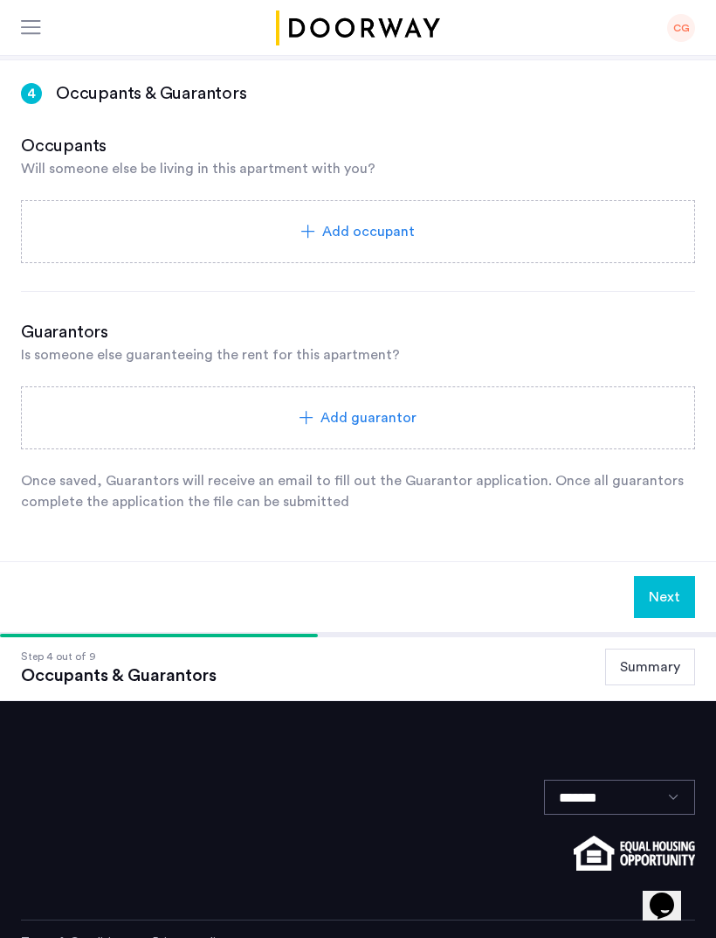
scroll to position [85, 0]
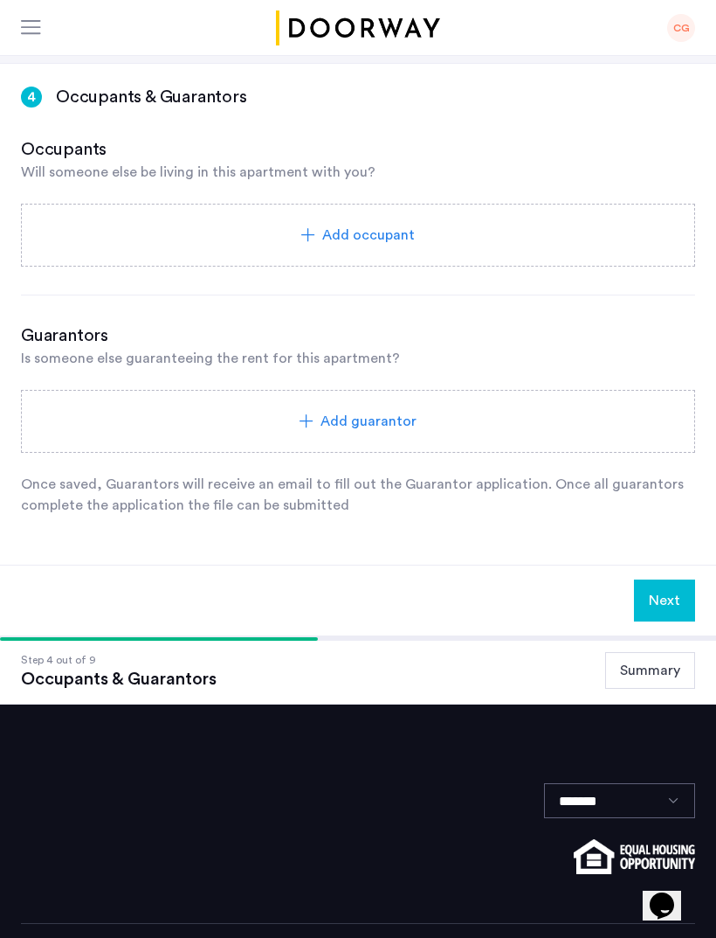
click at [585, 253] on div "Add occupant" at bounding box center [358, 235] width 675 height 63
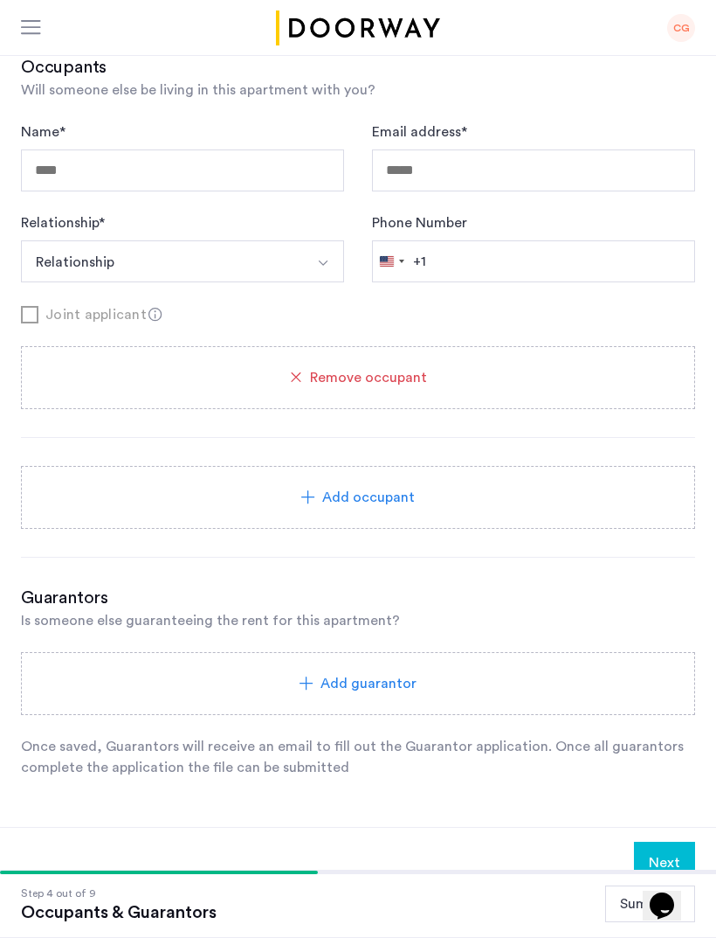
scroll to position [173, 0]
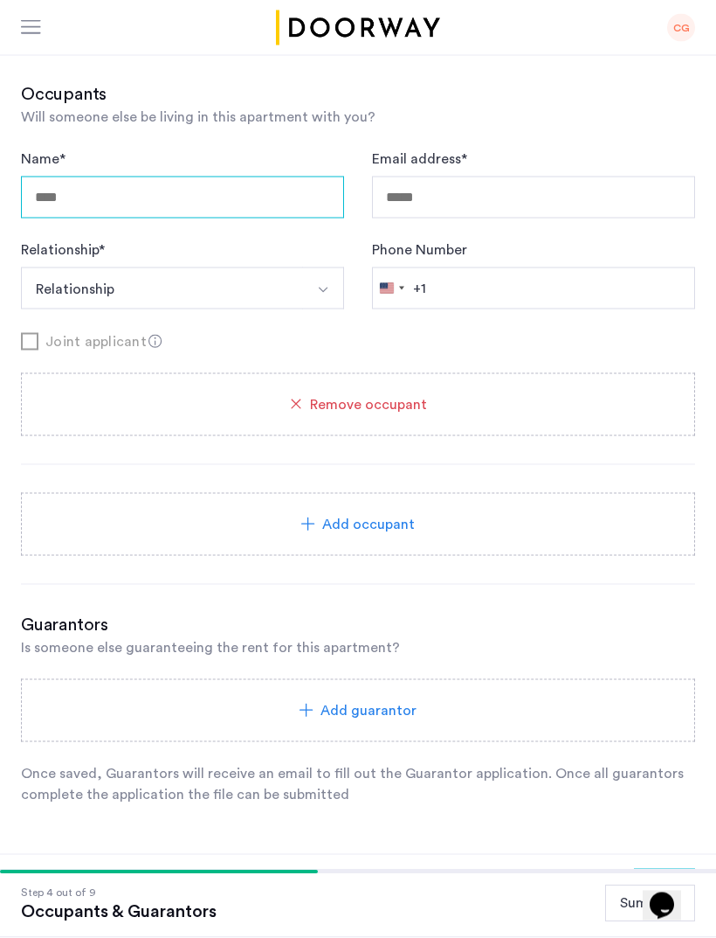
click at [45, 191] on input "Name *" at bounding box center [182, 197] width 323 height 42
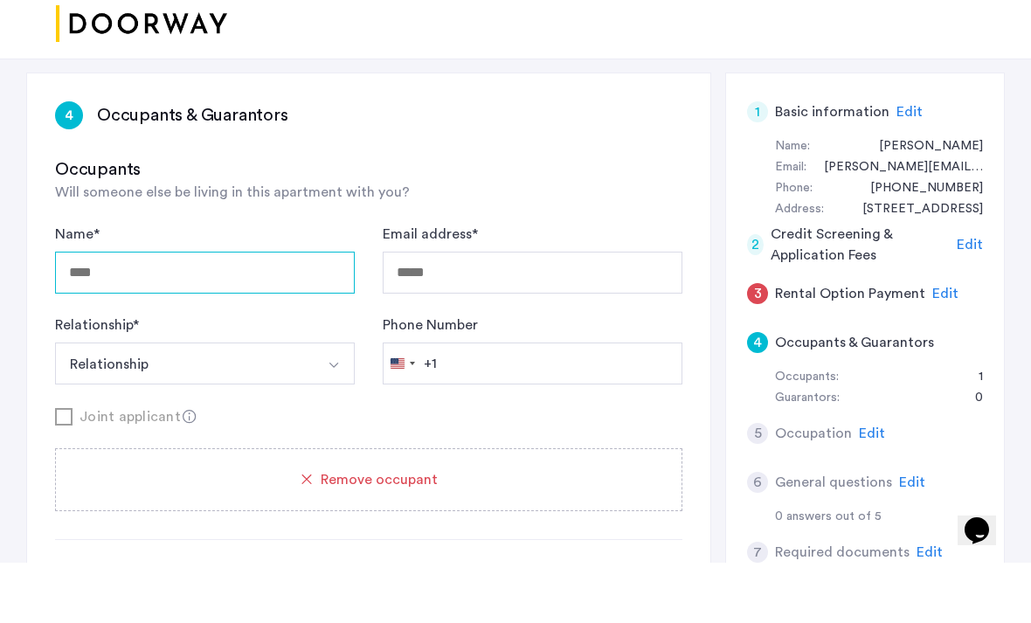
scroll to position [101, 0]
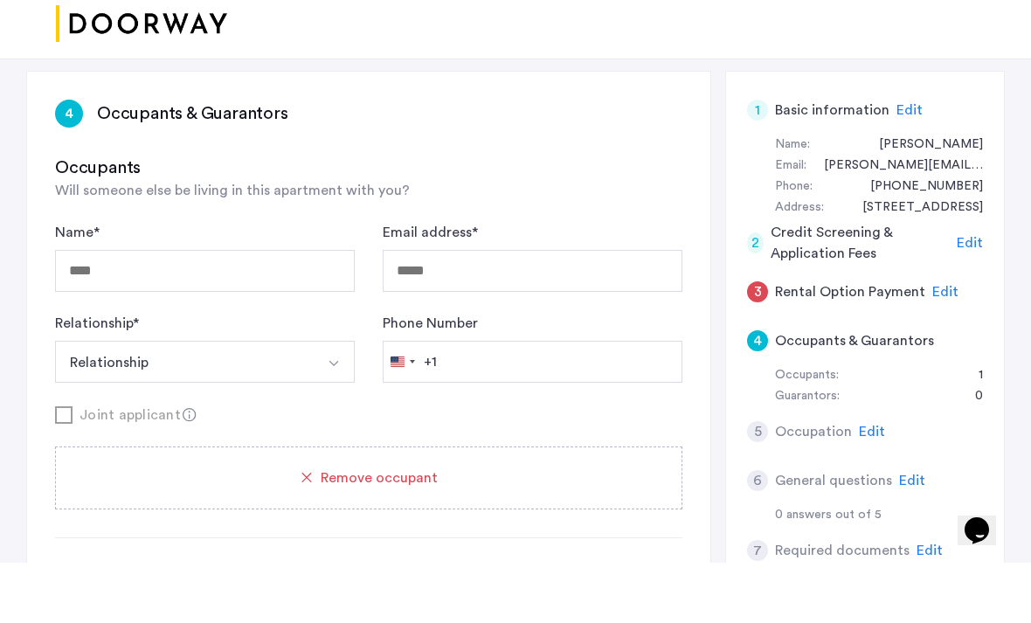
click at [716, 345] on span "Edit" at bounding box center [945, 352] width 26 height 14
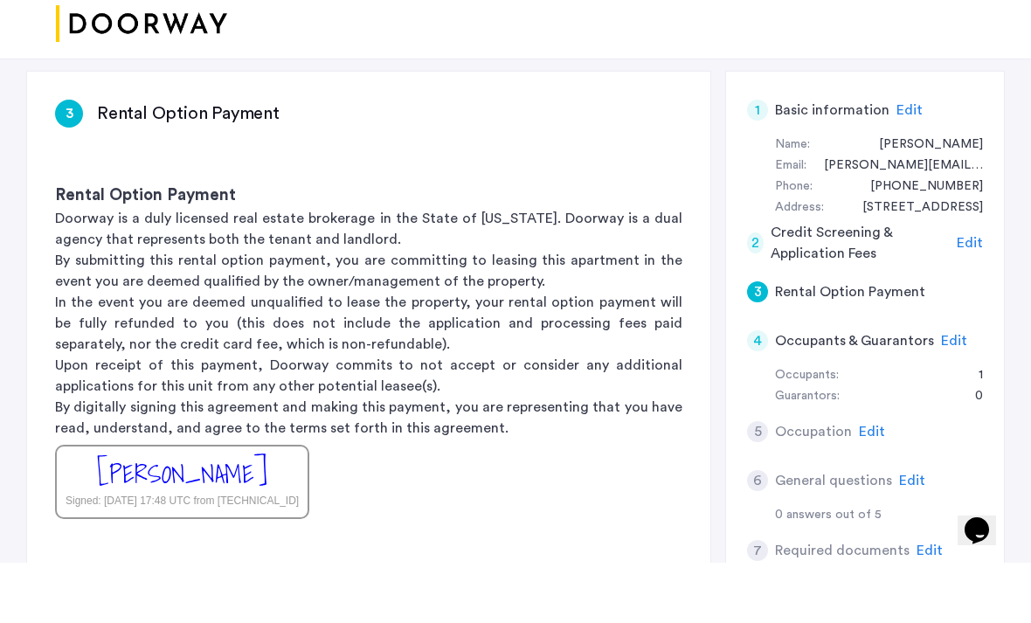
scroll to position [162, 0]
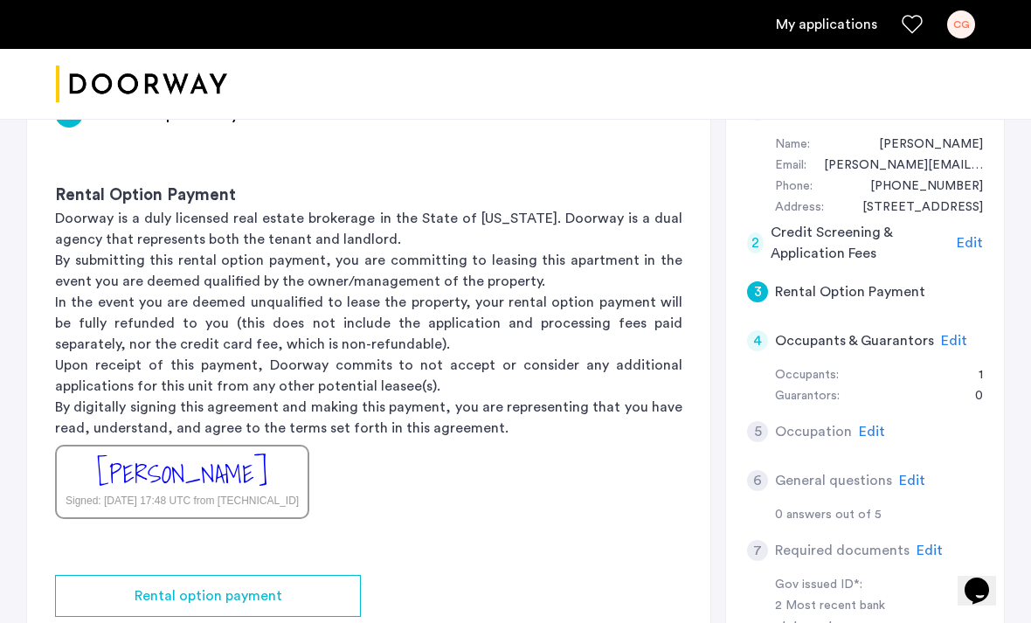
click at [260, 476] on div "[PERSON_NAME] Signed: [DATE] 17:48 UTC from [TECHNICAL_ID]" at bounding box center [182, 482] width 254 height 74
click at [262, 453] on div "[PERSON_NAME] Signed: [DATE] 17:48 UTC from [TECHNICAL_ID]" at bounding box center [182, 482] width 254 height 74
click at [455, 487] on div "Rental Option Payment Doorway is a duly licensed real estate brokerage in the S…" at bounding box center [368, 351] width 683 height 391
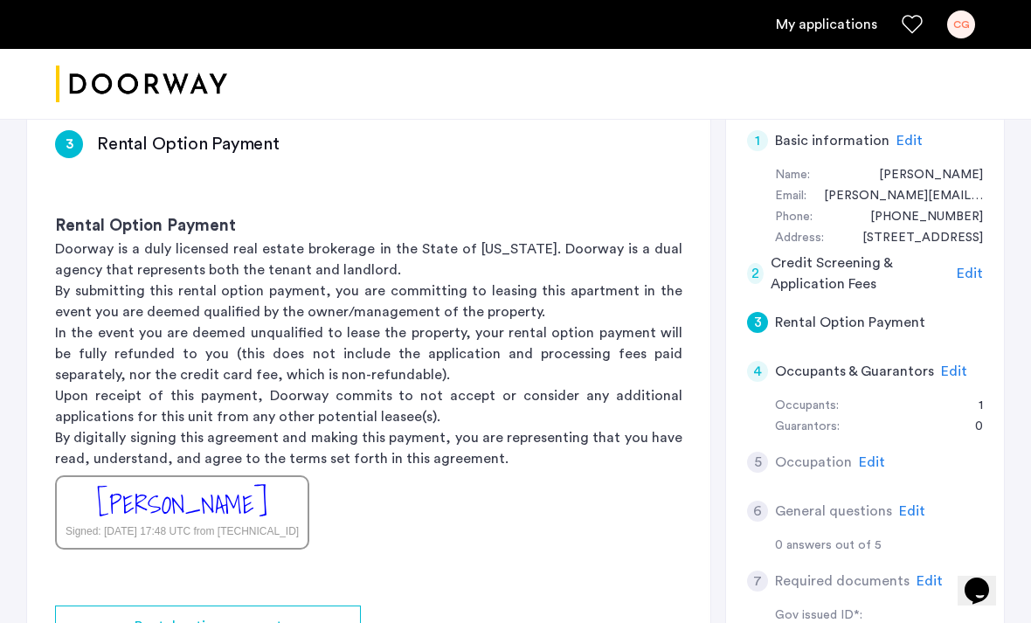
scroll to position [178, 0]
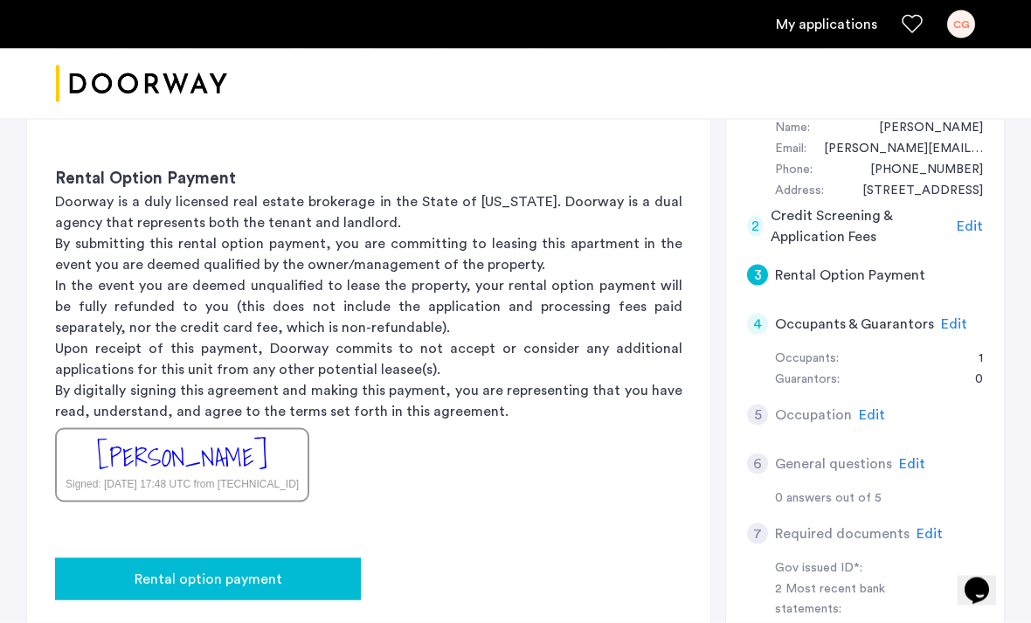
click at [231, 569] on span "Rental option payment" at bounding box center [209, 579] width 148 height 21
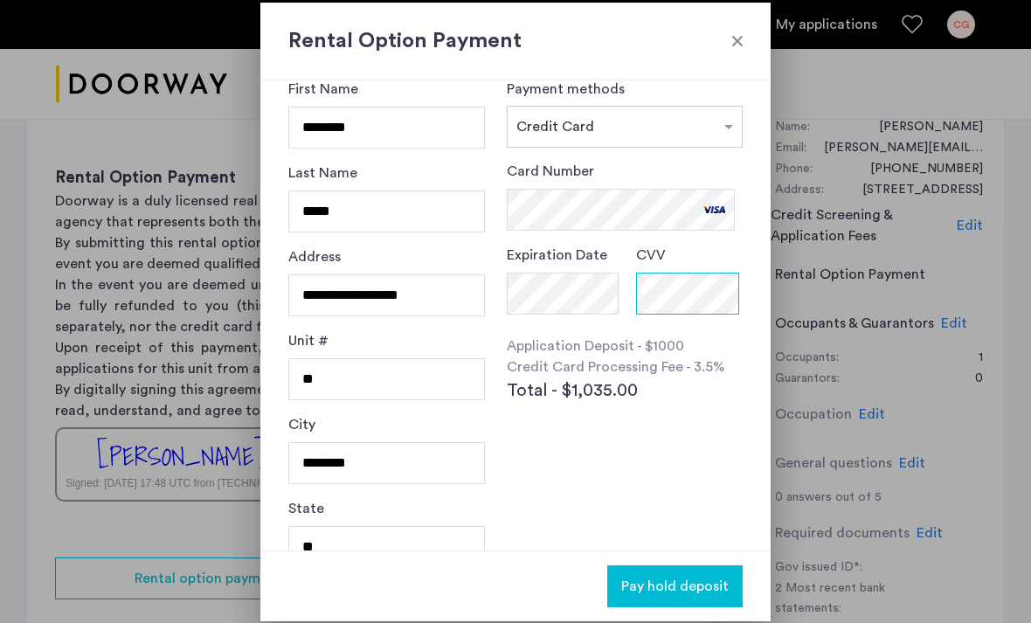
scroll to position [32, 0]
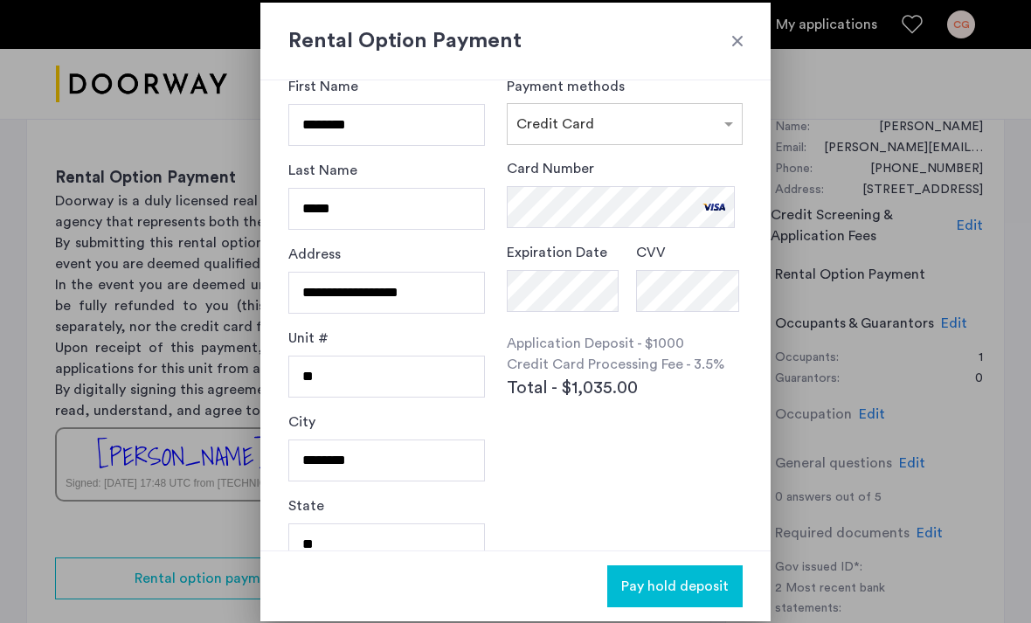
click at [716, 581] on span "Pay hold deposit" at bounding box center [674, 586] width 107 height 21
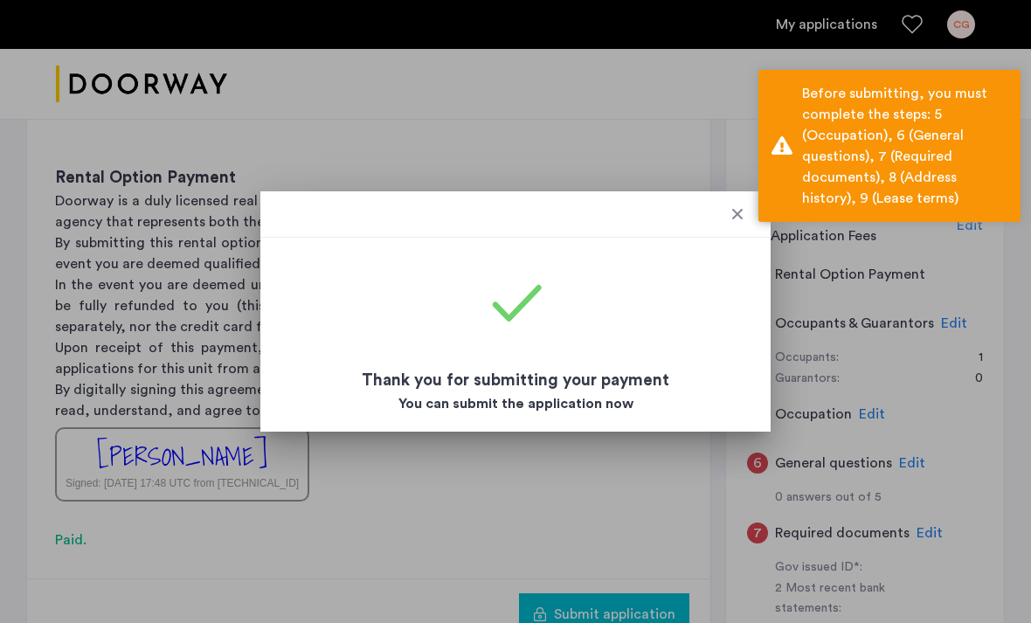
click at [716, 209] on div at bounding box center [737, 213] width 17 height 17
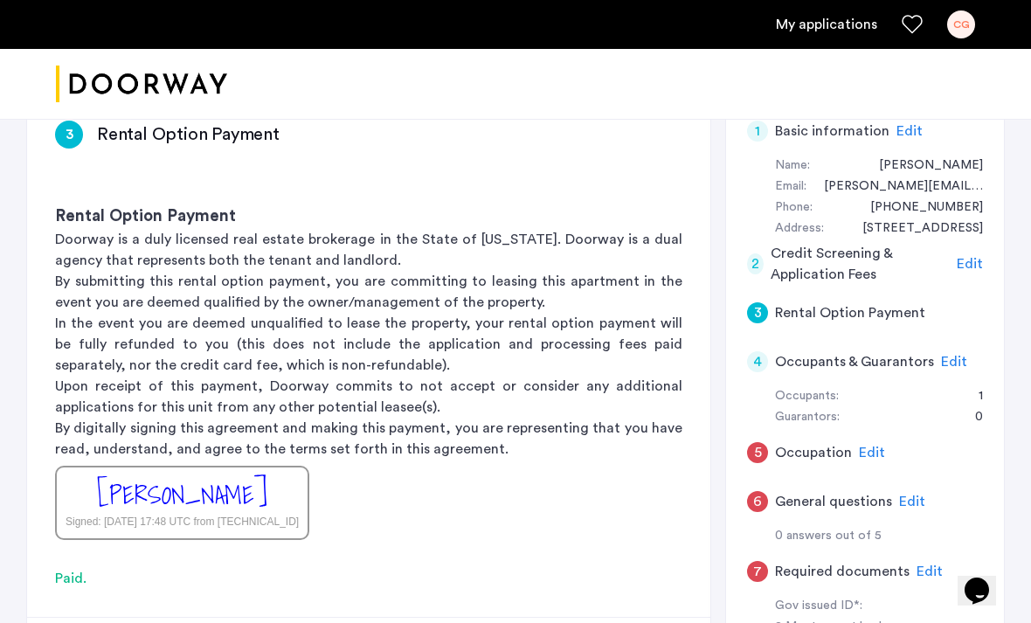
scroll to position [140, 0]
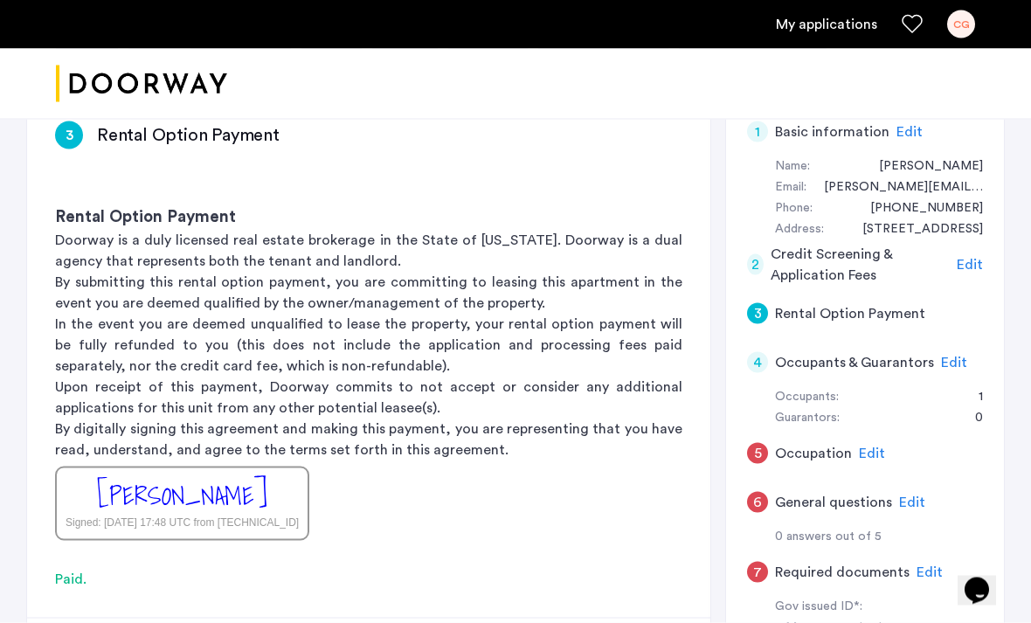
click at [716, 356] on span "Edit" at bounding box center [954, 363] width 26 height 14
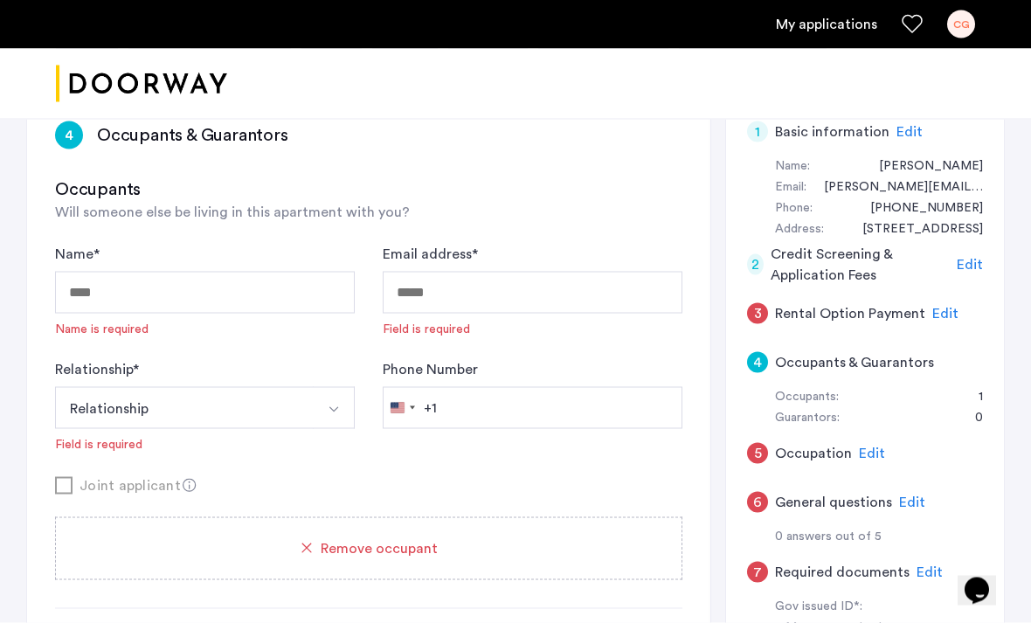
scroll to position [141, 0]
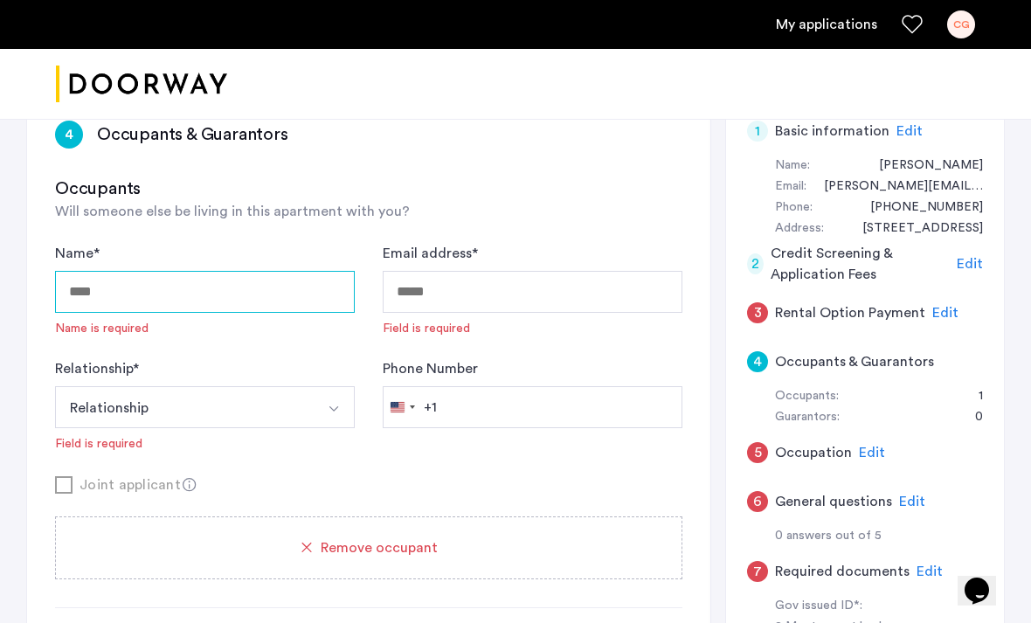
click at [251, 302] on input "Name *" at bounding box center [205, 292] width 300 height 42
type input "*****"
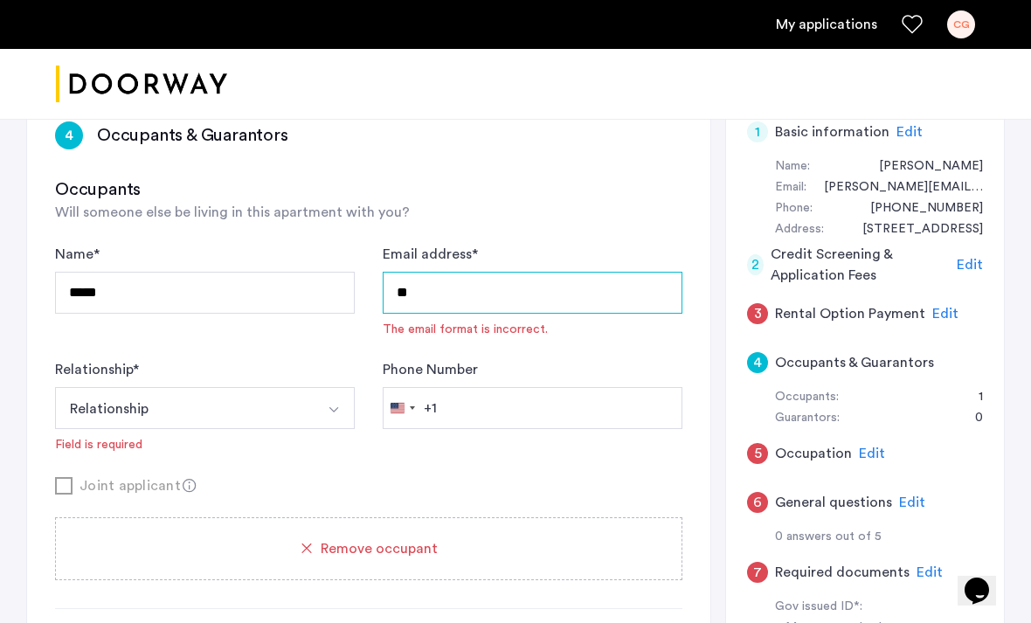
type input "*"
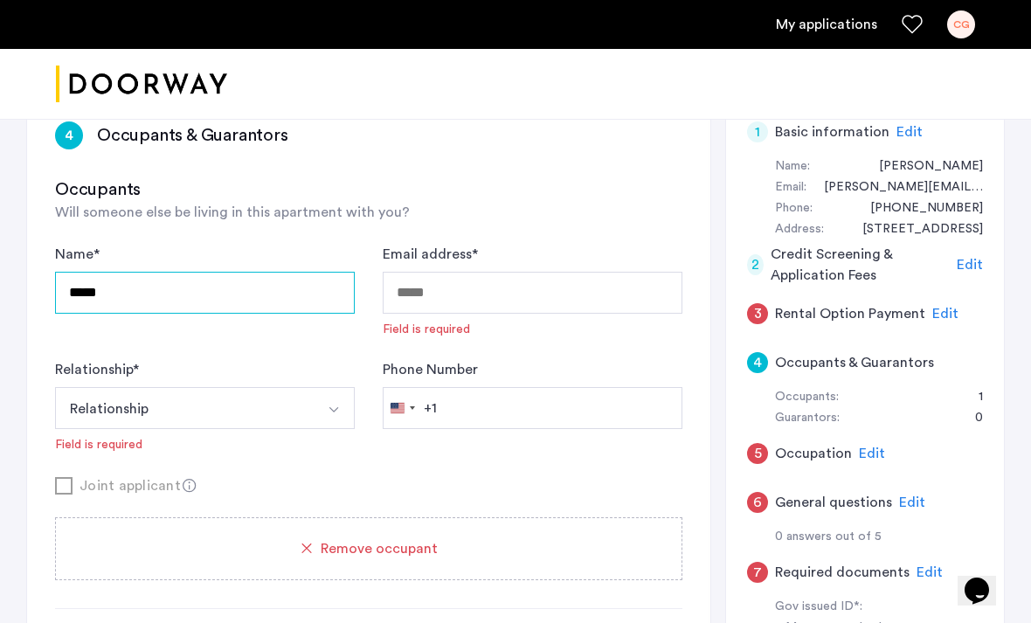
click at [199, 295] on input "*****" at bounding box center [205, 293] width 300 height 42
type input "**********"
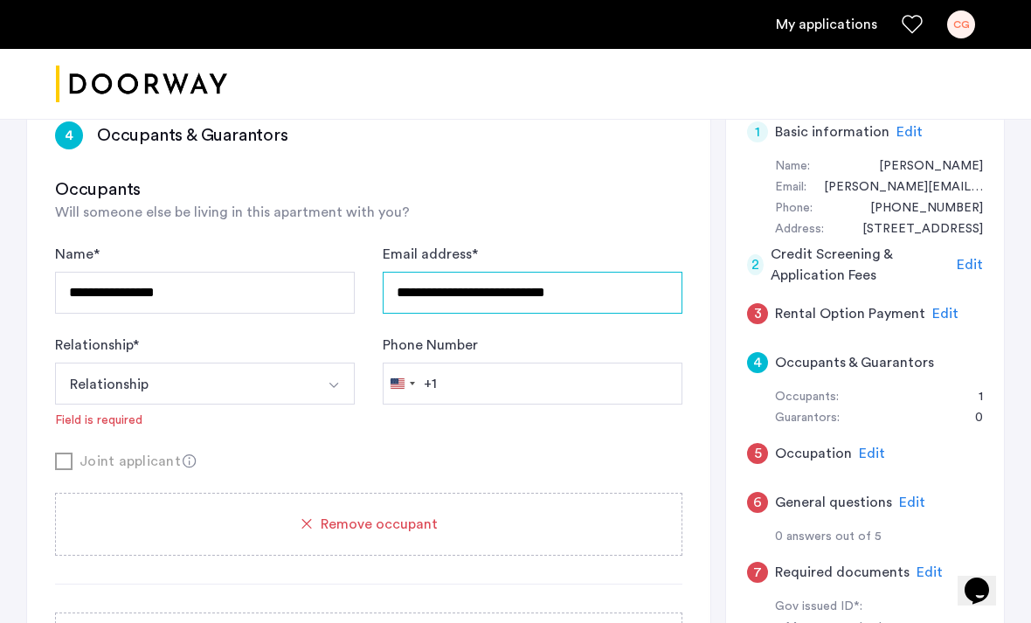
type input "**********"
click at [183, 393] on button "Relationship" at bounding box center [184, 384] width 259 height 42
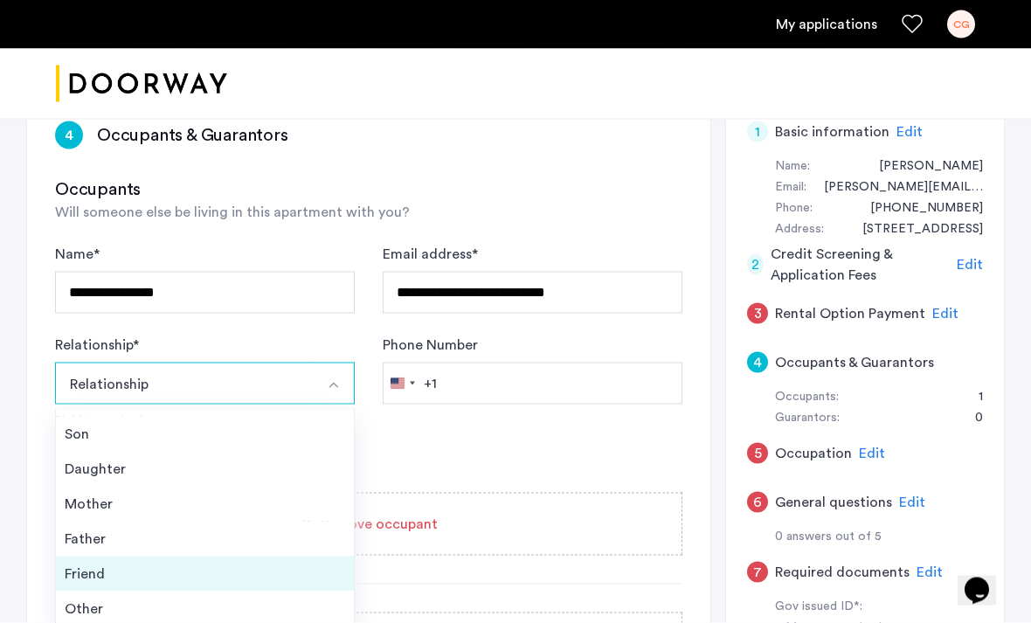
scroll to position [63, 0]
click at [156, 566] on div "Friend" at bounding box center [205, 574] width 280 height 21
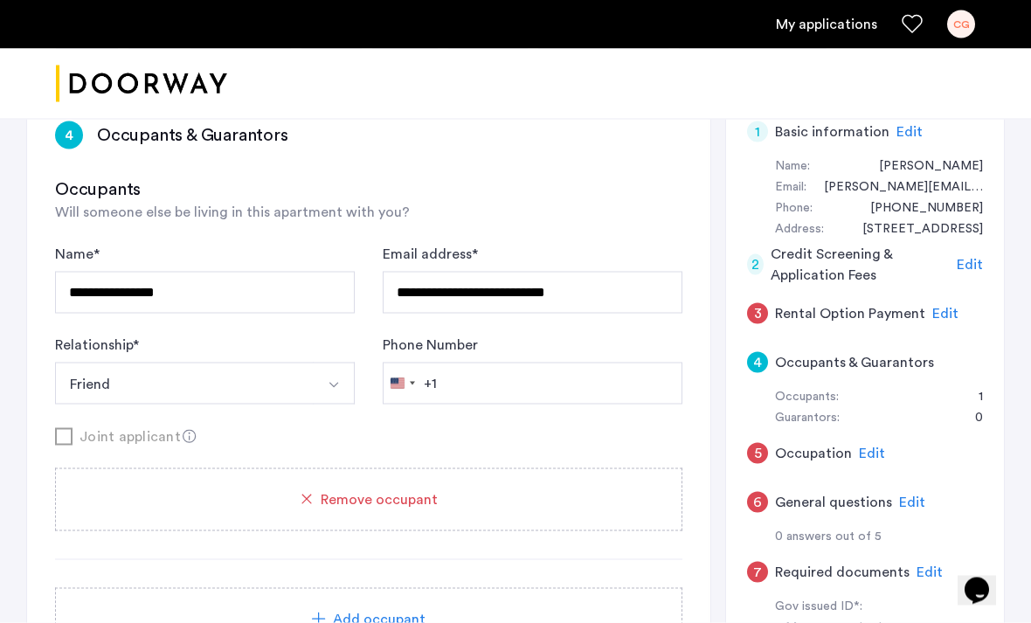
scroll to position [141, 0]
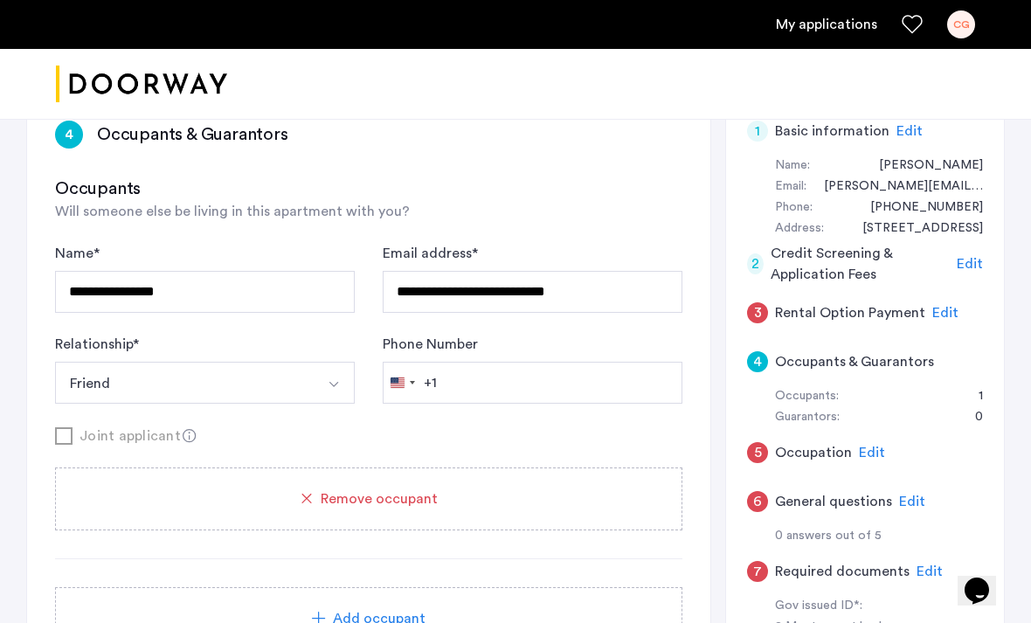
click at [217, 408] on form "**********" at bounding box center [368, 345] width 627 height 204
click at [460, 397] on input "Phone Number" at bounding box center [533, 383] width 300 height 42
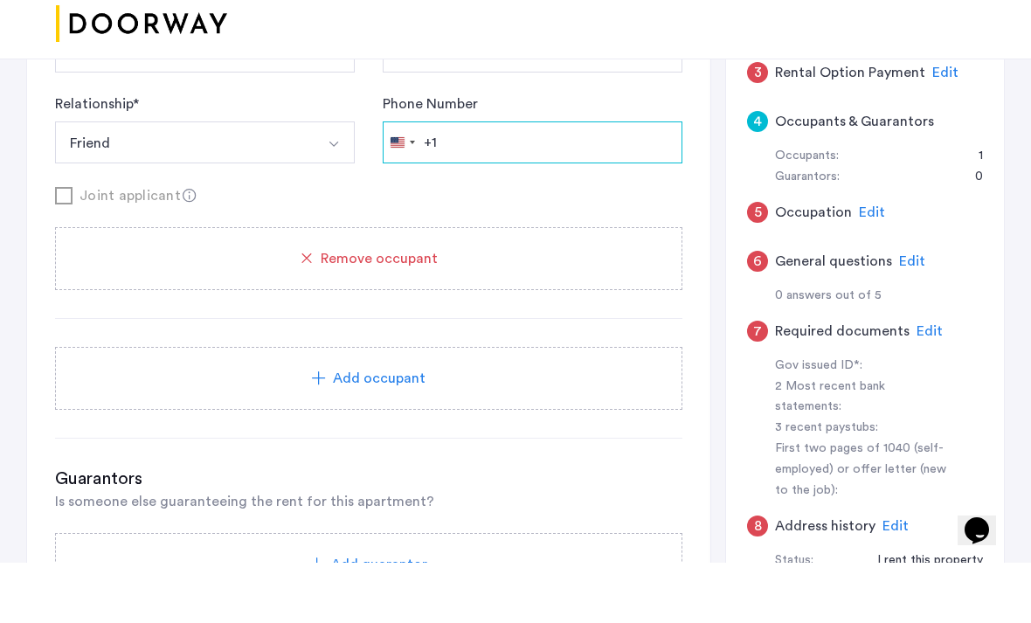
scroll to position [438, 0]
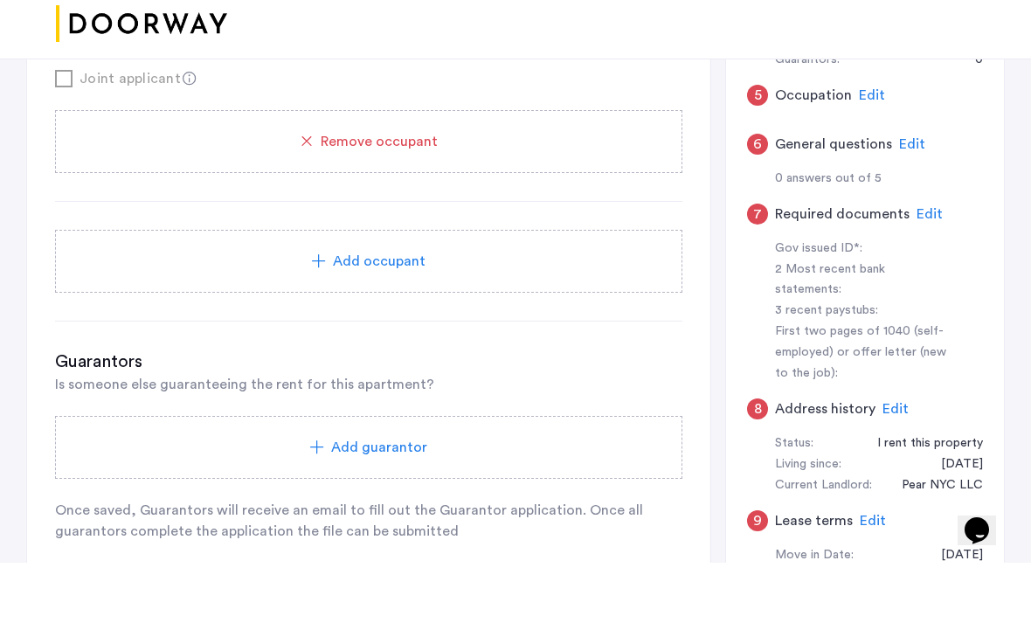
click at [437, 290] on div "Add occupant" at bounding box center [368, 321] width 627 height 63
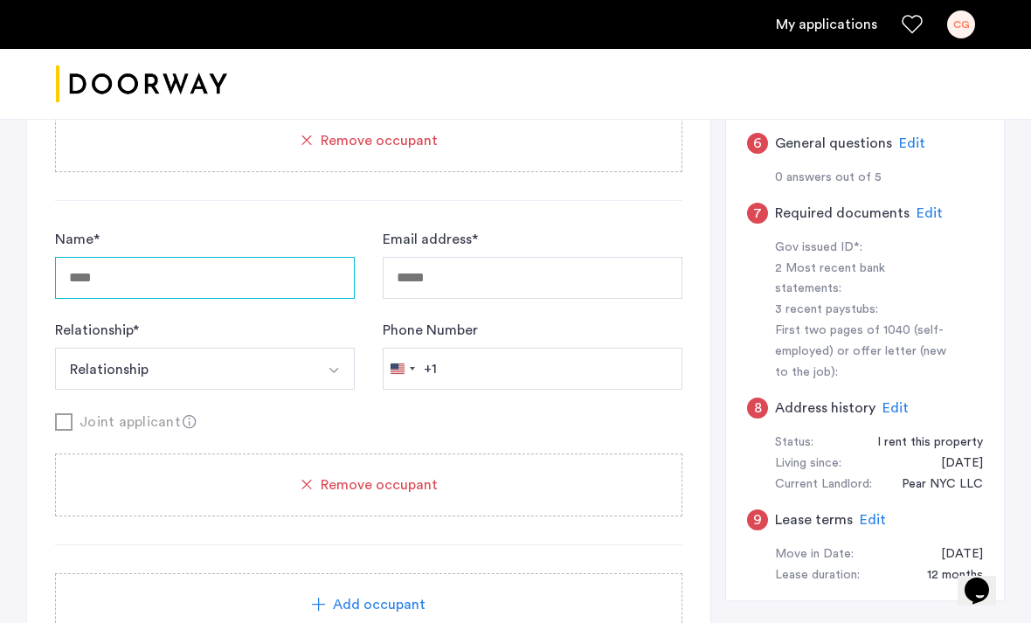
click at [300, 279] on input "Name *" at bounding box center [205, 278] width 300 height 42
type input "**********"
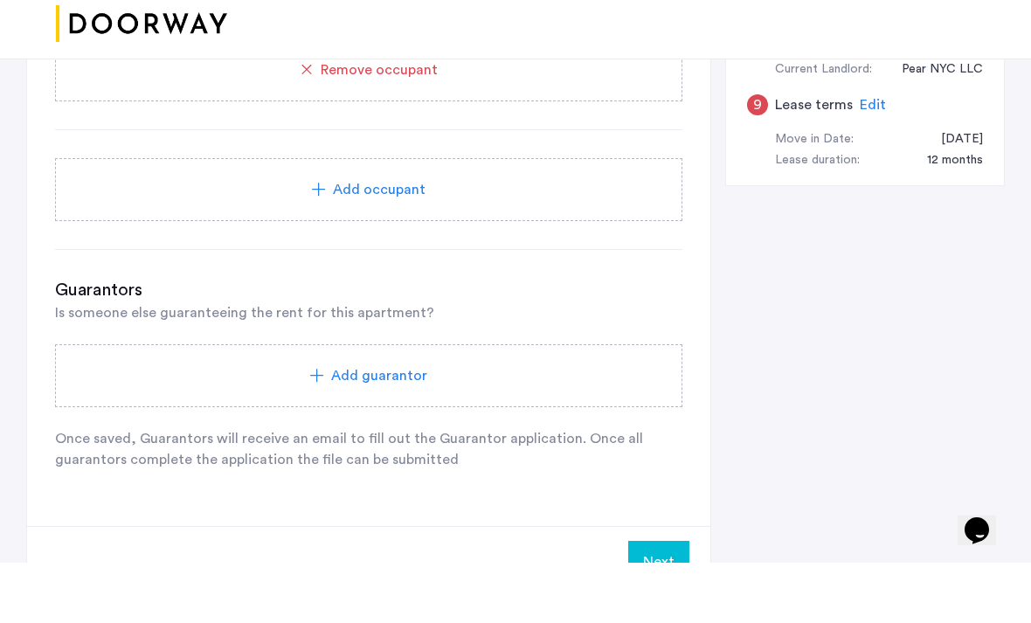
scroll to position [882, 0]
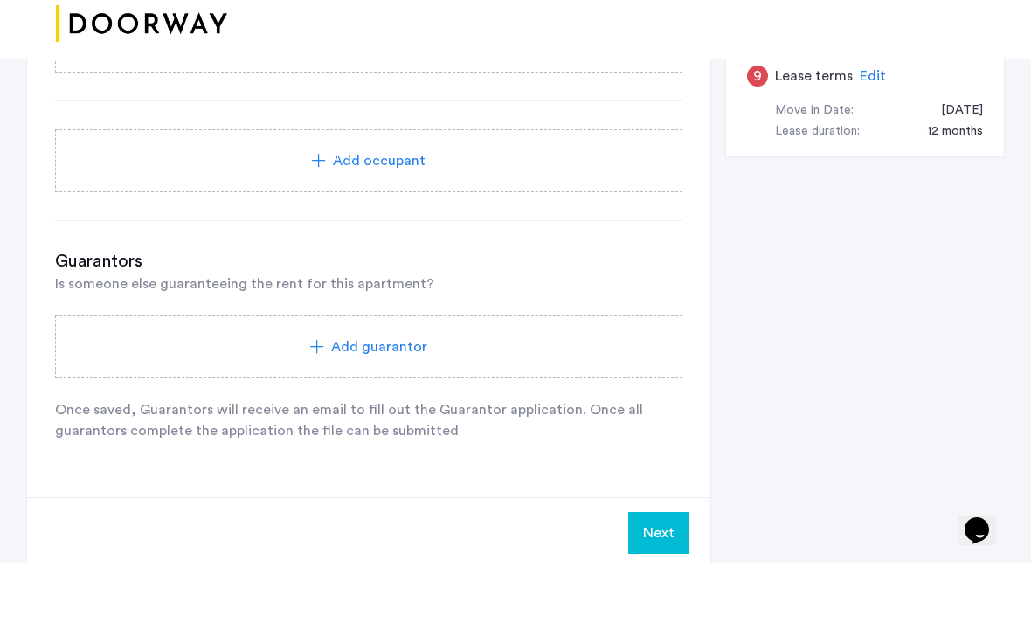
type input "**********"
click at [655, 572] on button "Next" at bounding box center [658, 593] width 61 height 42
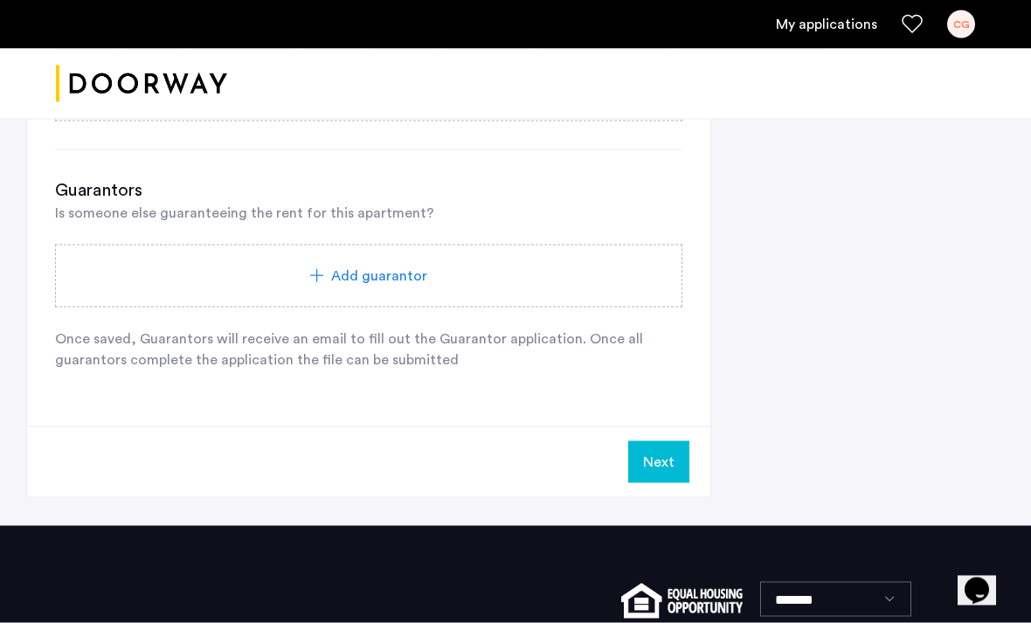
scroll to position [1036, 0]
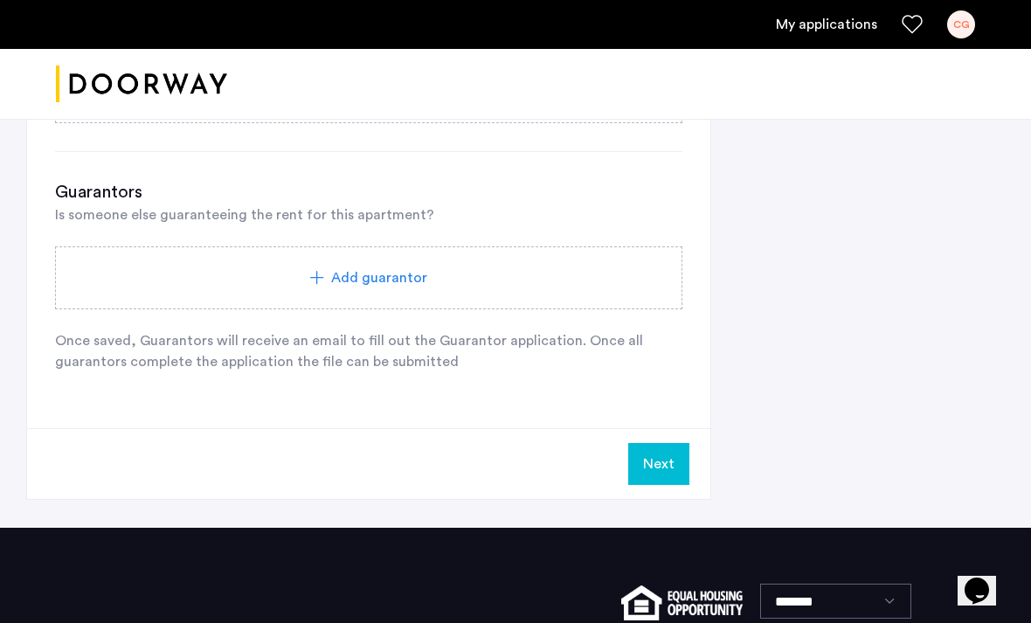
click at [663, 477] on button "Next" at bounding box center [658, 464] width 61 height 42
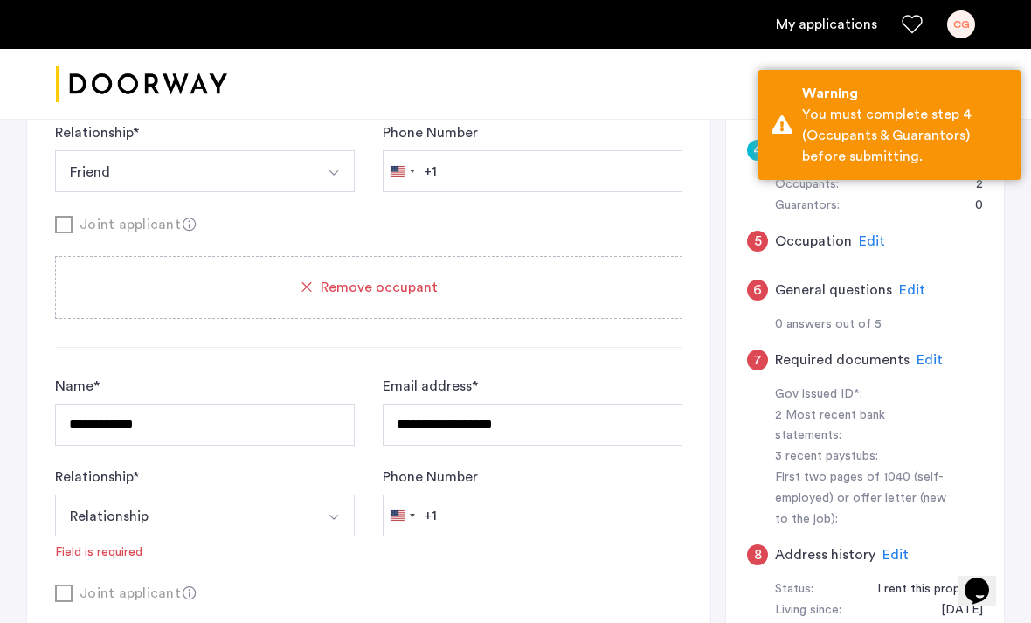
scroll to position [350, 0]
click at [296, 493] on div "Relationship * Relationship Husband Wife Son Daughter Mother Father Friend Othe…" at bounding box center [205, 515] width 300 height 94
click at [254, 516] on button "Relationship" at bounding box center [184, 517] width 259 height 42
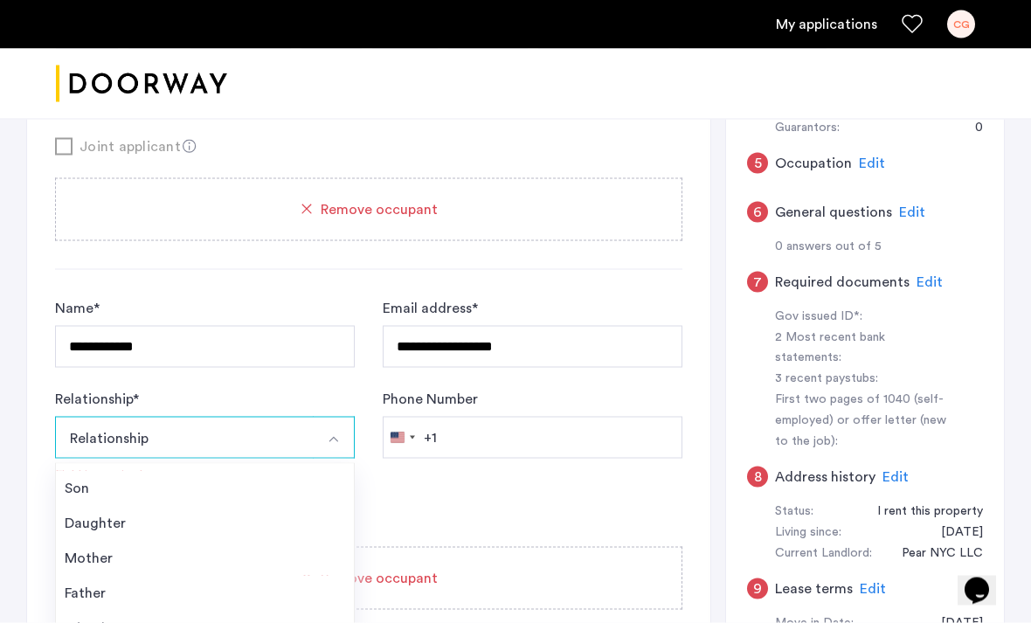
scroll to position [431, 0]
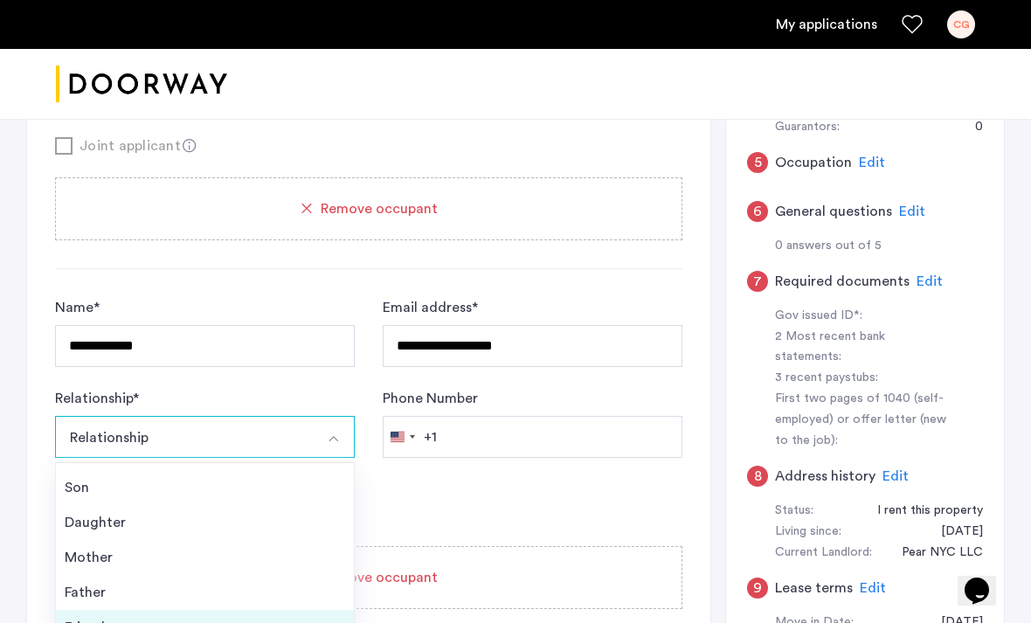
click at [143, 628] on div "Friend" at bounding box center [205, 627] width 280 height 21
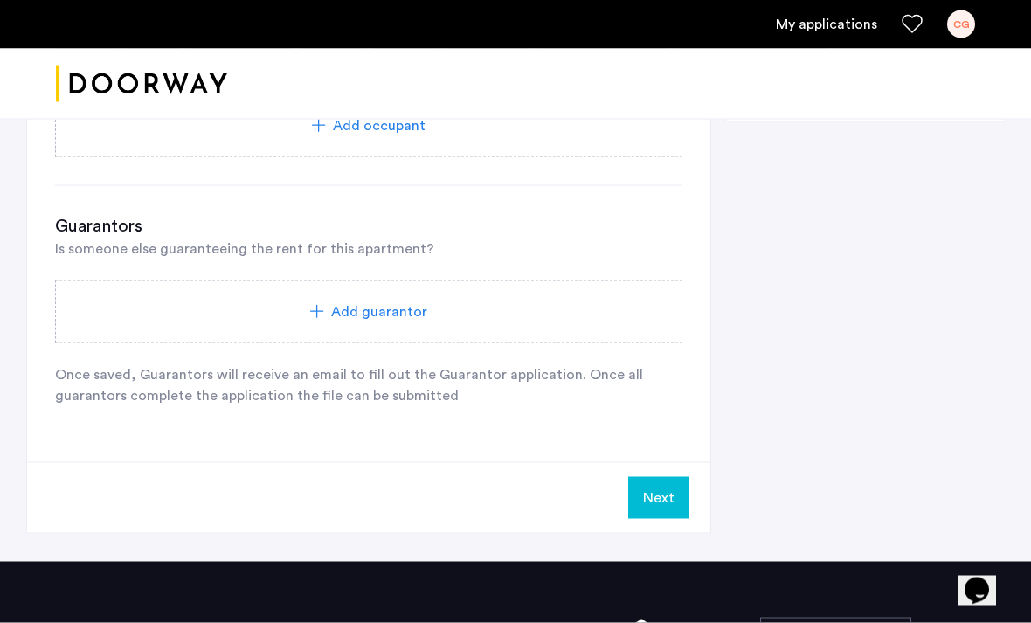
scroll to position [979, 0]
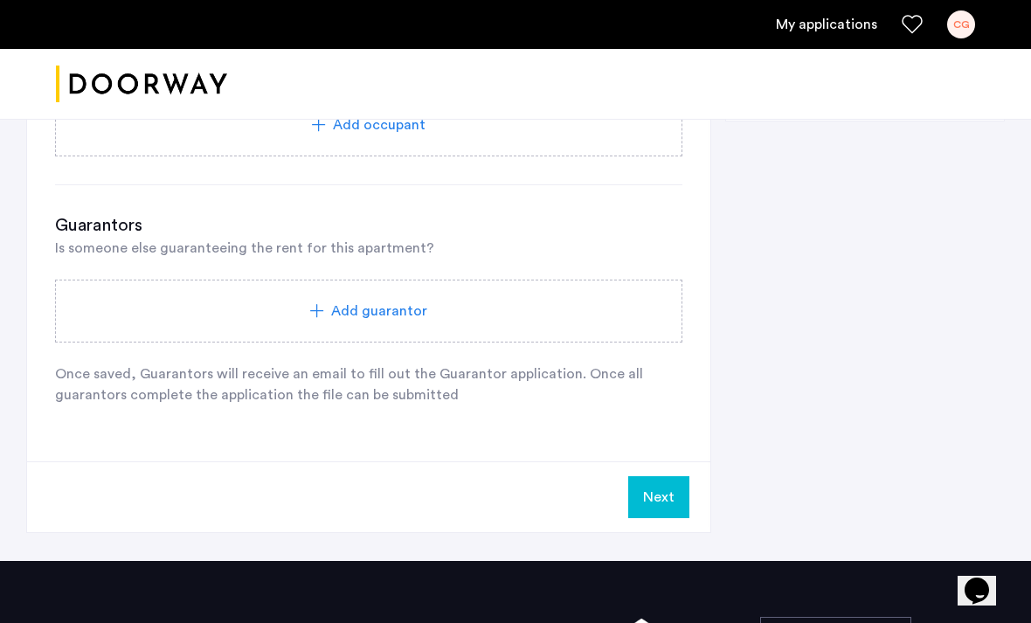
click at [665, 502] on button "Next" at bounding box center [658, 497] width 61 height 42
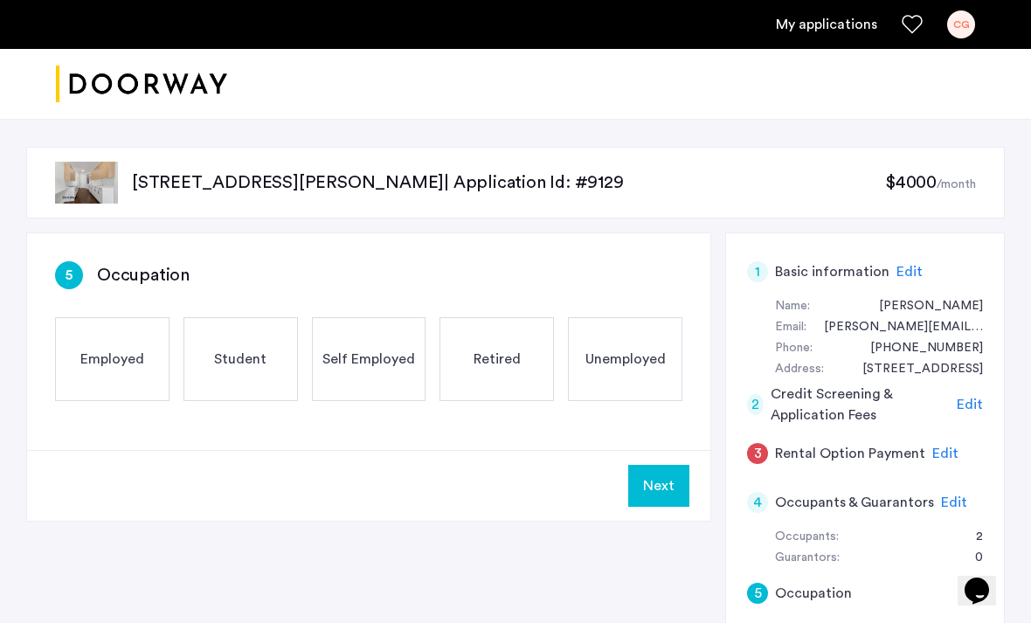
click at [126, 383] on div "Employed" at bounding box center [112, 359] width 114 height 84
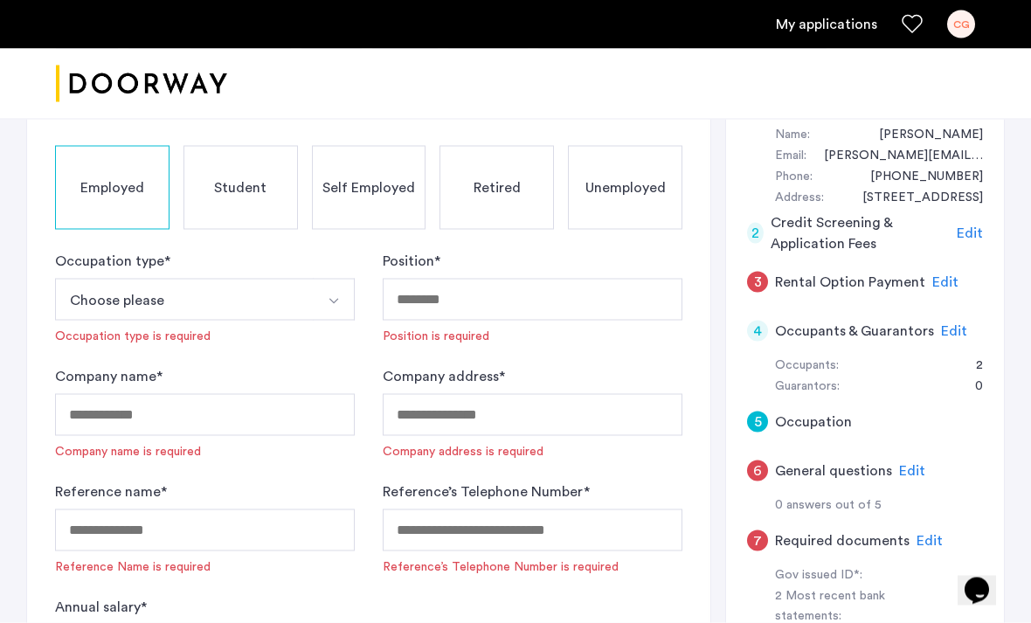
scroll to position [175, 0]
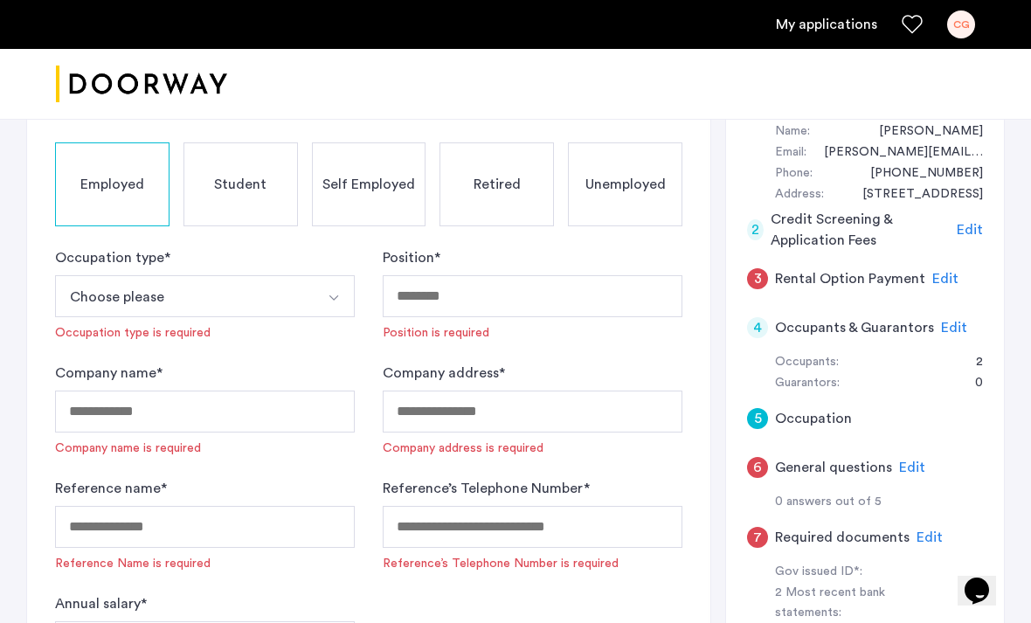
click at [205, 307] on button "Choose please" at bounding box center [184, 296] width 259 height 42
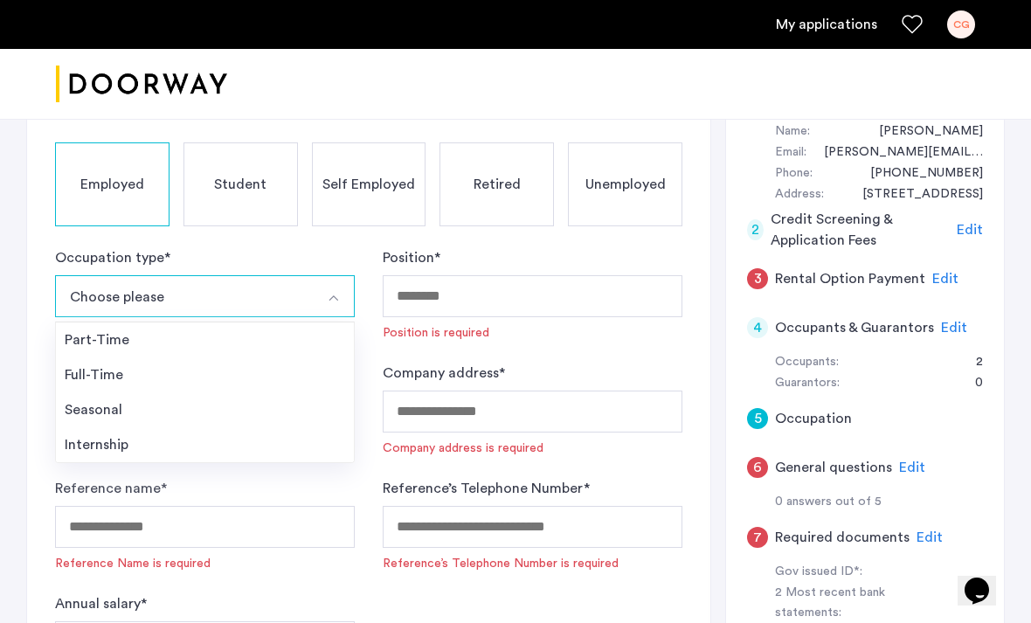
click at [154, 371] on div "Full-Time" at bounding box center [205, 374] width 280 height 21
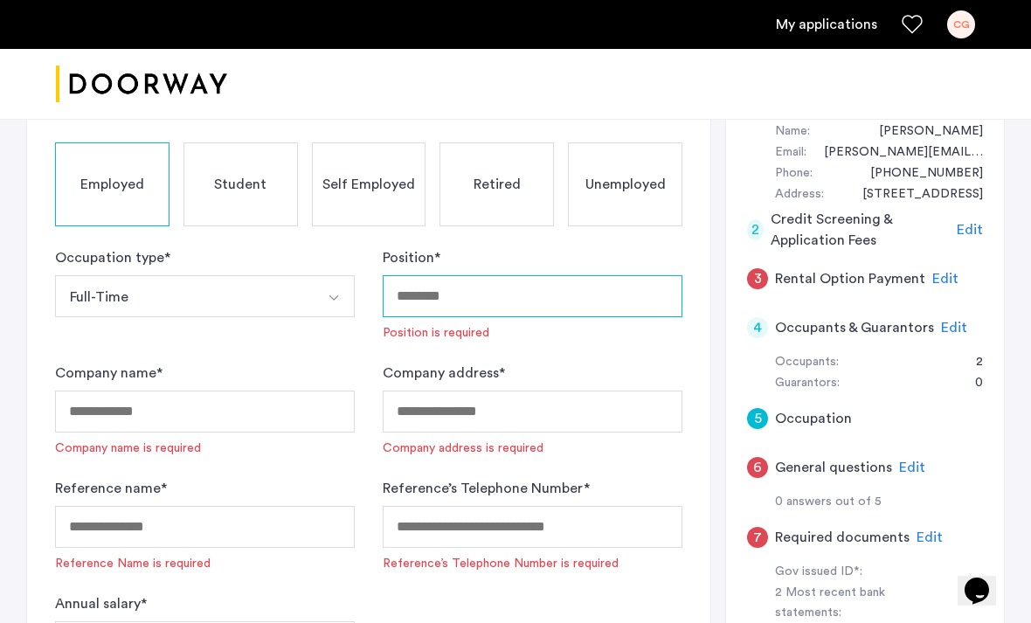
click at [460, 308] on input "Position *" at bounding box center [533, 296] width 300 height 42
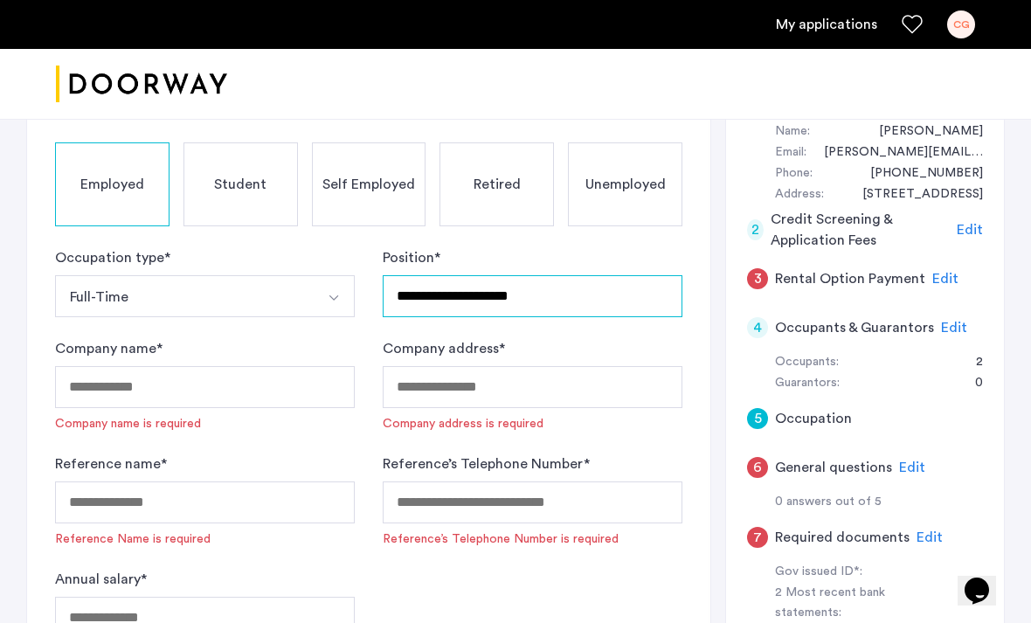
type input "**********"
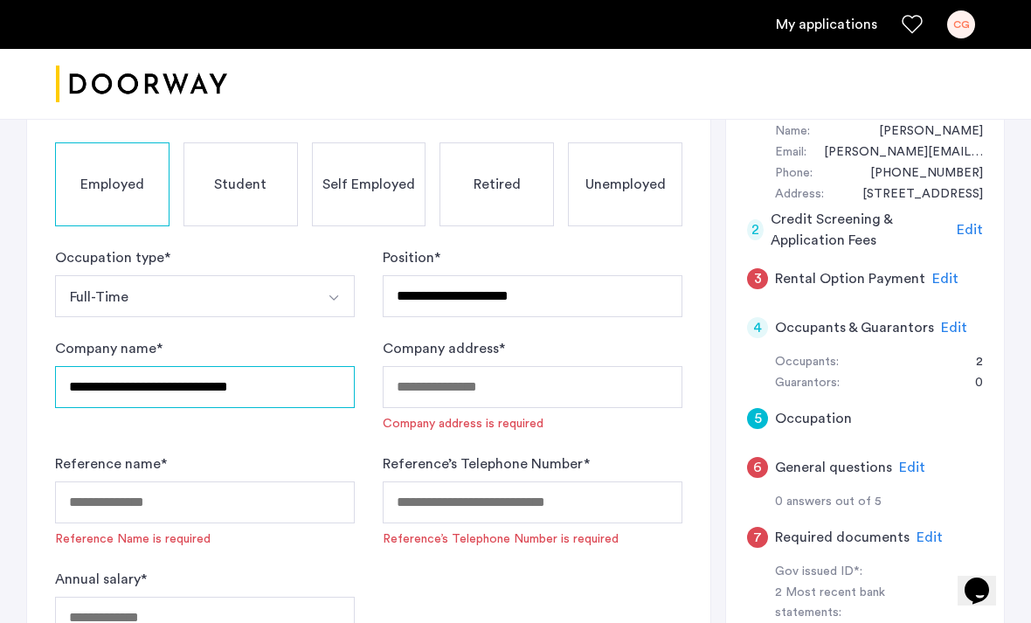
type input "**********"
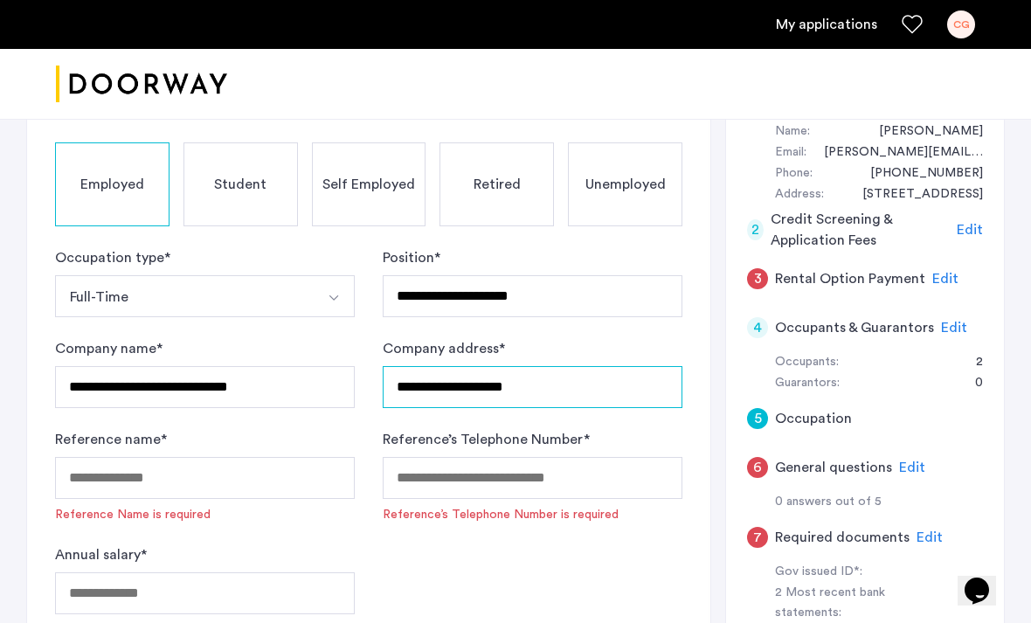
type input "**********"
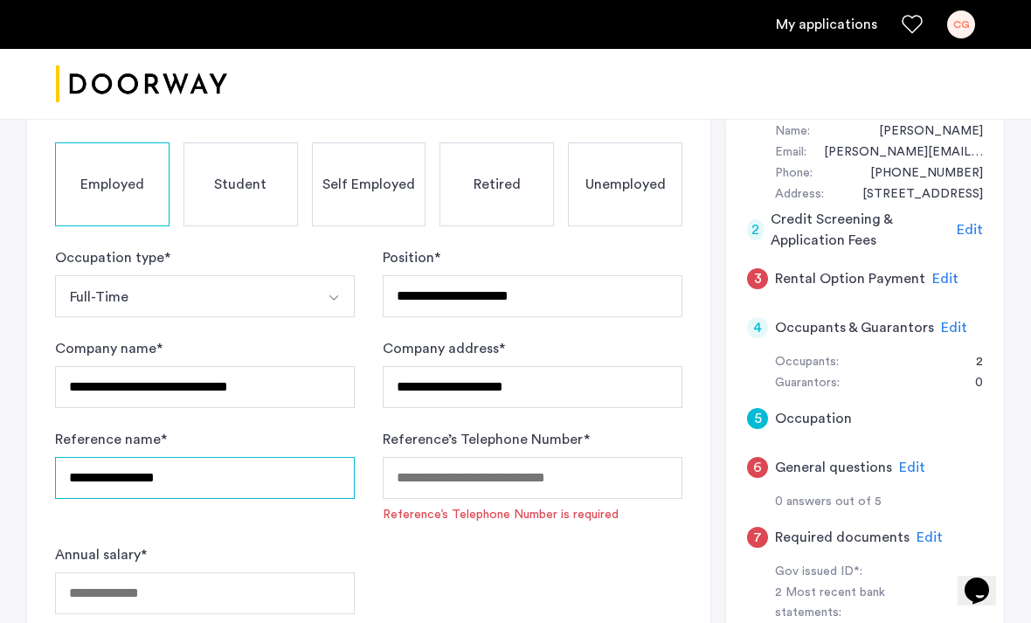
type input "**********"
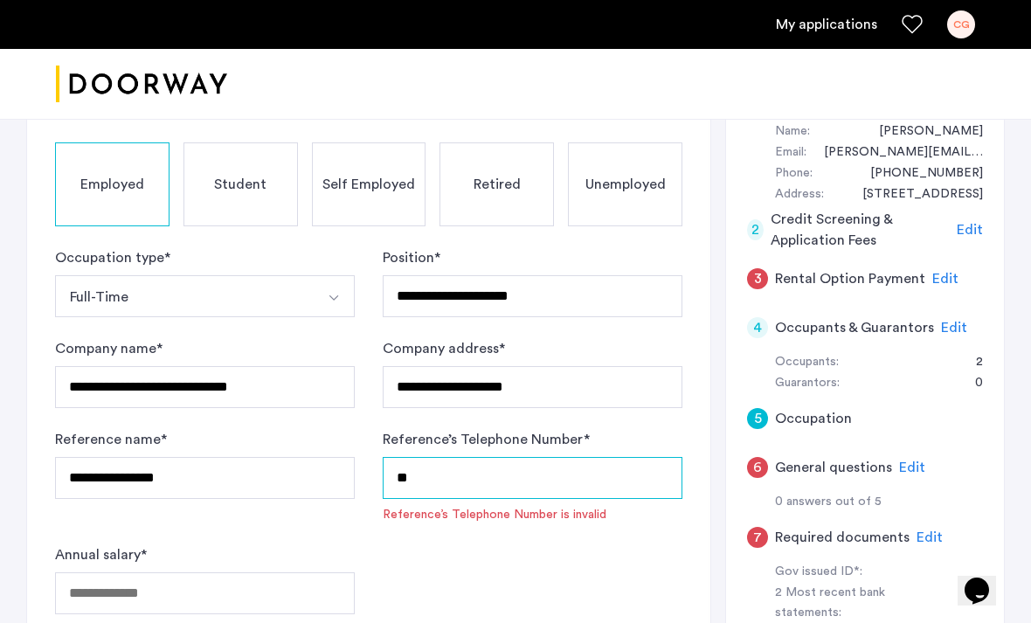
type input "*"
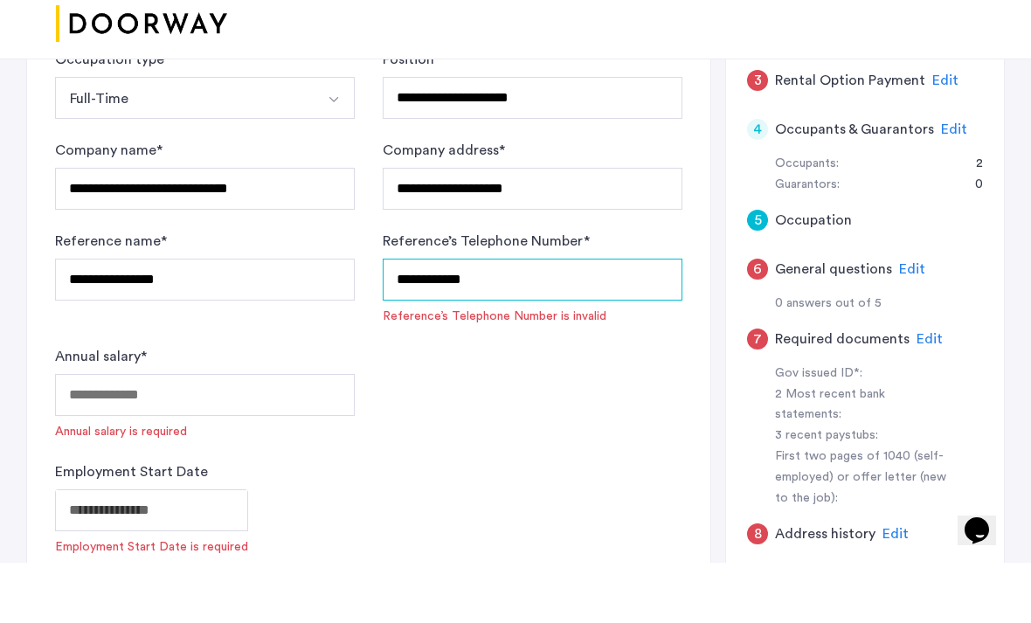
scroll to position [330, 0]
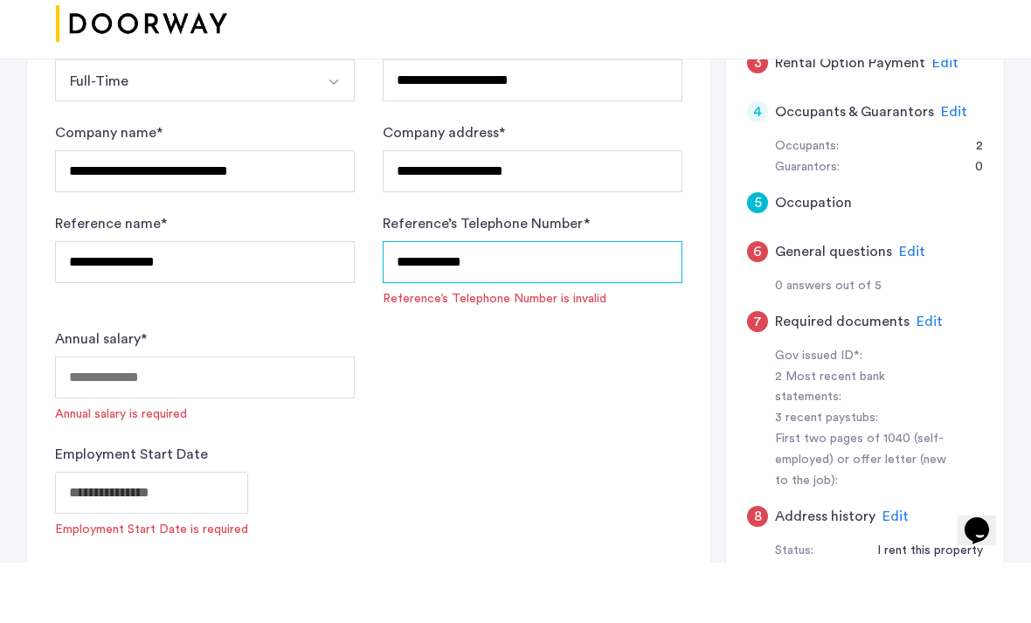
type input "**********"
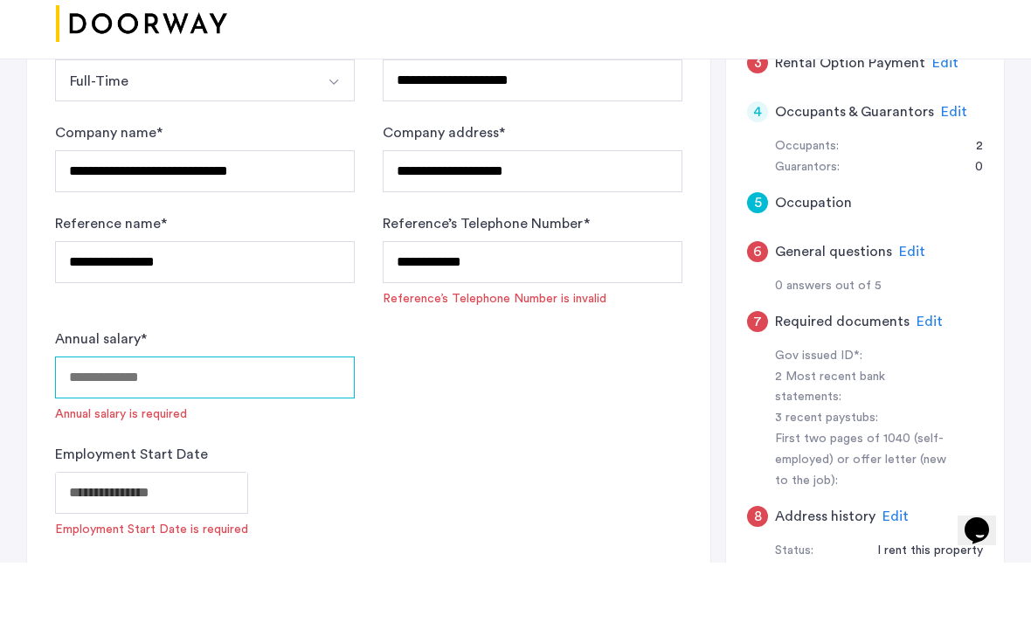
click at [327, 417] on input "Annual salary *" at bounding box center [205, 438] width 300 height 42
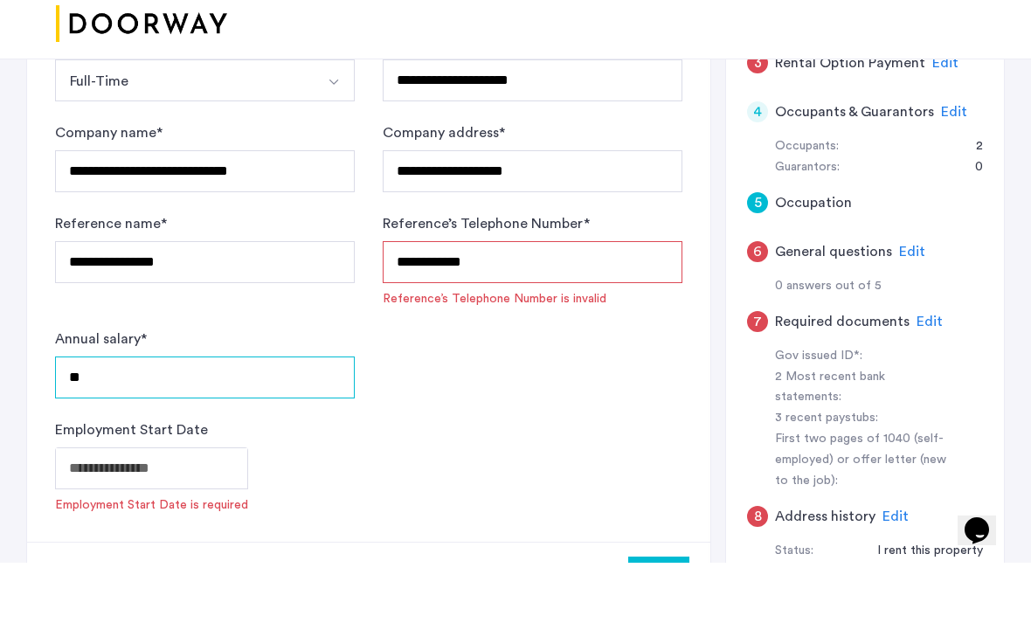
type input "*"
type input "*****"
click at [426, 508] on div "Employment Start Date is required" at bounding box center [368, 541] width 627 height 66
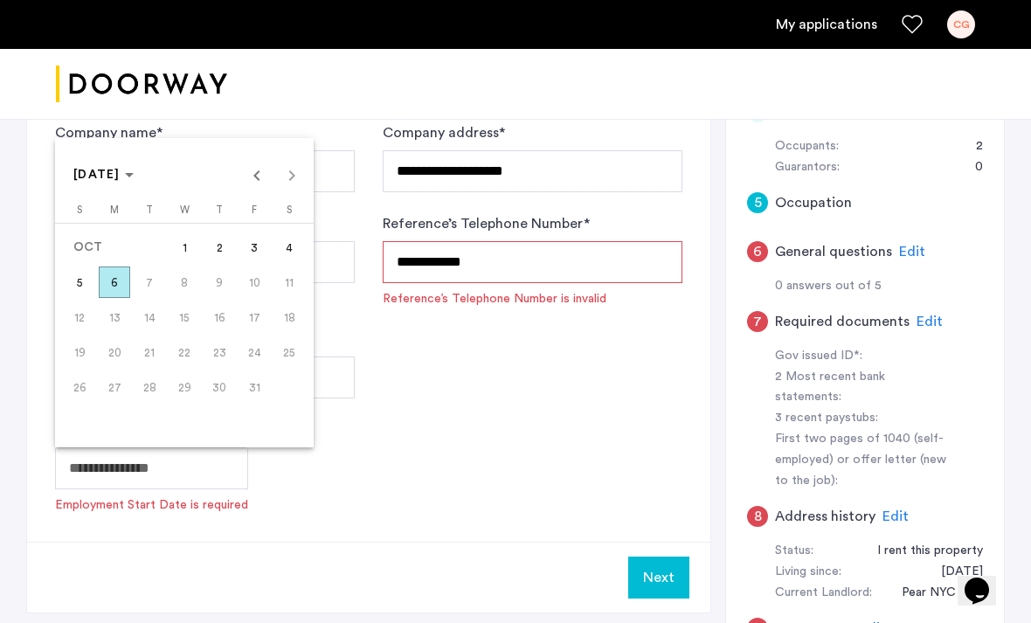
click at [254, 192] on span "Previous month" at bounding box center [256, 174] width 35 height 35
click at [266, 192] on span "Previous month" at bounding box center [256, 174] width 35 height 35
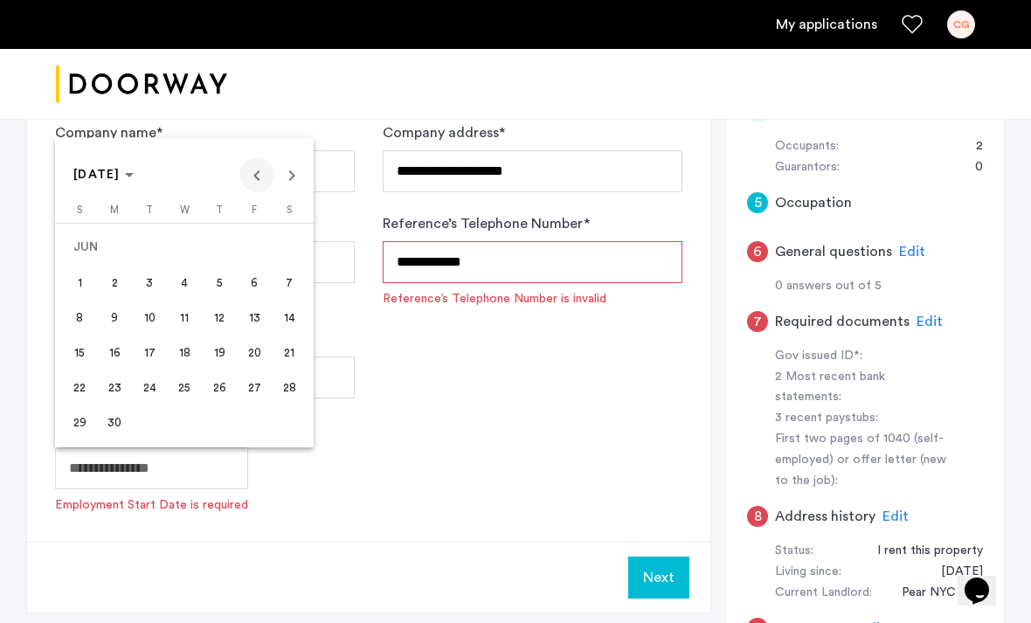
click at [266, 192] on span "Previous month" at bounding box center [256, 174] width 35 height 35
click at [280, 192] on span "Next month" at bounding box center [291, 174] width 35 height 35
click at [197, 368] on span "18" at bounding box center [184, 351] width 31 height 31
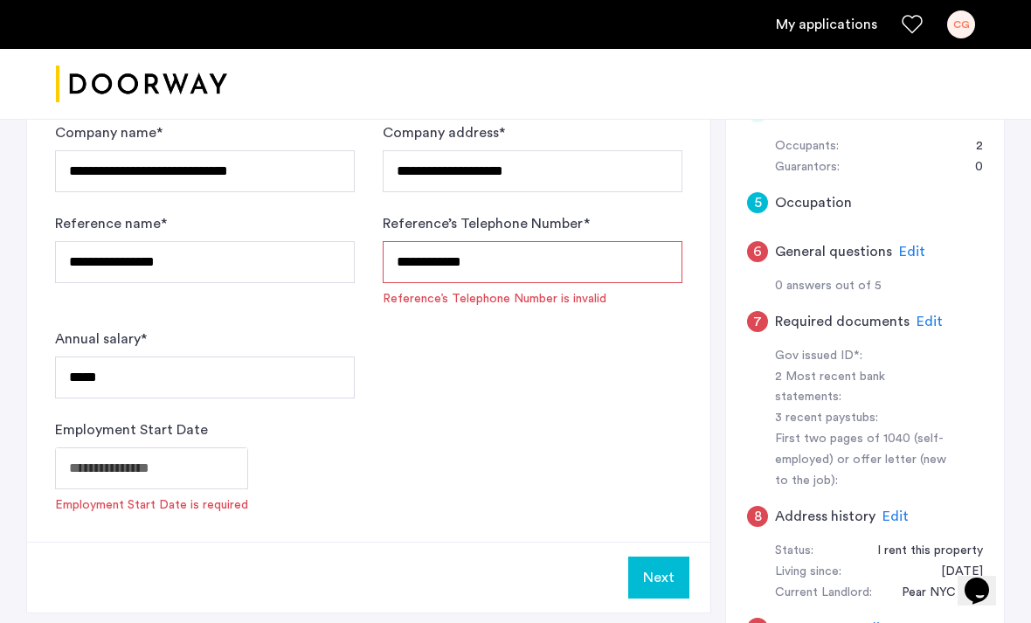
type input "**********"
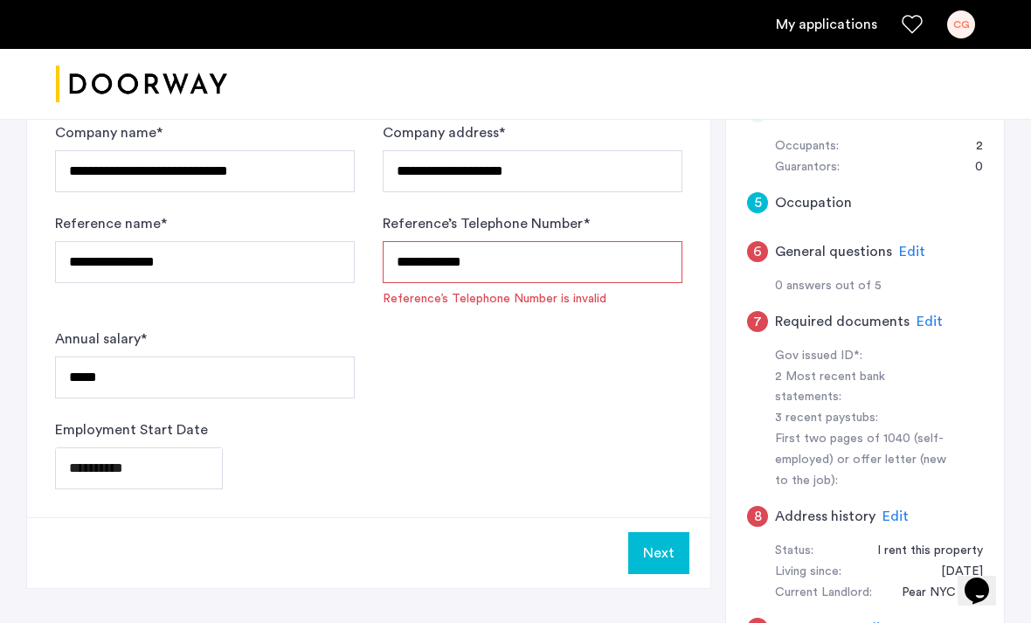
click at [396, 259] on input "**********" at bounding box center [533, 262] width 300 height 42
click at [478, 408] on form "**********" at bounding box center [368, 260] width 627 height 458
click at [660, 568] on button "Next" at bounding box center [658, 553] width 61 height 42
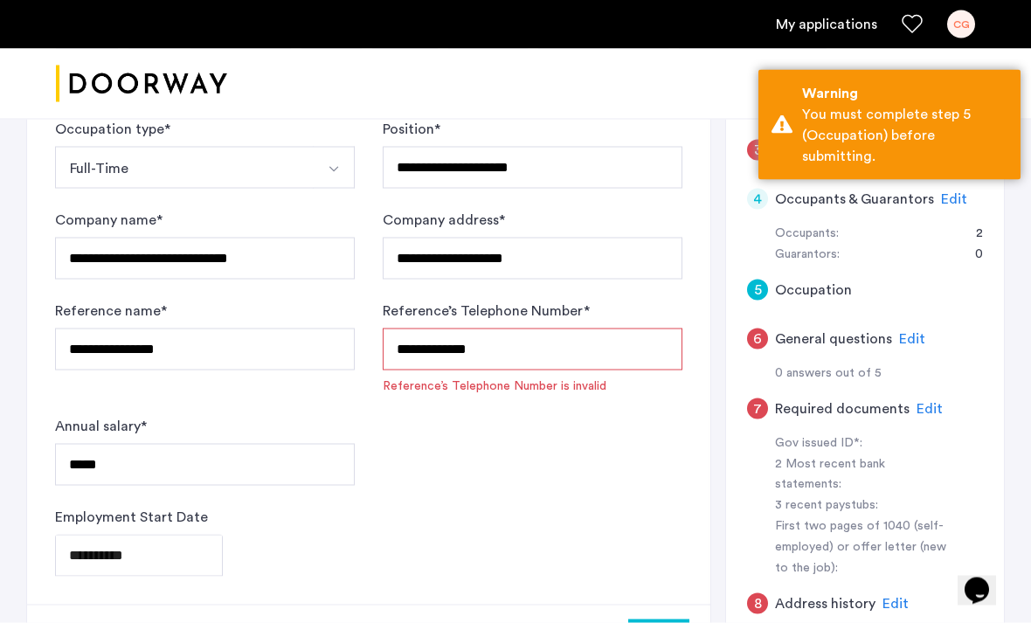
scroll to position [304, 0]
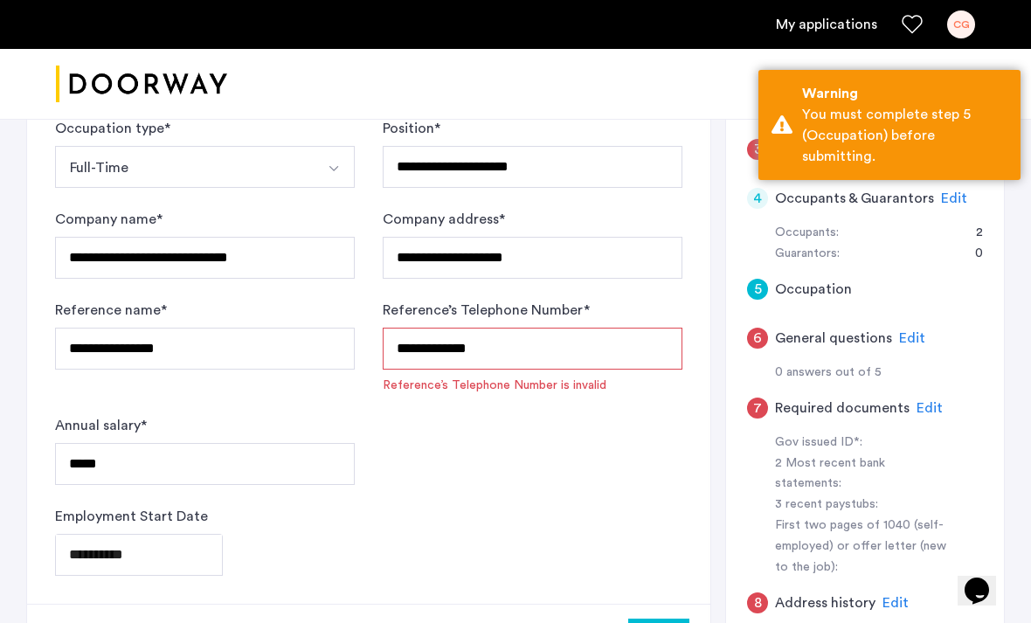
click at [409, 348] on input "**********" at bounding box center [533, 349] width 300 height 42
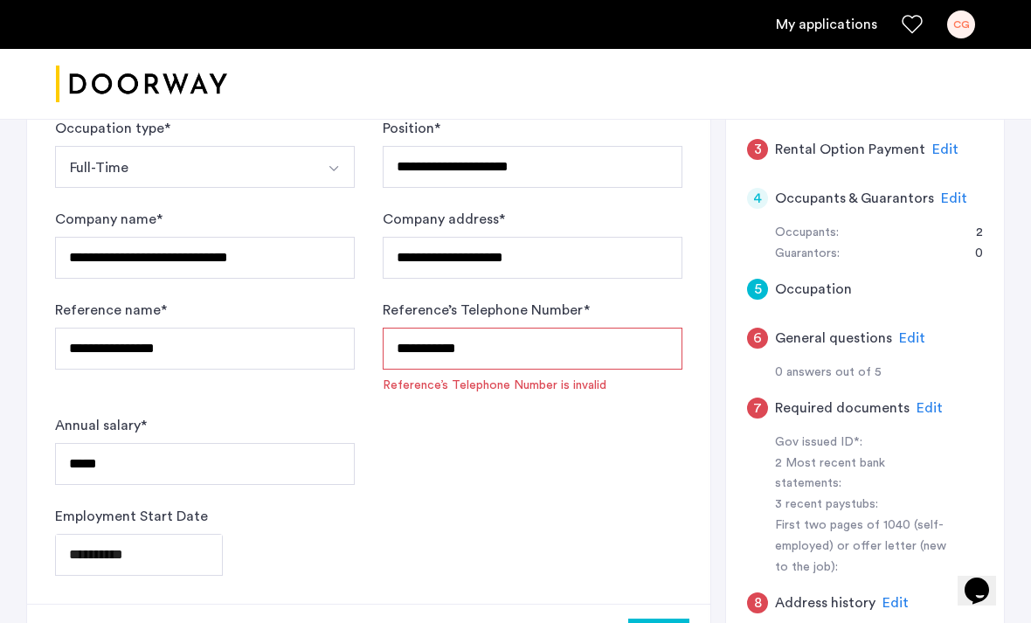
type input "**********"
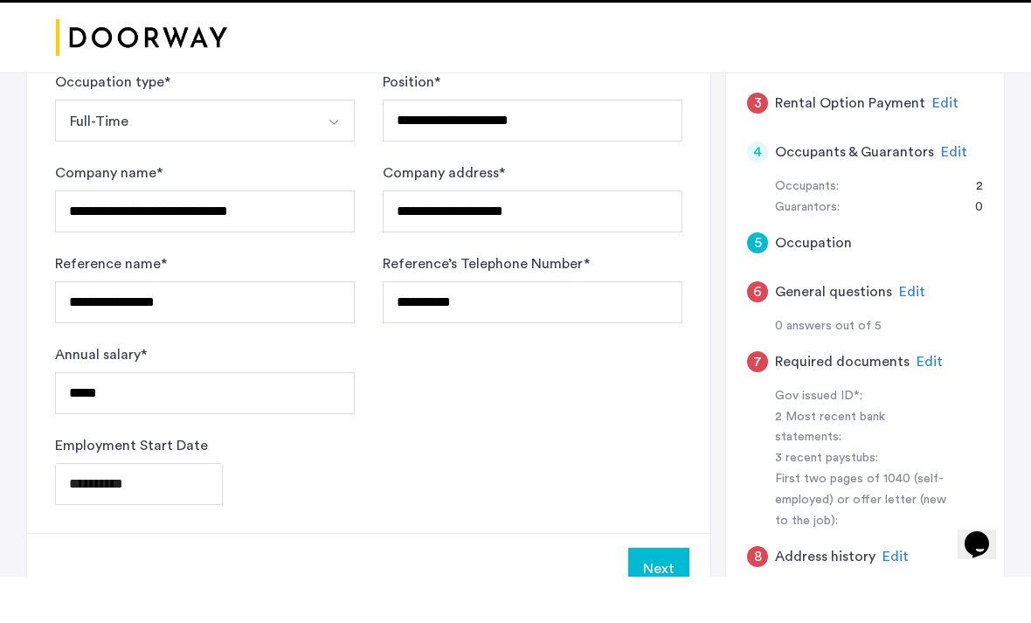
click at [647, 594] on button "Next" at bounding box center [658, 615] width 61 height 42
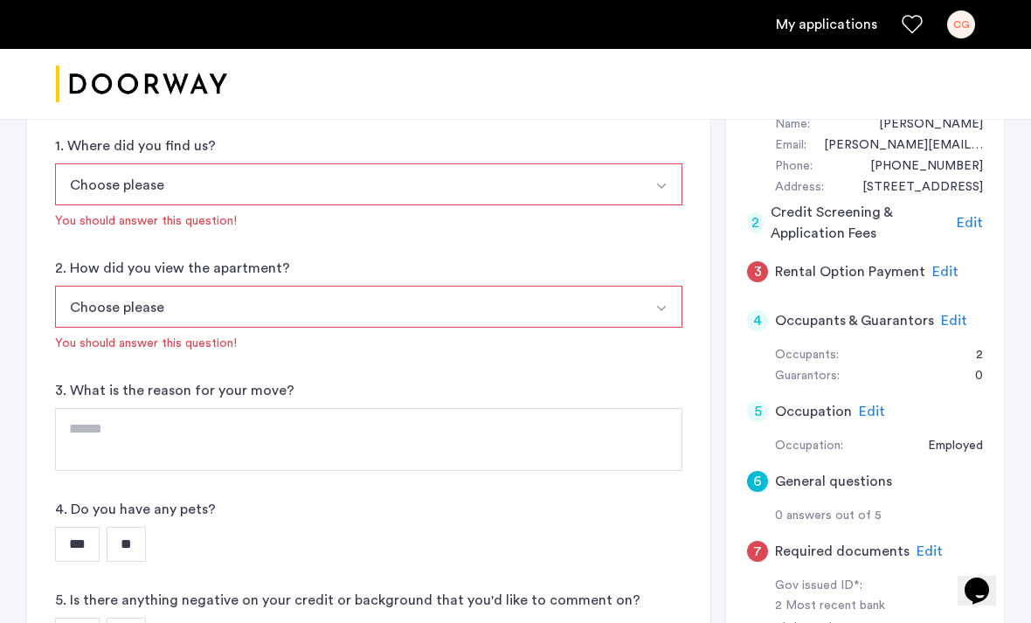
scroll to position [194, 0]
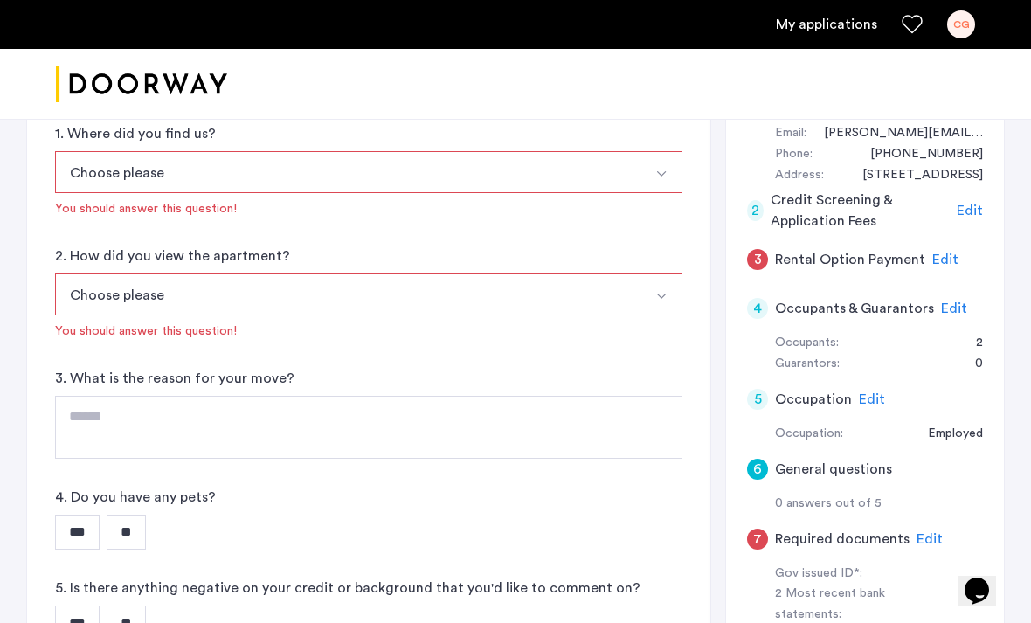
click at [543, 183] on button "Choose please" at bounding box center [348, 172] width 586 height 42
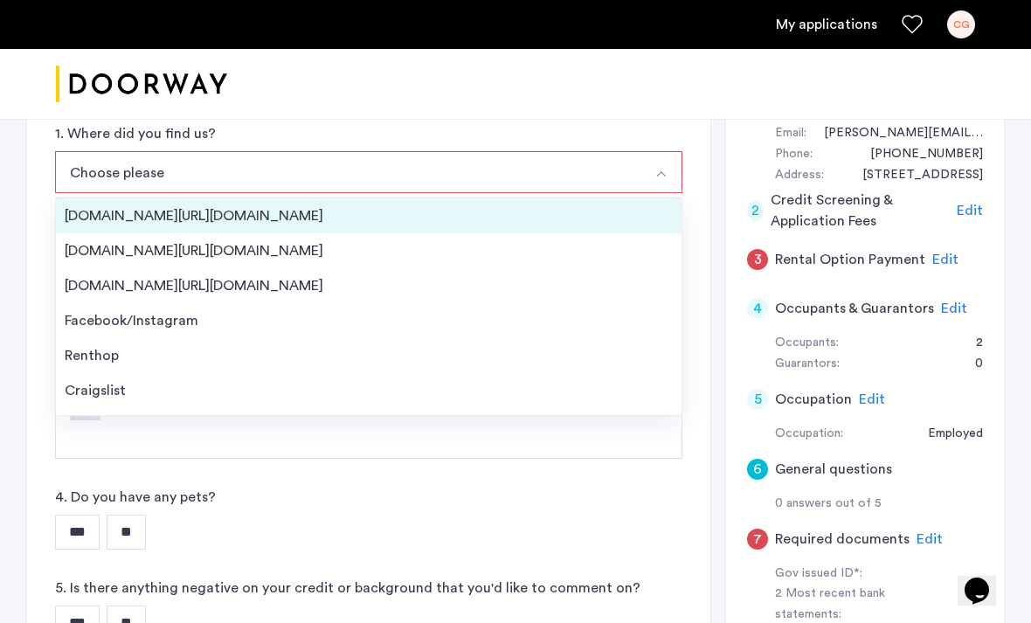
click at [519, 217] on div "[DOMAIN_NAME][URL][DOMAIN_NAME]" at bounding box center [369, 215] width 608 height 21
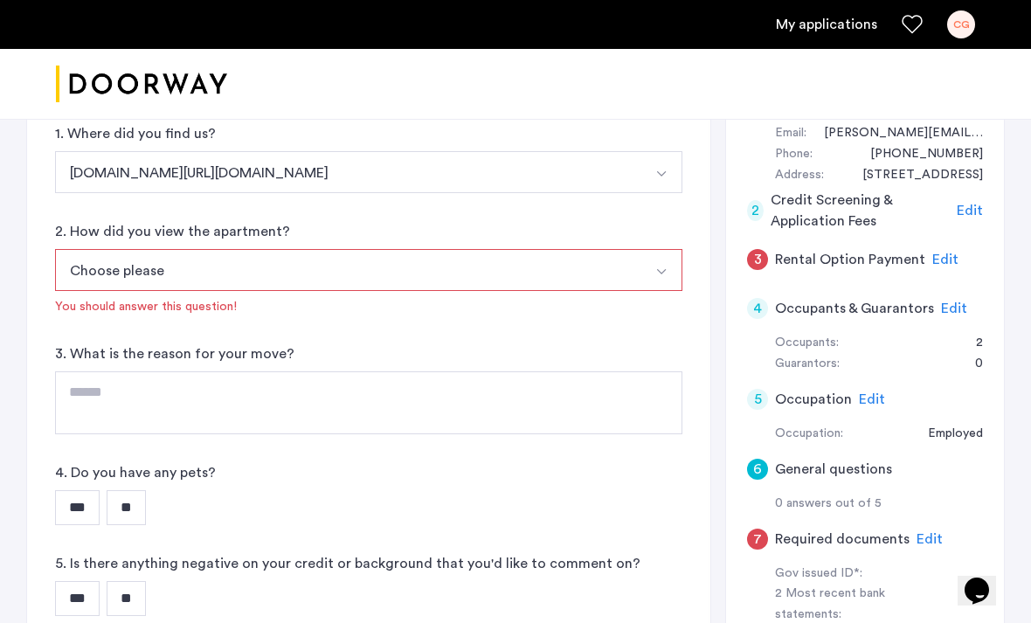
click at [516, 268] on button "Choose please" at bounding box center [348, 270] width 586 height 42
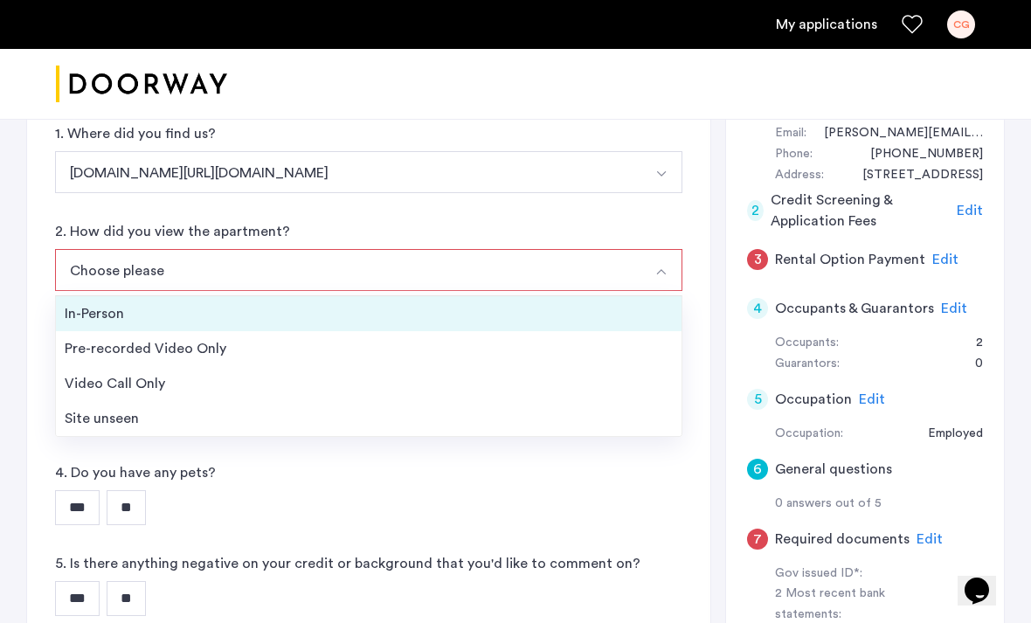
click at [514, 302] on li "In-Person" at bounding box center [369, 313] width 626 height 35
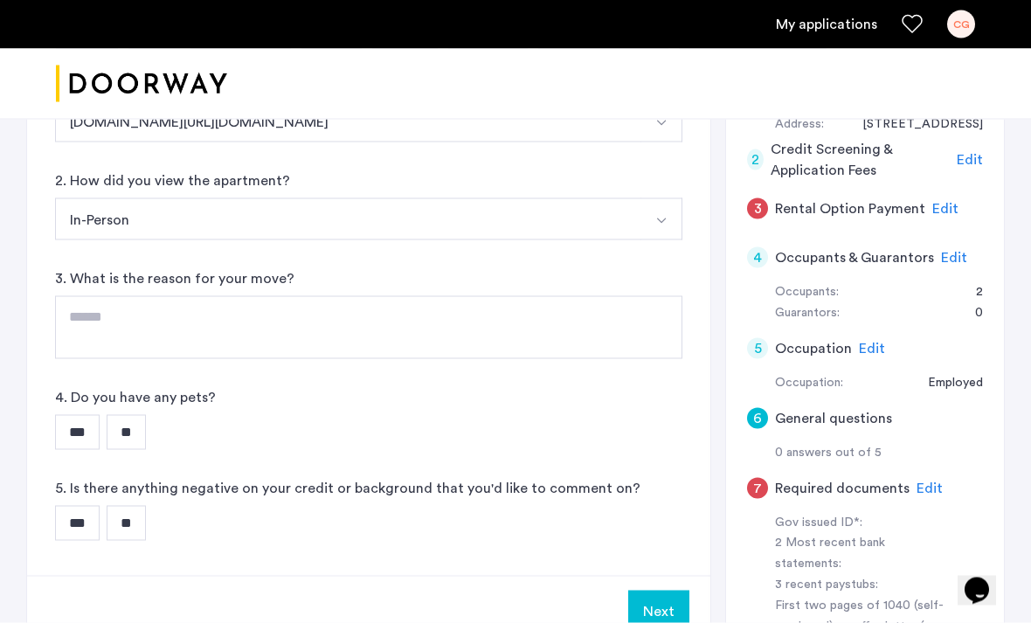
scroll to position [246, 0]
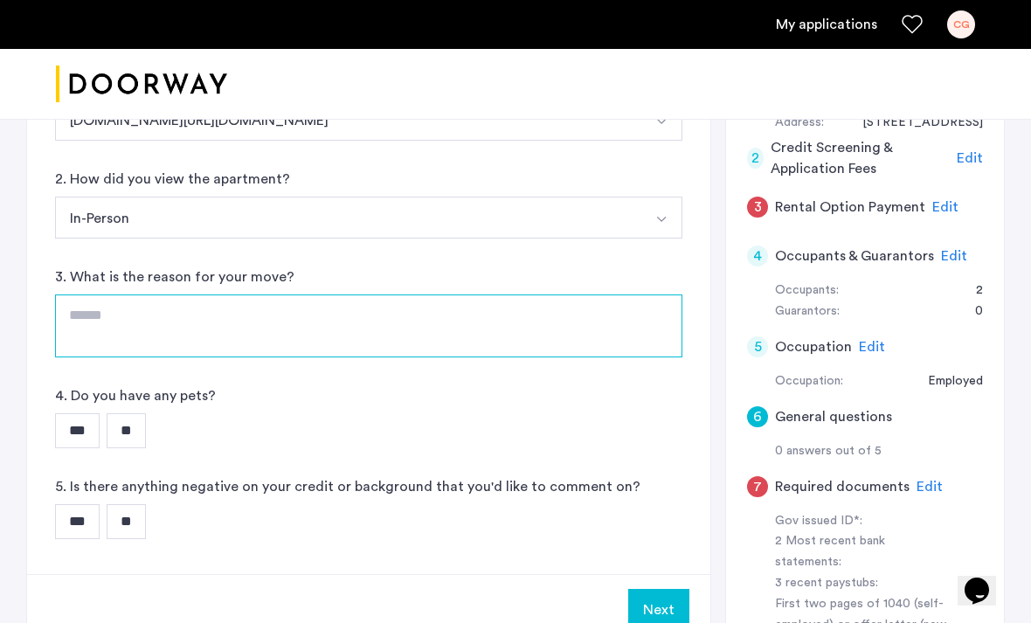
click at [503, 315] on textarea at bounding box center [368, 325] width 627 height 63
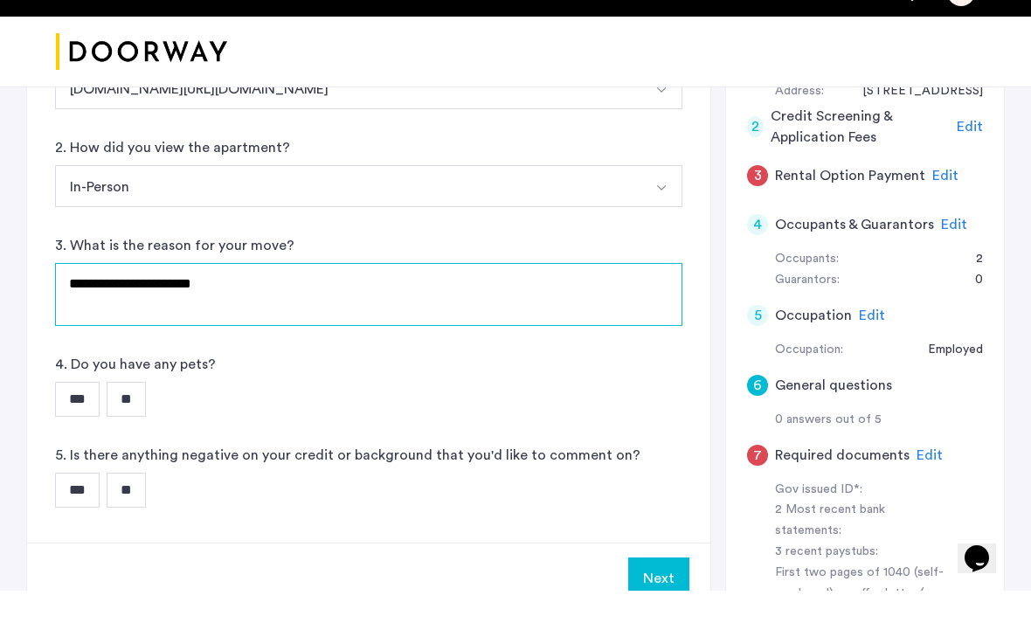
type textarea "**********"
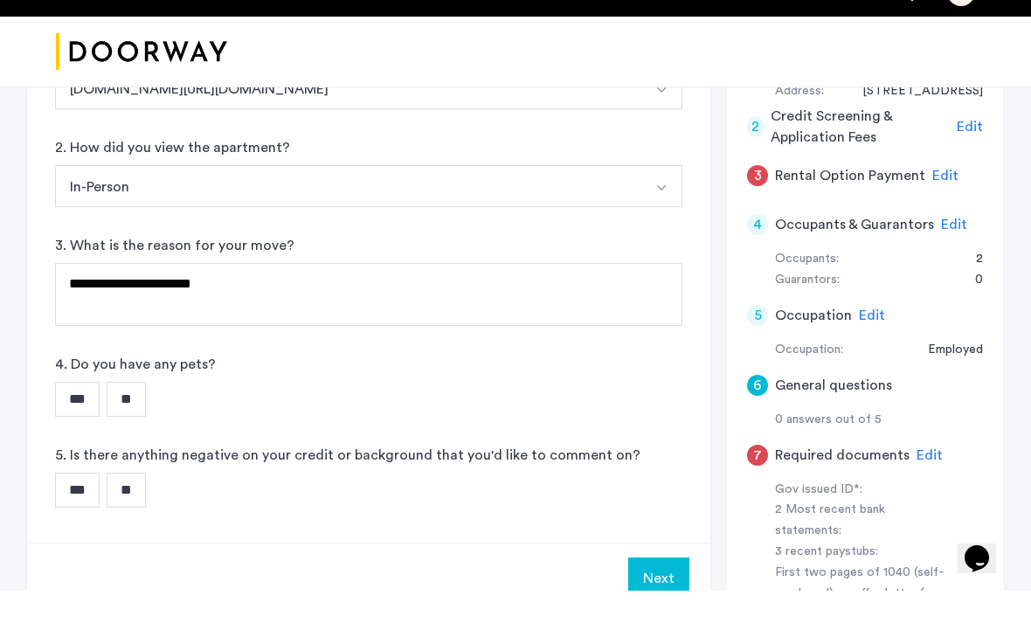
click at [146, 414] on input "**" at bounding box center [126, 431] width 39 height 35
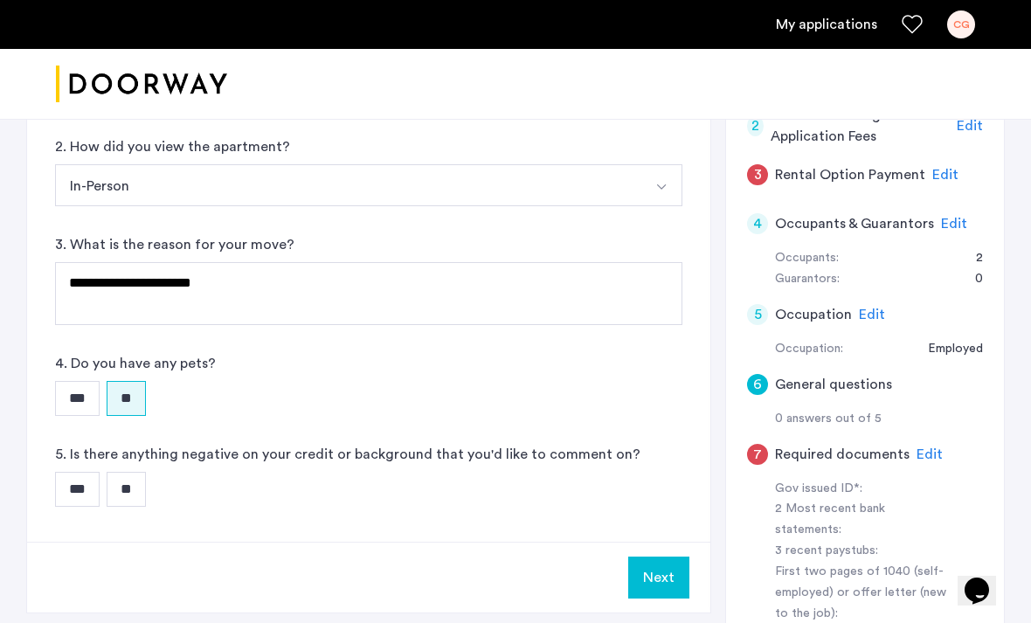
scroll to position [336, 0]
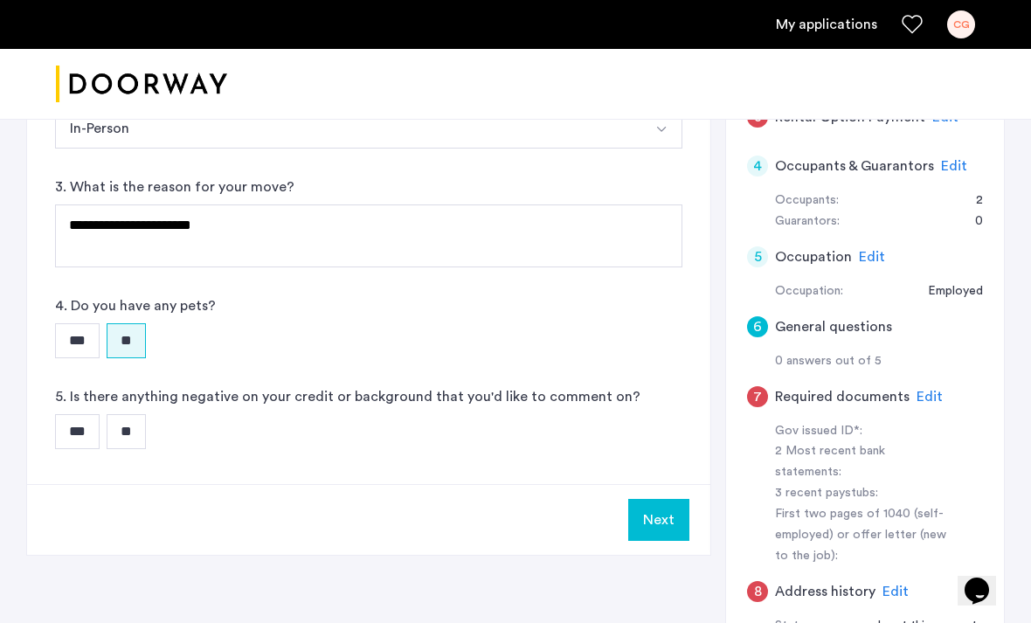
click at [146, 422] on input "**" at bounding box center [126, 431] width 39 height 35
click at [666, 533] on button "Next" at bounding box center [658, 520] width 61 height 42
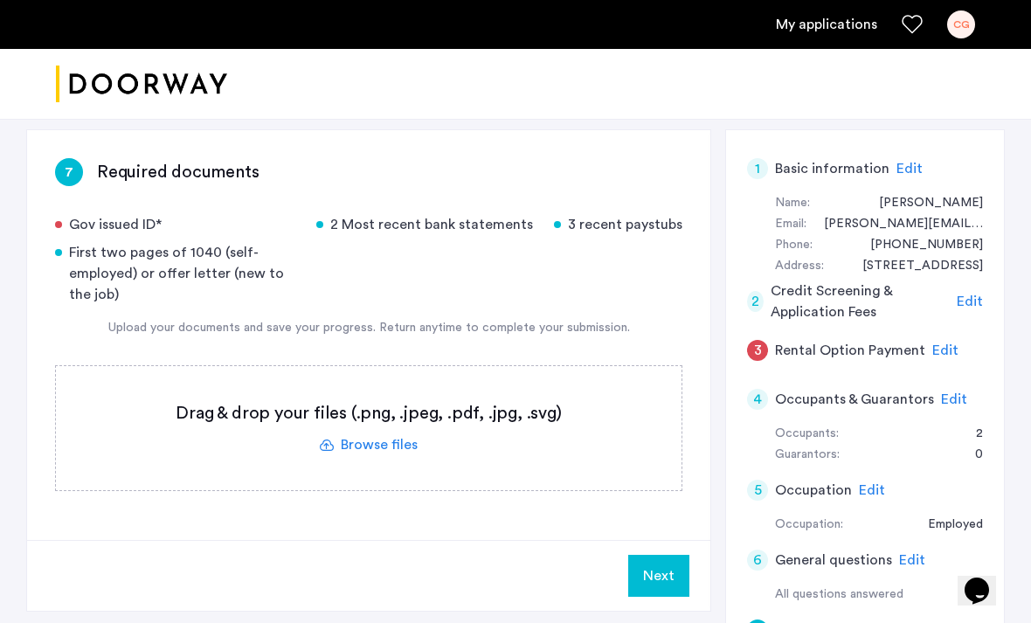
scroll to position [102, 0]
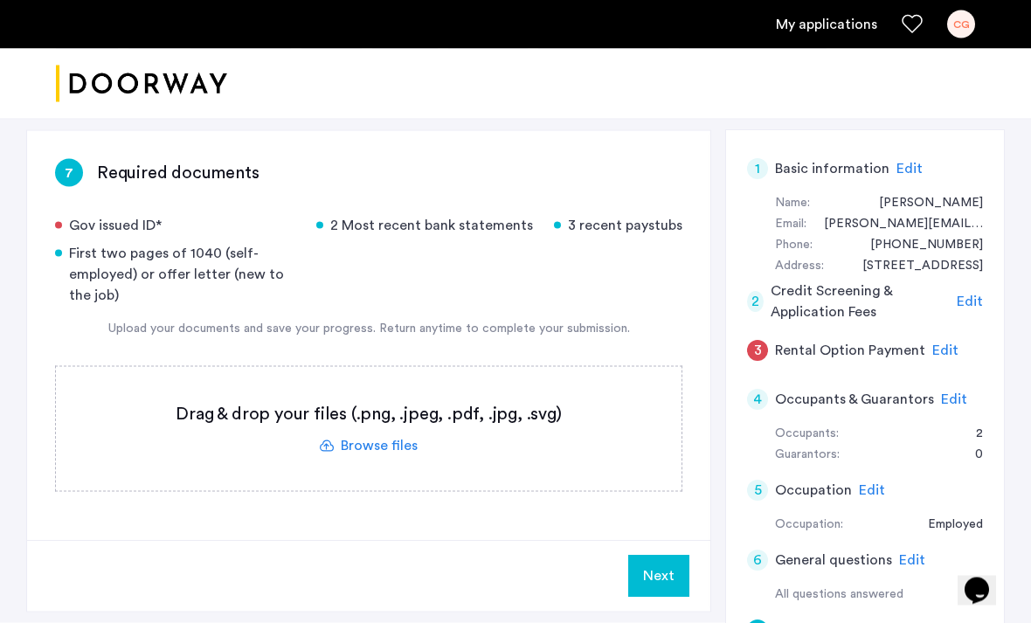
click at [340, 449] on label at bounding box center [369, 429] width 626 height 124
click at [0, 0] on input "file" at bounding box center [0, 0] width 0 height 0
click at [0, 0] on html "My applications CG Price Fee Availability Beds Baths Subway Neighborhoods Build…" at bounding box center [515, 209] width 1031 height 623
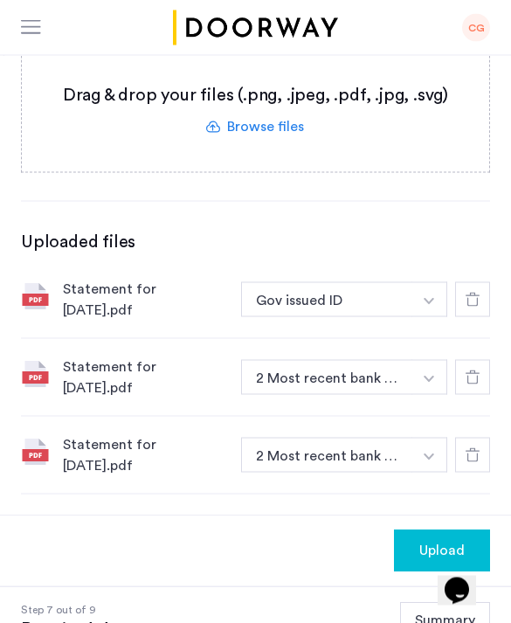
scroll to position [431, 0]
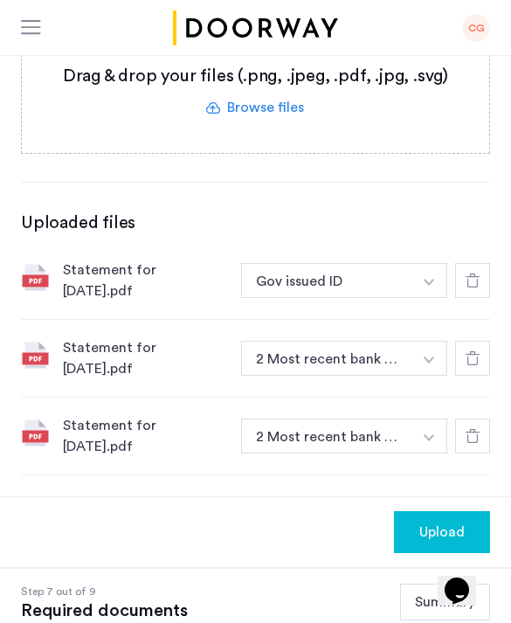
click at [383, 435] on button "2 Most recent bank statements" at bounding box center [326, 436] width 171 height 35
click at [428, 438] on img "button" at bounding box center [429, 437] width 10 height 7
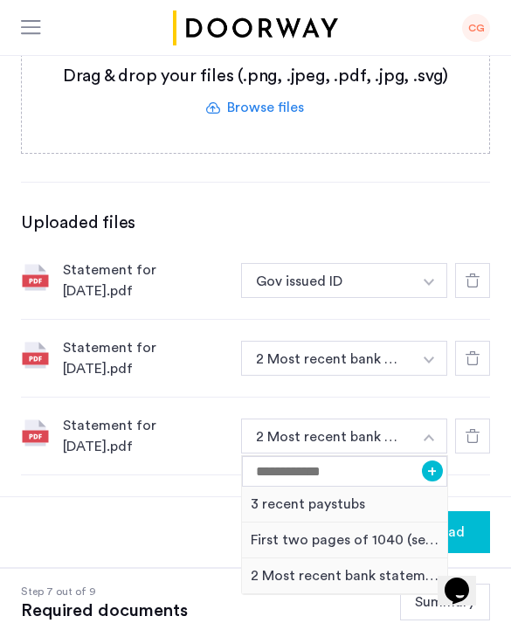
click at [362, 499] on div "3 recent paystubs" at bounding box center [344, 505] width 205 height 36
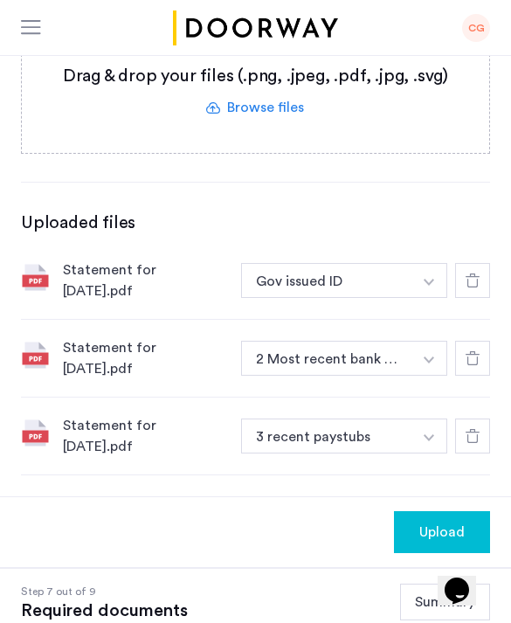
click at [432, 357] on img "button" at bounding box center [429, 359] width 10 height 7
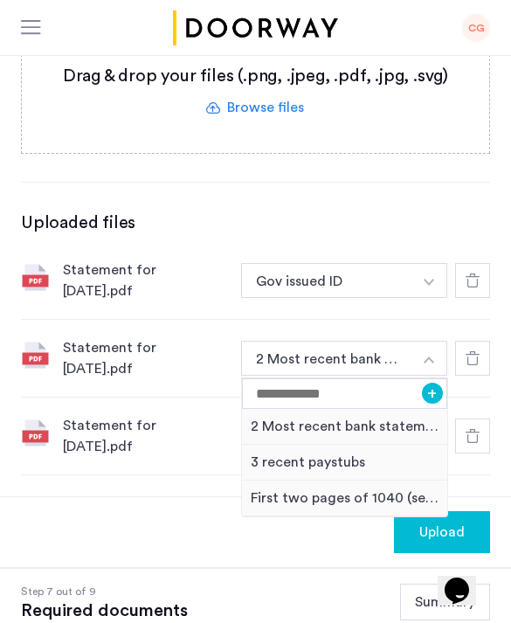
click at [355, 469] on div "3 recent paystubs" at bounding box center [344, 463] width 205 height 36
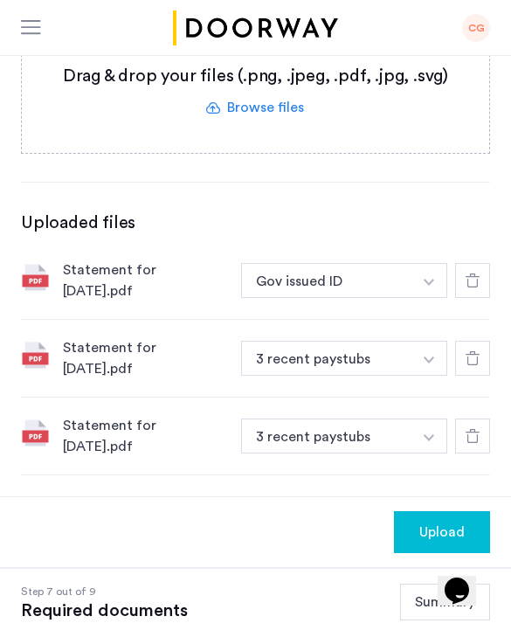
click at [439, 276] on button "button" at bounding box center [430, 280] width 36 height 35
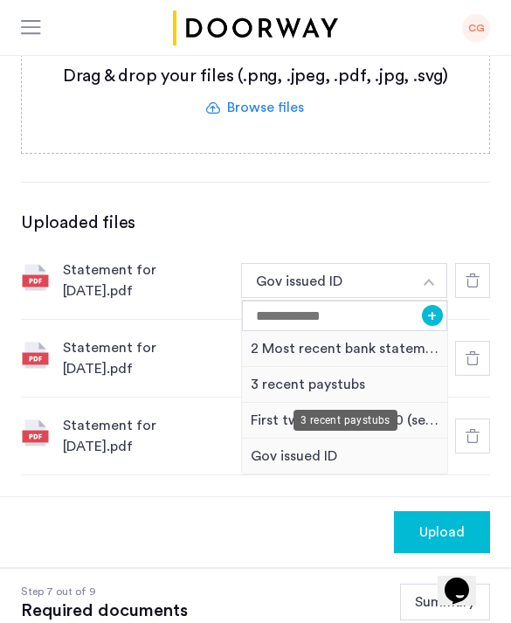
click at [367, 384] on div "3 recent paystubs" at bounding box center [344, 385] width 205 height 36
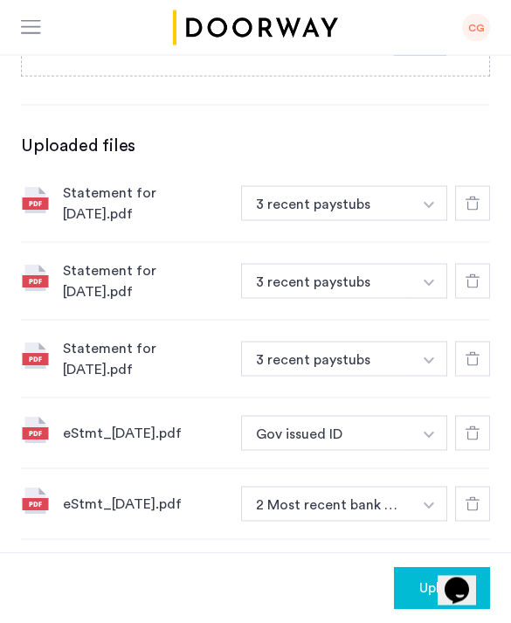
scroll to position [509, 0]
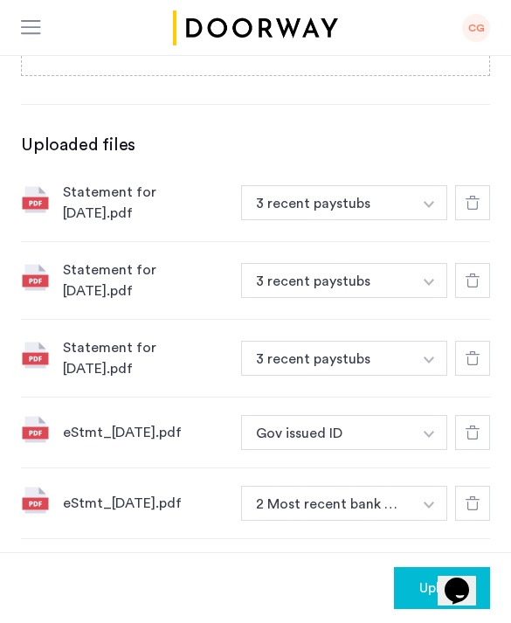
click at [413, 435] on button "button" at bounding box center [430, 432] width 36 height 35
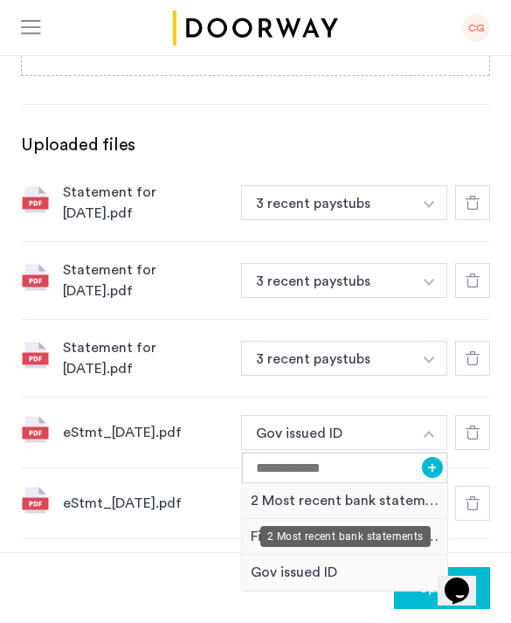
click at [395, 504] on div "2 Most recent bank statements" at bounding box center [344, 501] width 205 height 36
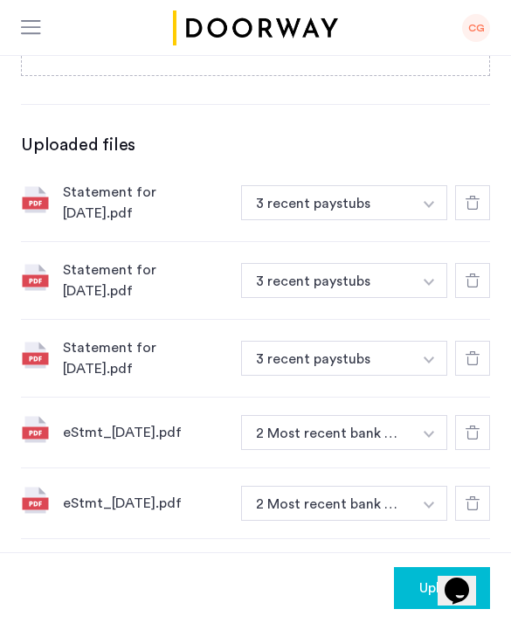
click at [396, 508] on button "2 Most recent bank statements" at bounding box center [326, 503] width 171 height 35
click at [419, 508] on button "button" at bounding box center [430, 503] width 36 height 35
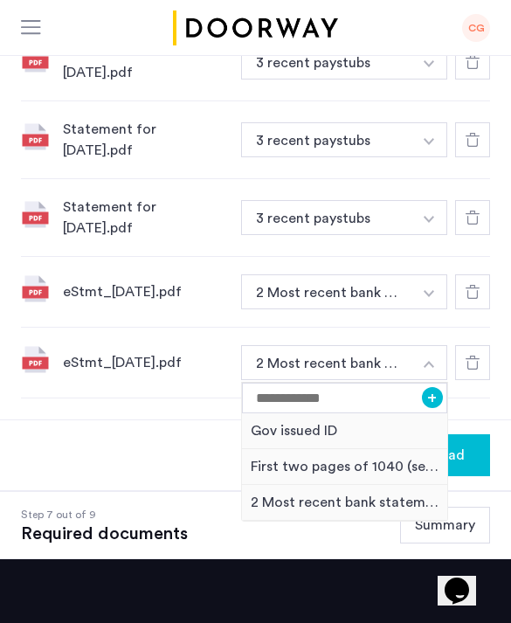
scroll to position [648, 0]
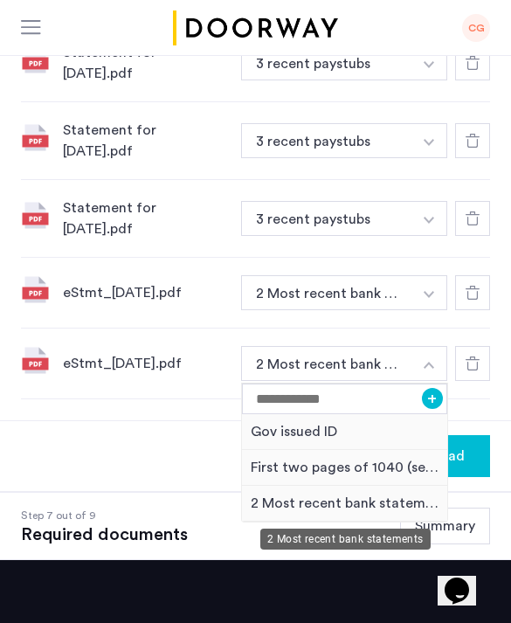
click at [343, 504] on div "2 Most recent bank statements" at bounding box center [344, 504] width 205 height 36
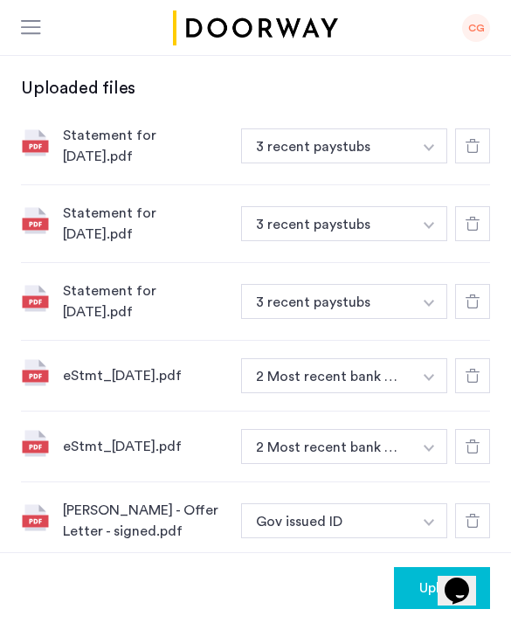
scroll to position [564, 0]
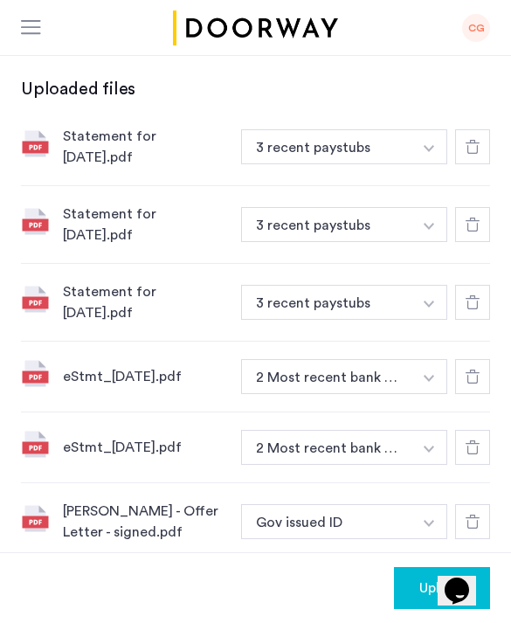
click at [430, 523] on img "button" at bounding box center [429, 523] width 10 height 7
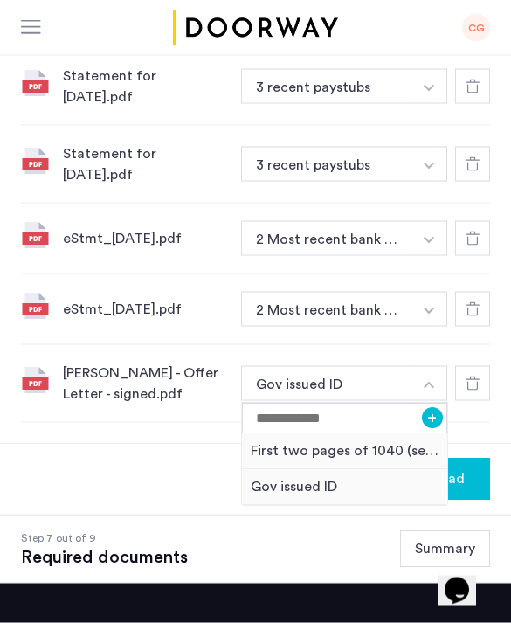
scroll to position [703, 0]
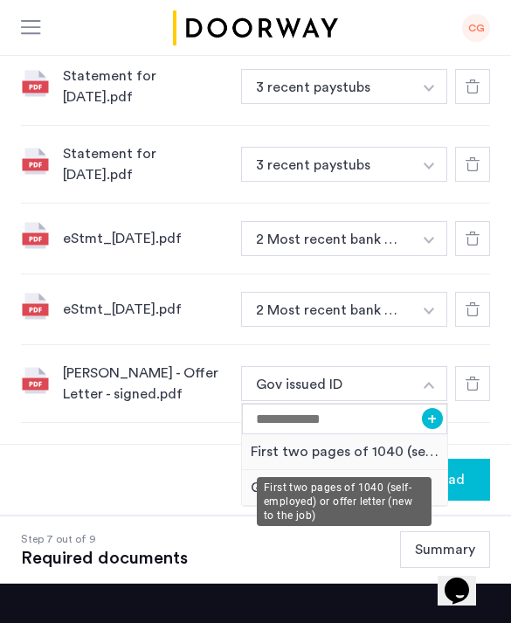
click at [402, 457] on div "First two pages of 1040 (self-employed) or offer letter (new to the job)" at bounding box center [344, 452] width 205 height 36
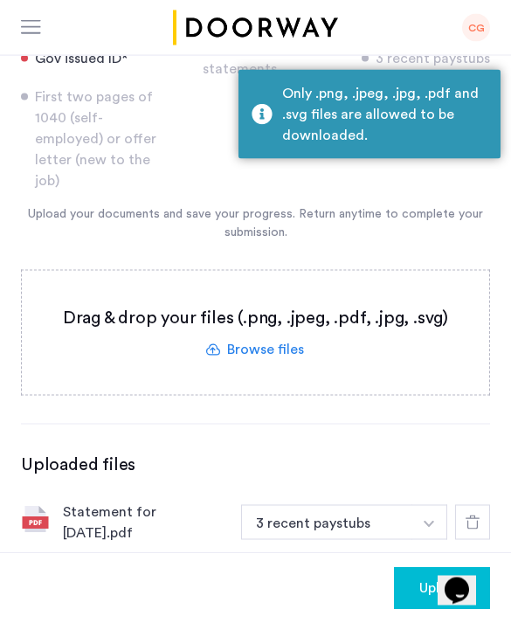
scroll to position [188, 0]
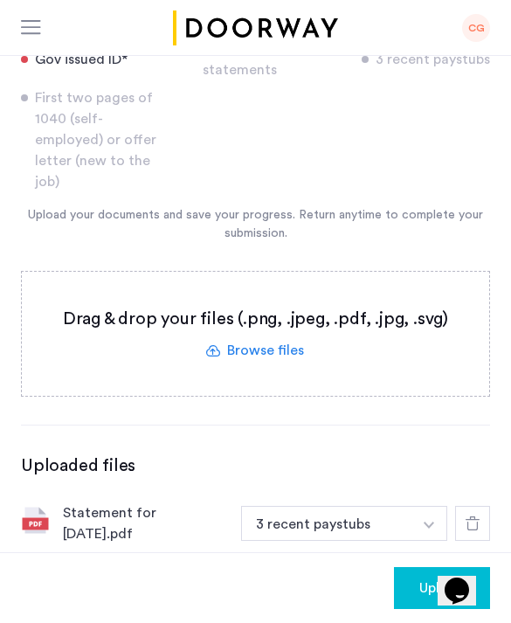
click at [273, 349] on label at bounding box center [255, 334] width 467 height 124
click at [0, 0] on input "file" at bounding box center [0, 0] width 0 height 0
click at [290, 346] on label at bounding box center [255, 334] width 467 height 124
click at [0, 0] on input "file" at bounding box center [0, 0] width 0 height 0
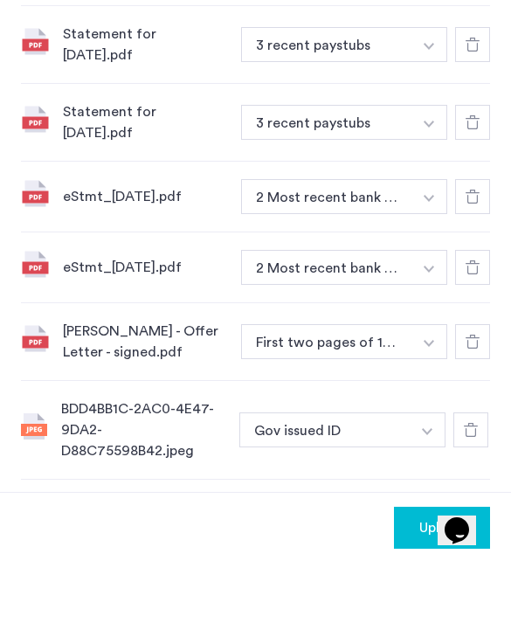
scroll to position [684, 0]
click at [419, 578] on span "Upload" at bounding box center [441, 588] width 45 height 21
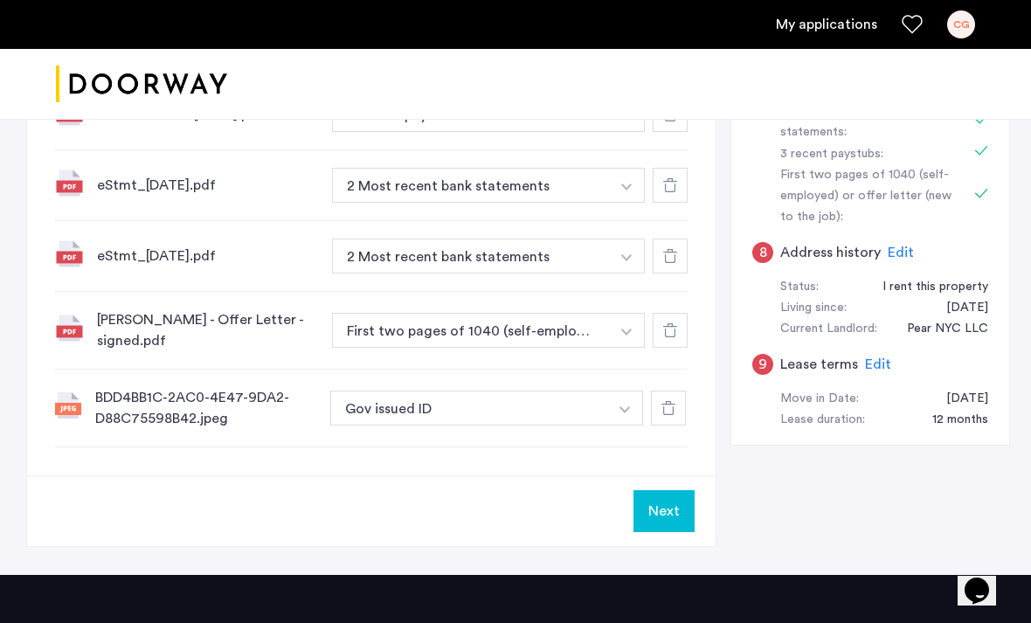
scroll to position [675, 0]
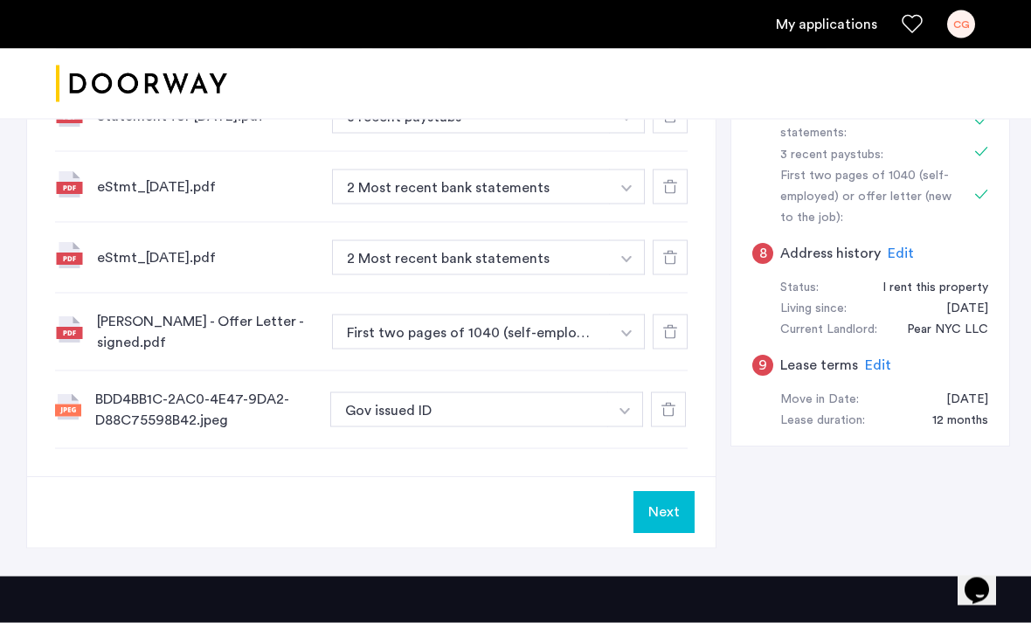
click at [665, 520] on button "Next" at bounding box center [663, 513] width 61 height 42
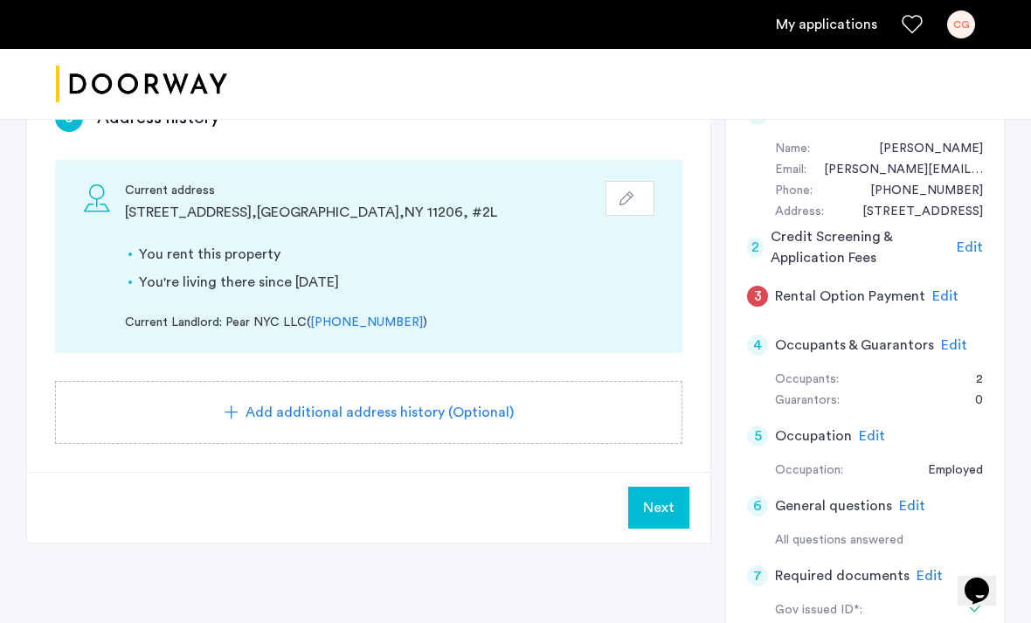
scroll to position [158, 0]
click at [661, 518] on button "Next" at bounding box center [658, 507] width 61 height 42
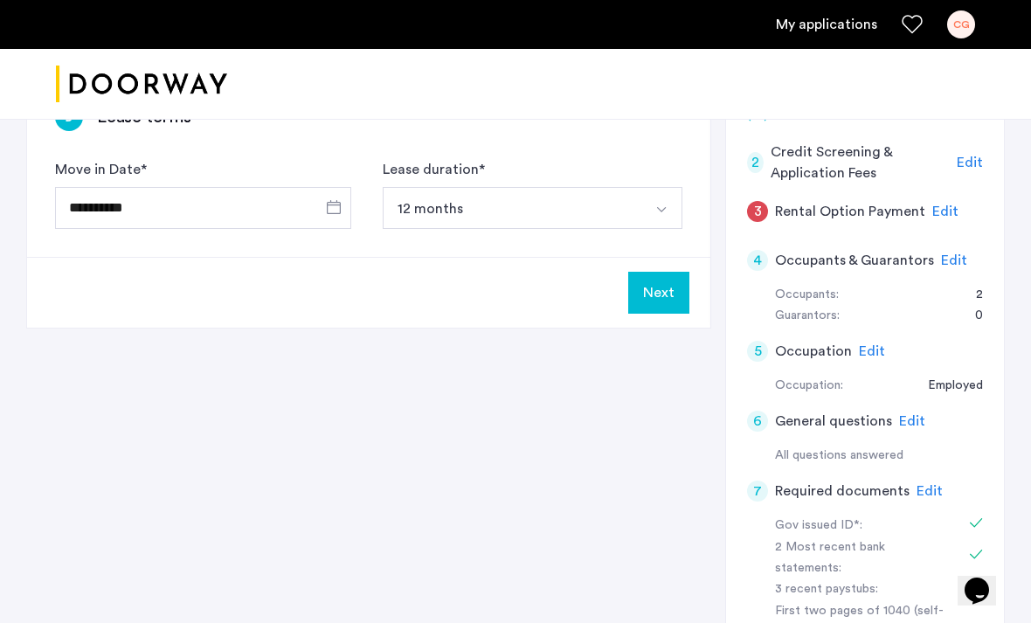
scroll to position [0, 0]
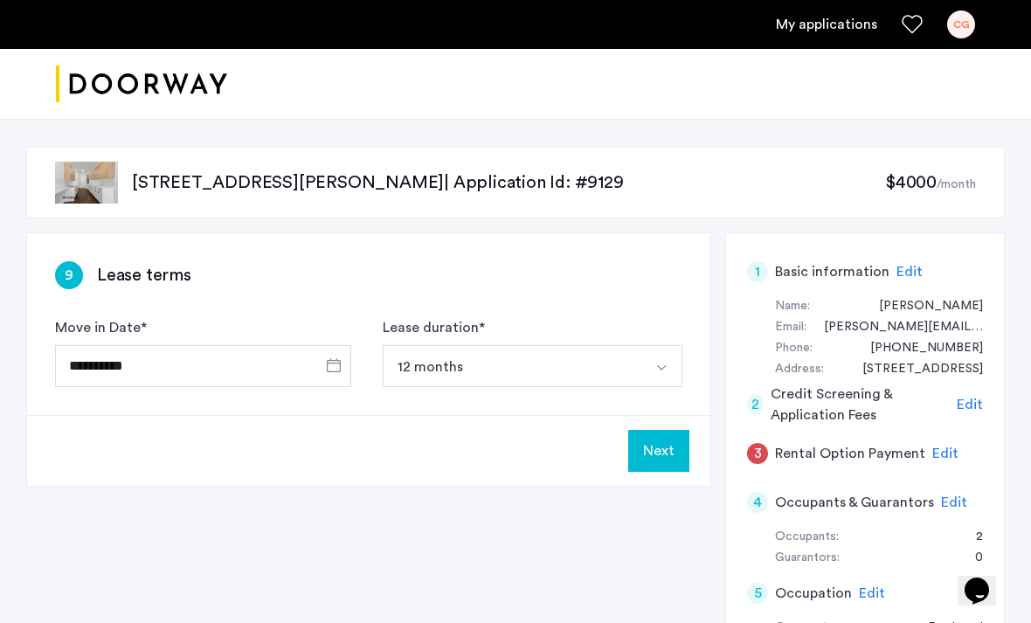
click at [663, 461] on button "Next" at bounding box center [658, 451] width 61 height 42
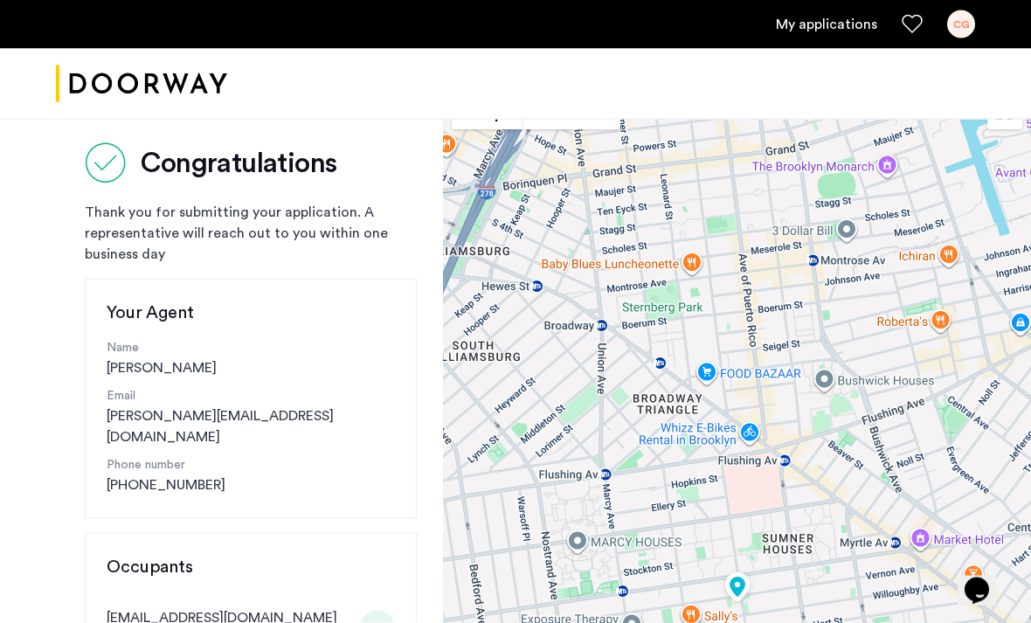
scroll to position [33, 0]
